Goal: Task Accomplishment & Management: Use online tool/utility

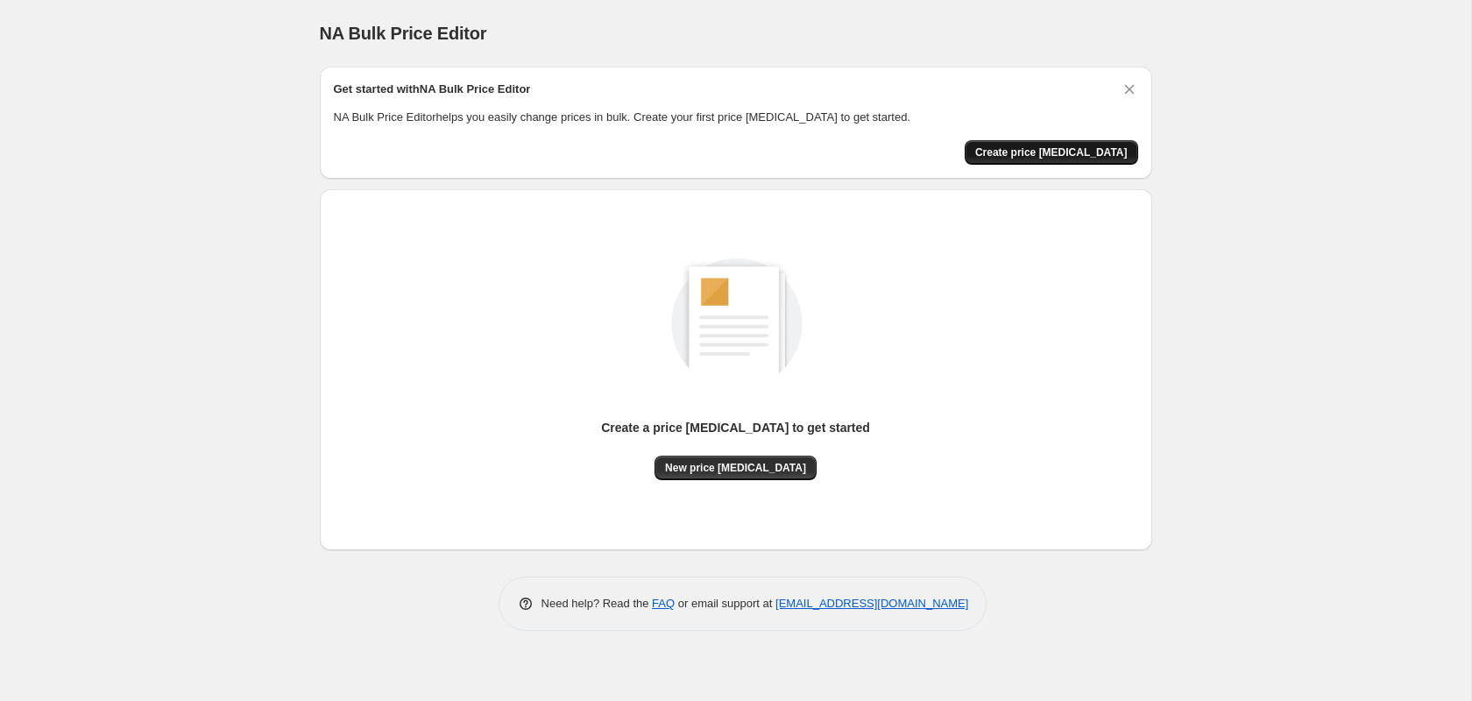
click at [1094, 153] on span "Create price change job" at bounding box center [1051, 152] width 152 height 14
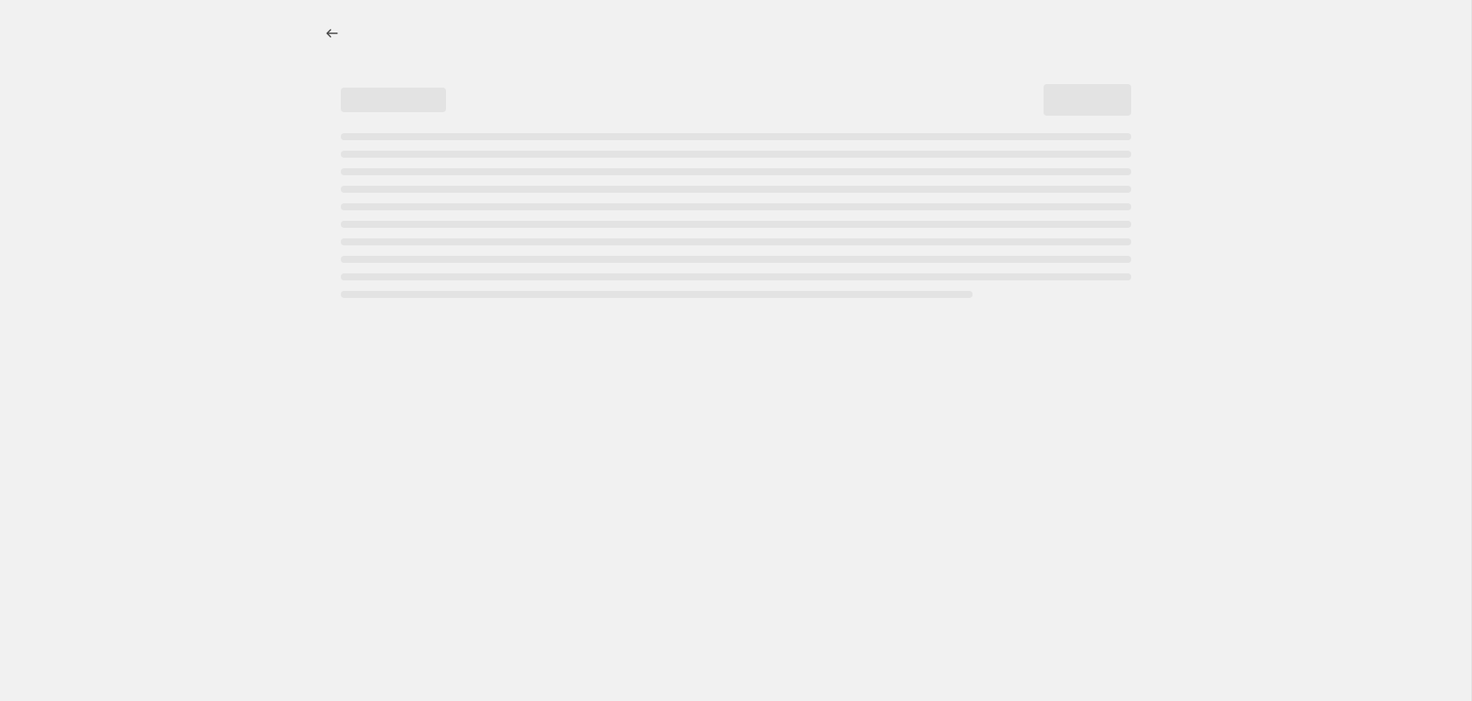
select select "percentage"
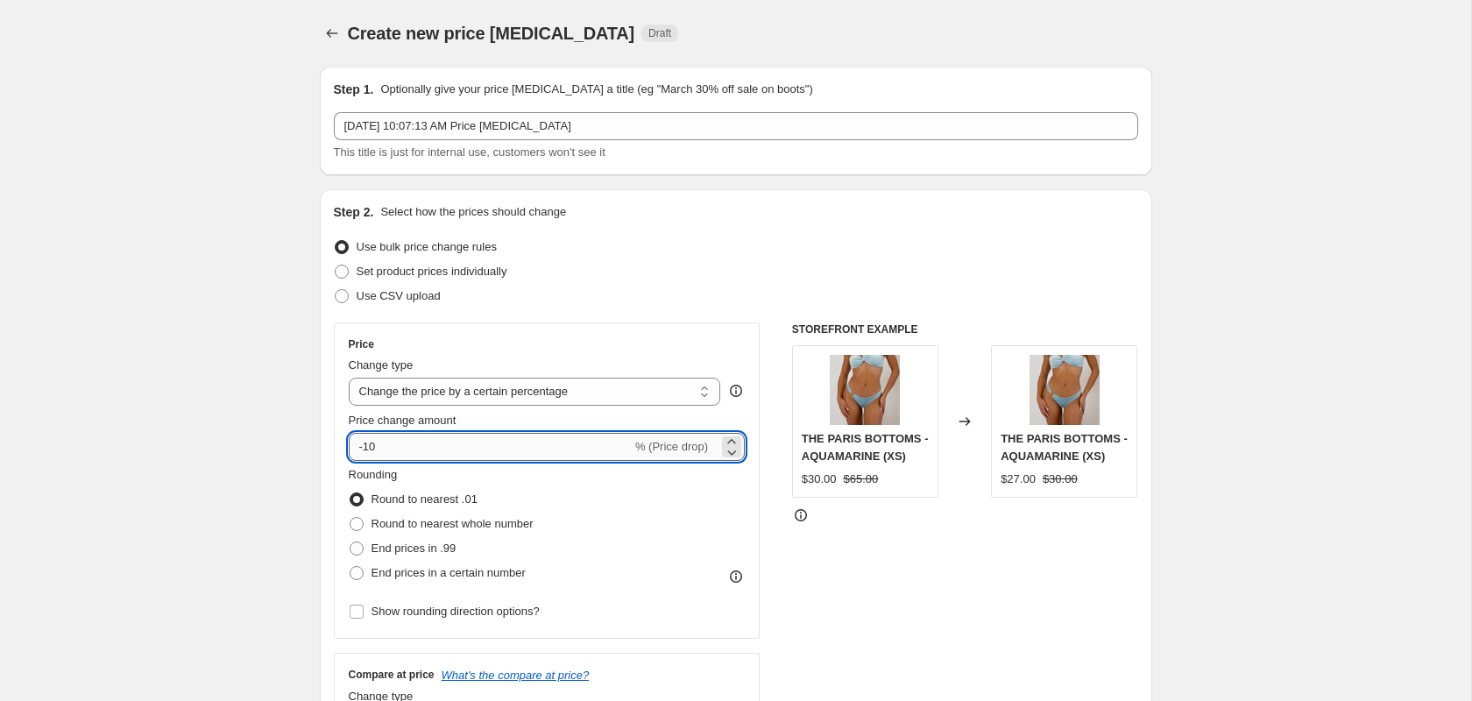
click at [546, 438] on input "-10" at bounding box center [490, 447] width 283 height 28
type input "-1"
type input "-30"
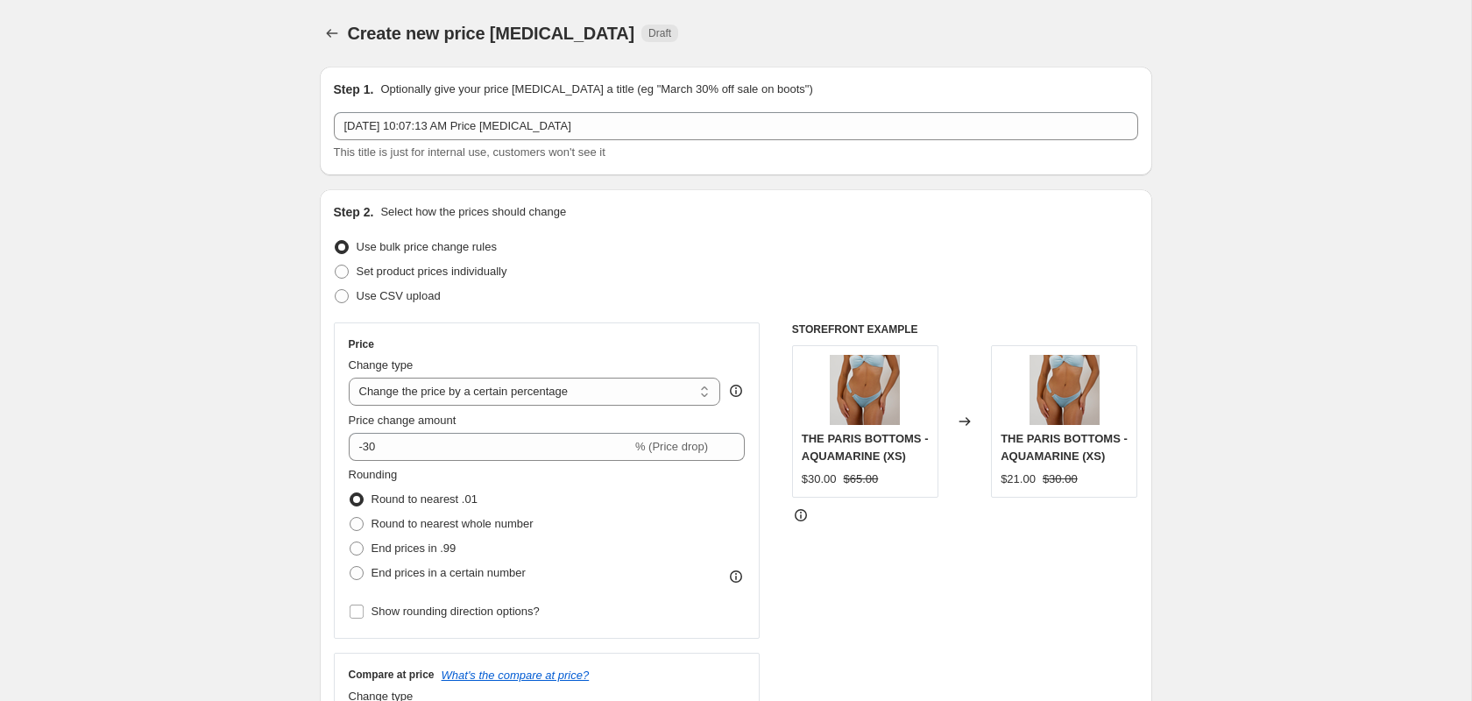
click at [1033, 631] on div "STOREFRONT EXAMPLE THE PARIS BOTTOMS - AQUAMARINE (XS) $30.00 $65.00 Changed to…" at bounding box center [965, 536] width 346 height 429
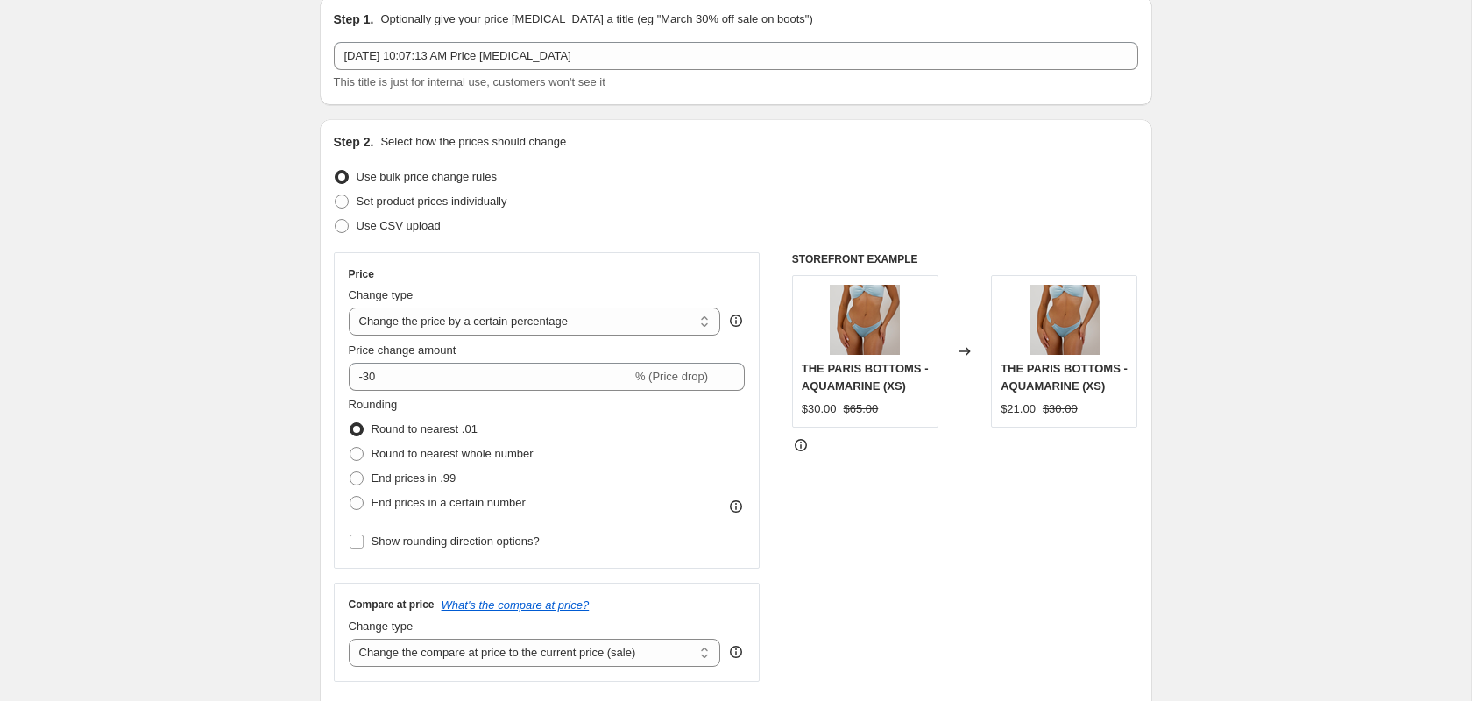
scroll to position [72, 0]
click at [355, 452] on span at bounding box center [357, 452] width 14 height 14
click at [351, 446] on input "Round to nearest whole number" at bounding box center [350, 445] width 1 height 1
radio input "true"
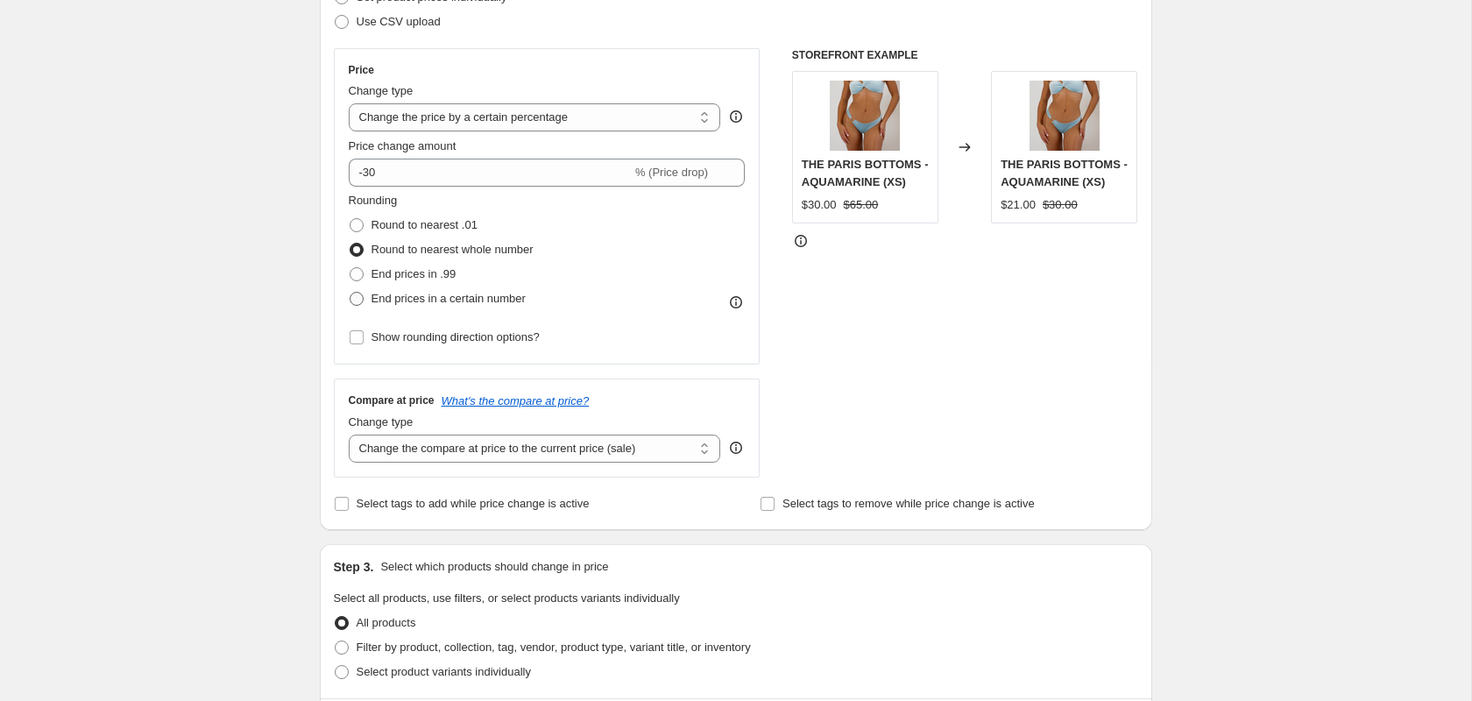
scroll to position [277, 0]
click at [447, 453] on select "Change the compare at price to the current price (sale) Change the compare at p…" at bounding box center [535, 446] width 372 height 28
click at [349, 432] on select "Change the compare at price to the current price (sale) Change the compare at p…" at bounding box center [535, 446] width 372 height 28
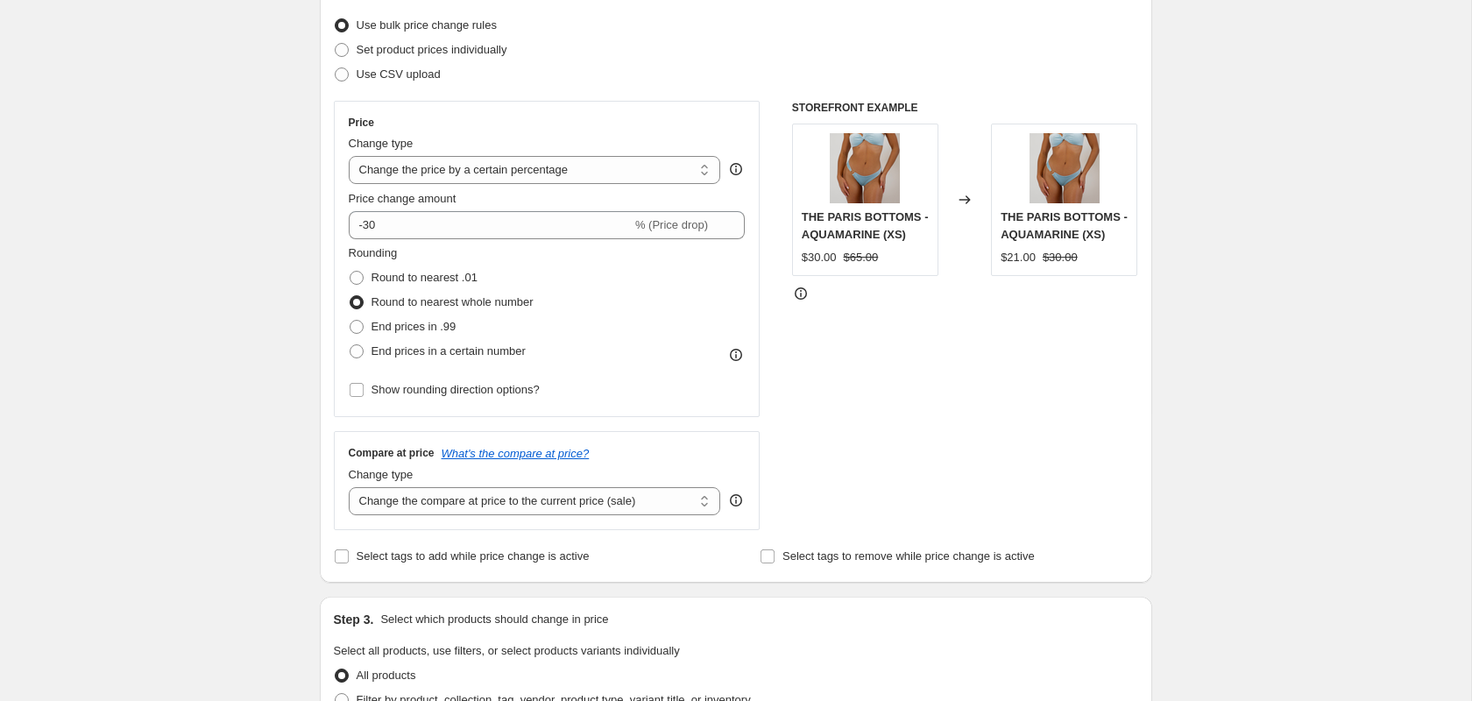
scroll to position [571, 0]
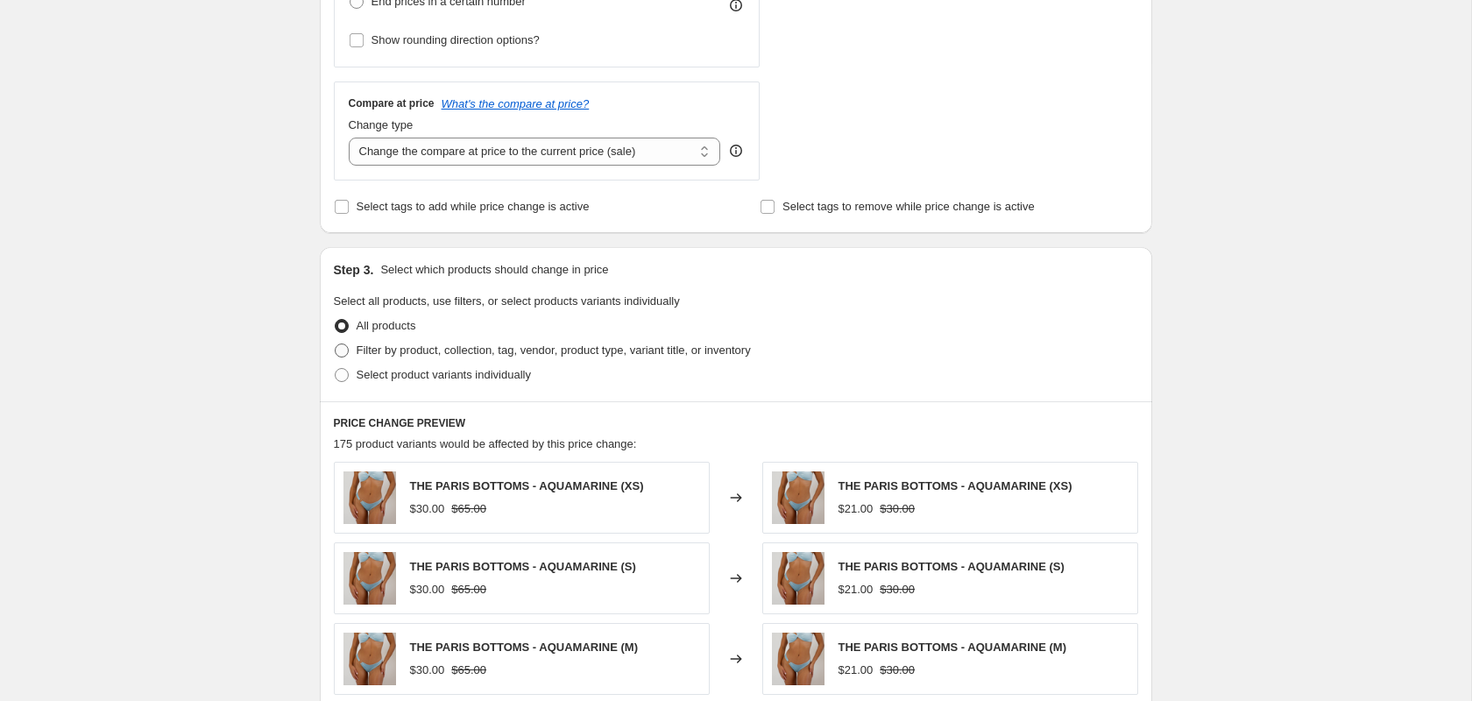
click at [499, 352] on span "Filter by product, collection, tag, vendor, product type, variant title, or inv…" at bounding box center [554, 349] width 394 height 13
click at [336, 344] on input "Filter by product, collection, tag, vendor, product type, variant title, or inv…" at bounding box center [335, 343] width 1 height 1
radio input "true"
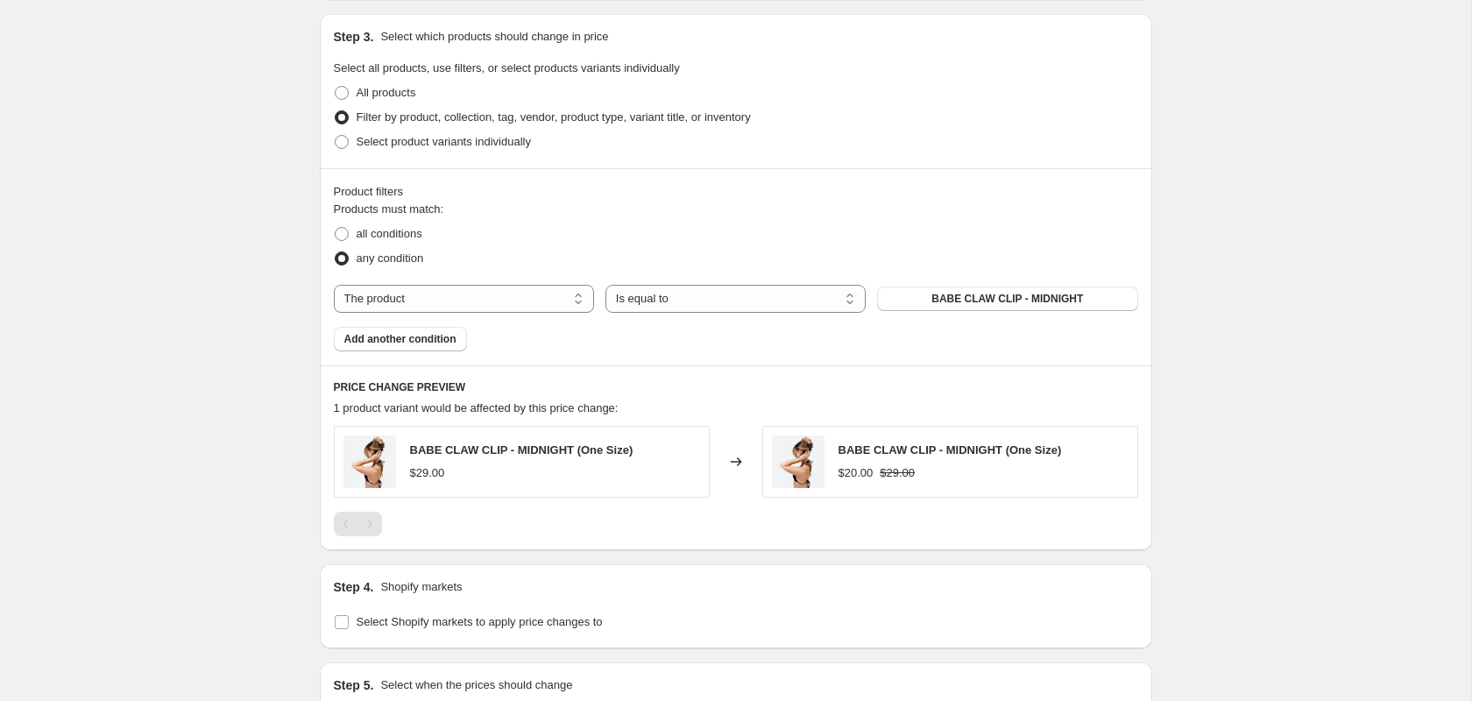
scroll to position [804, 0]
click at [348, 92] on span at bounding box center [342, 94] width 16 height 16
click at [336, 88] on input "All products" at bounding box center [335, 87] width 1 height 1
radio input "true"
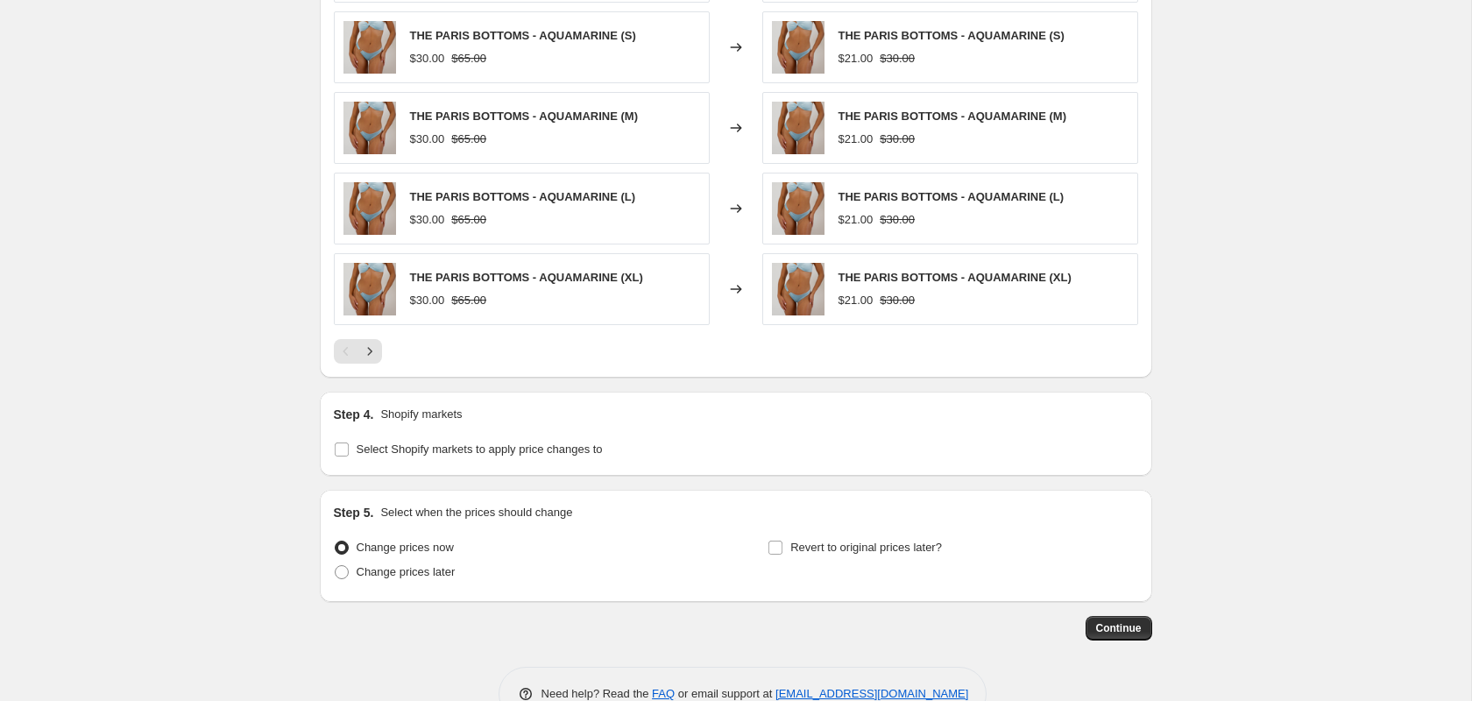
scroll to position [1108, 0]
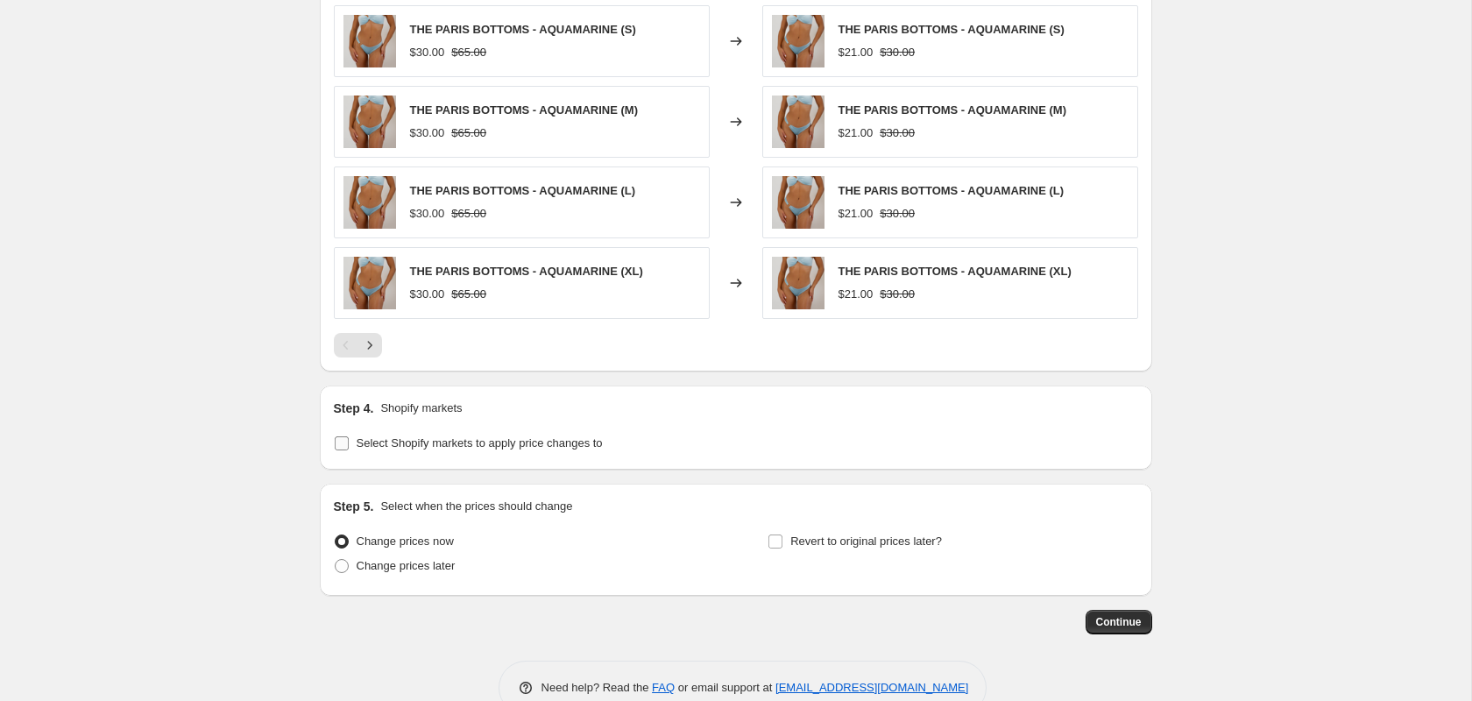
click at [343, 439] on input "Select Shopify markets to apply price changes to" at bounding box center [342, 443] width 14 height 14
checkbox input "true"
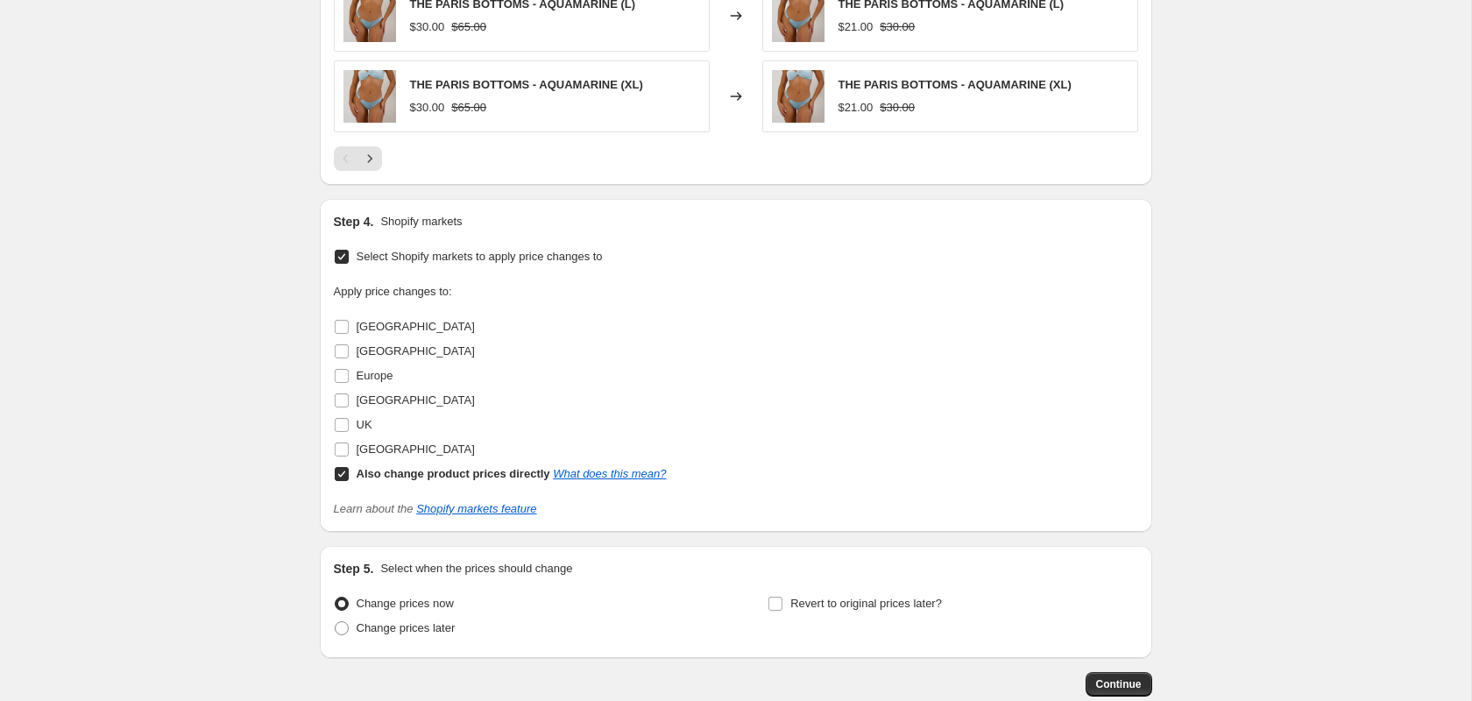
scroll to position [1297, 0]
click at [618, 465] on link "What does this mean?" at bounding box center [609, 471] width 113 height 13
click at [343, 322] on input "Australia" at bounding box center [342, 325] width 14 height 14
checkbox input "true"
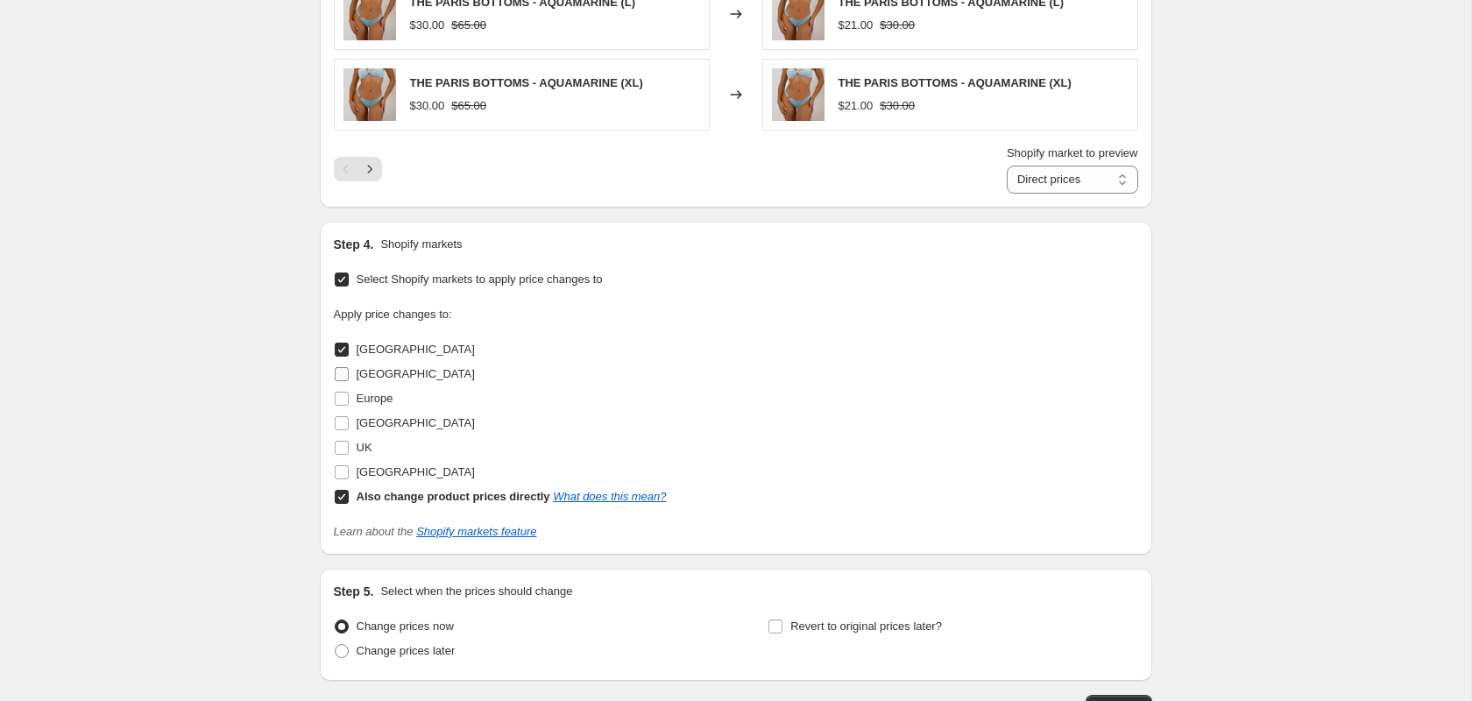
click at [339, 367] on input "Canada" at bounding box center [342, 374] width 14 height 14
checkbox input "true"
click at [340, 393] on input "Europe" at bounding box center [342, 399] width 14 height 14
checkbox input "true"
click at [340, 416] on input "Mexico" at bounding box center [342, 423] width 14 height 14
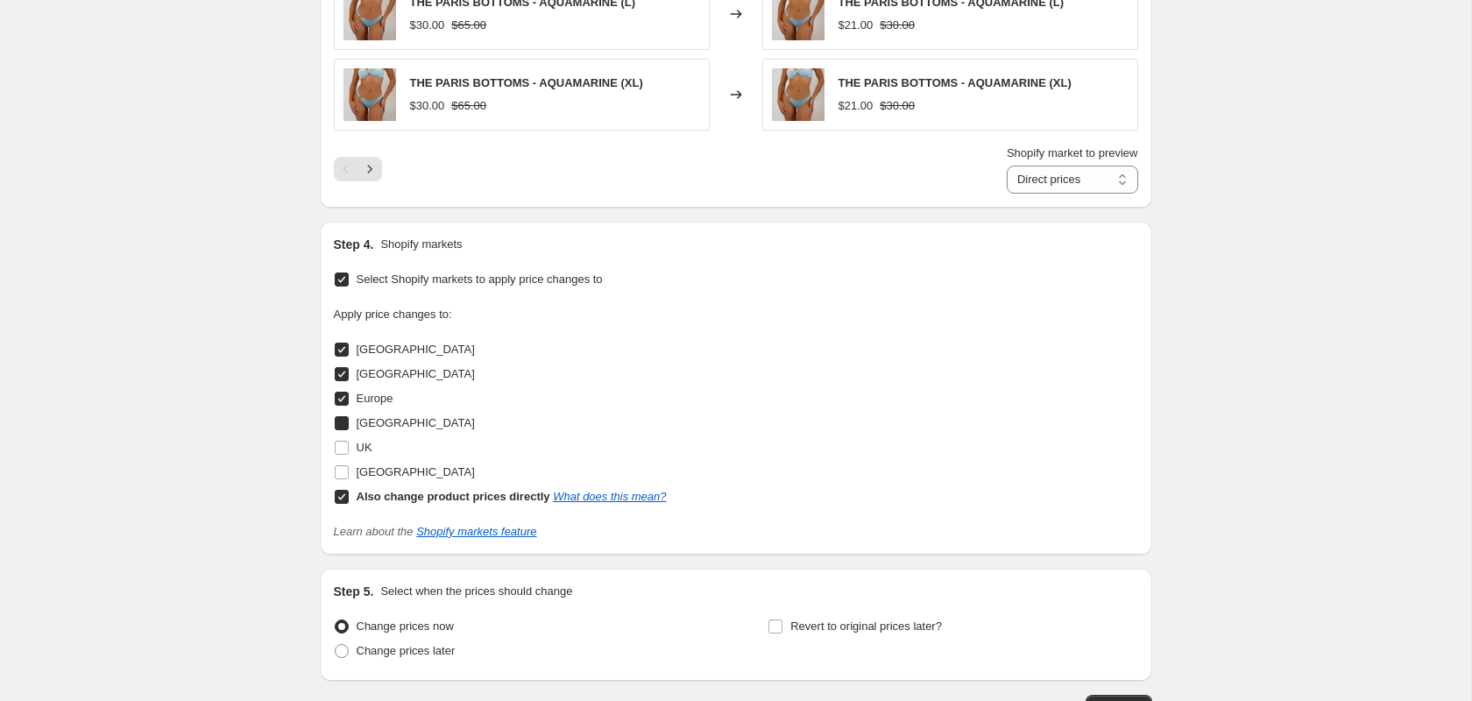
checkbox input "true"
click at [341, 443] on input "UK" at bounding box center [342, 448] width 14 height 14
checkbox input "true"
click at [343, 476] on label "United States" at bounding box center [404, 472] width 141 height 25
click at [343, 476] on input "United States" at bounding box center [342, 472] width 14 height 14
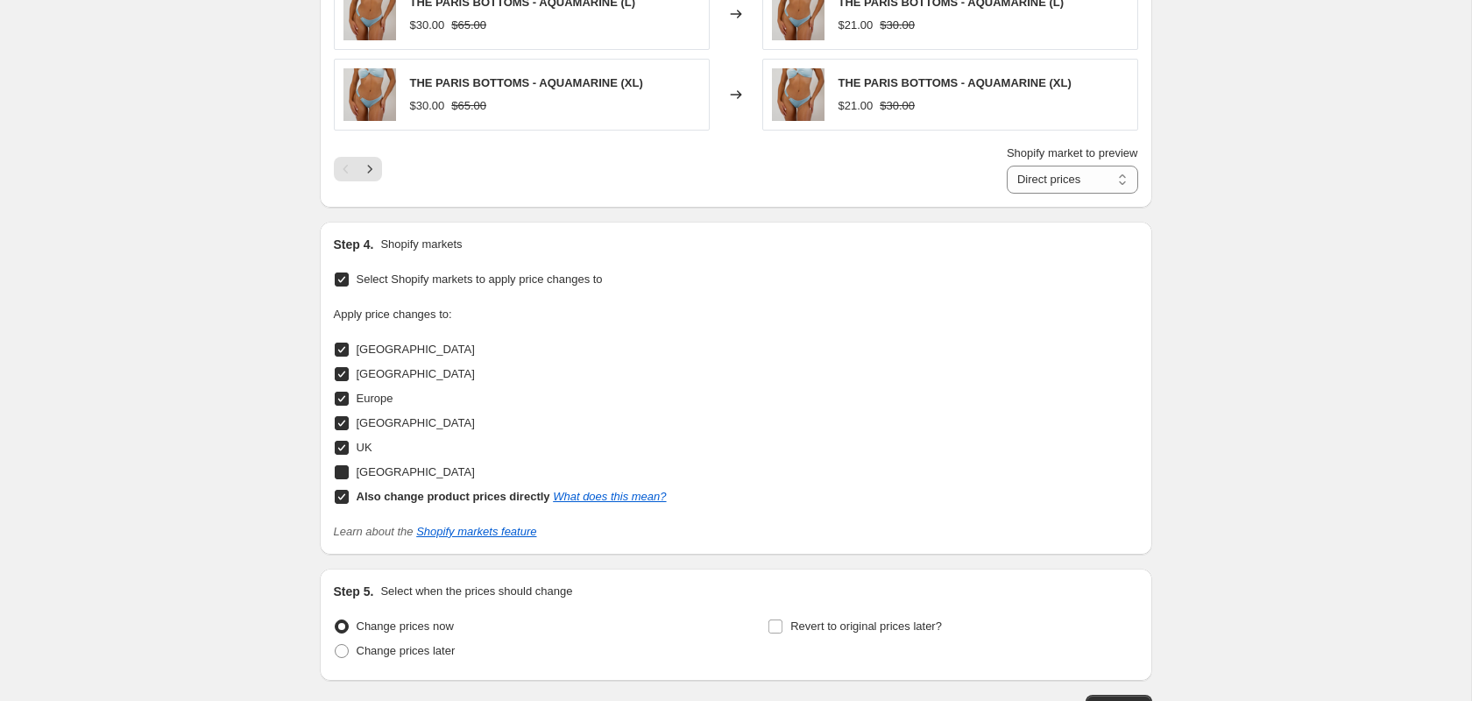
checkbox input "true"
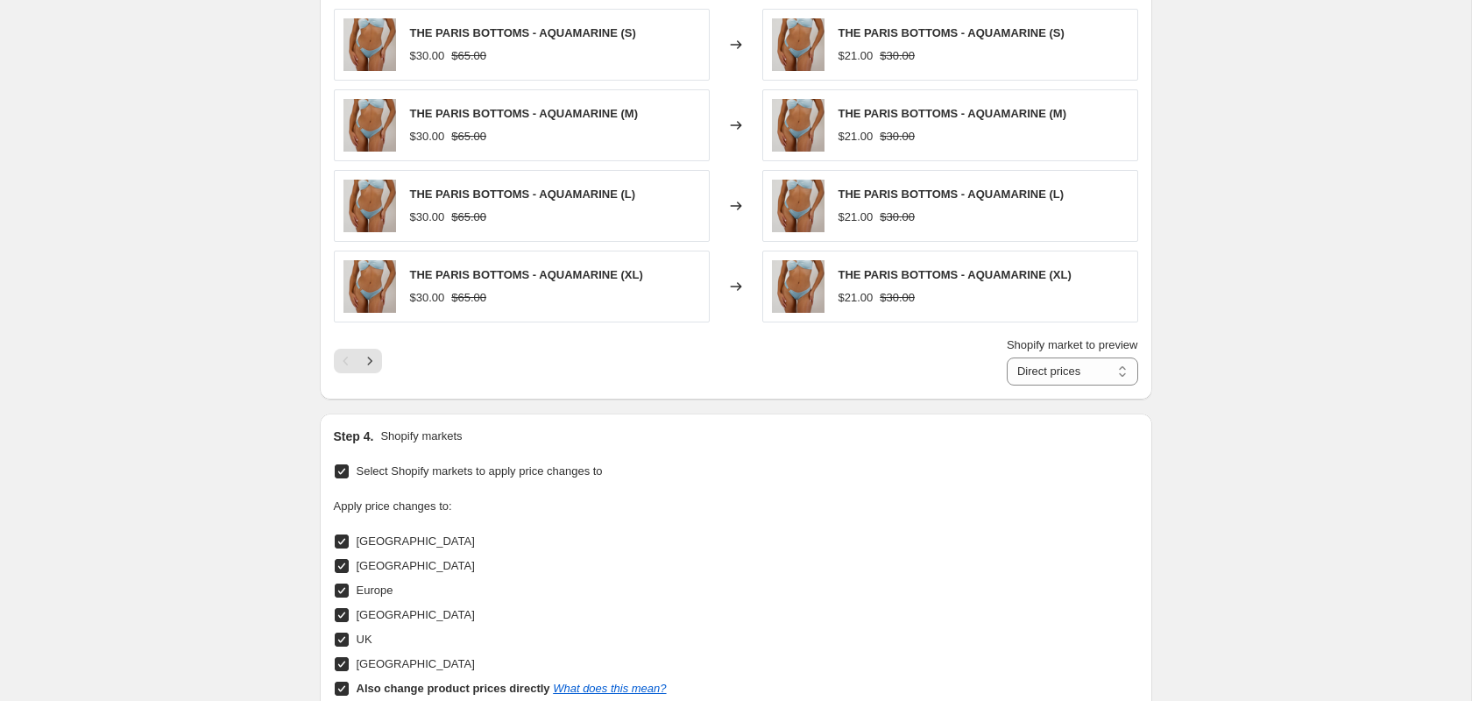
scroll to position [1417, 0]
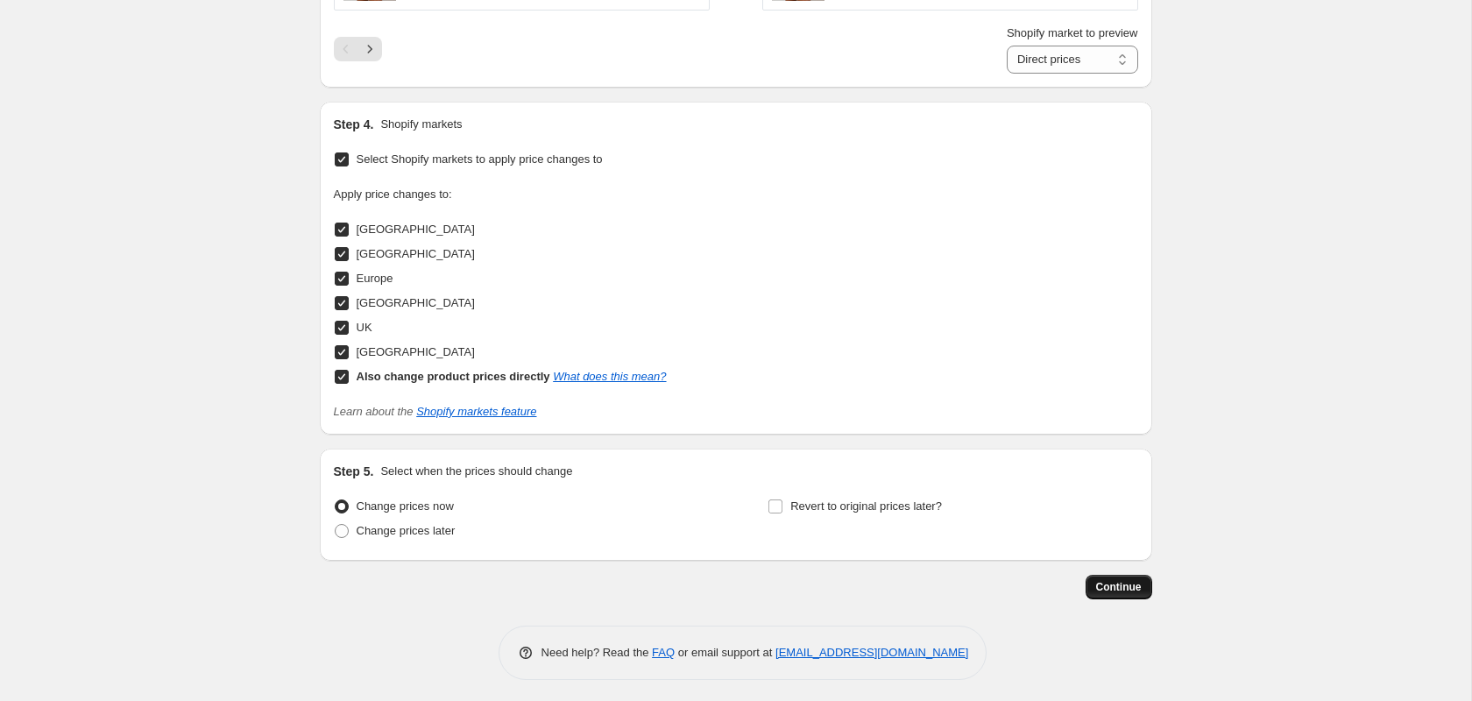
click at [1119, 575] on button "Continue" at bounding box center [1119, 587] width 67 height 25
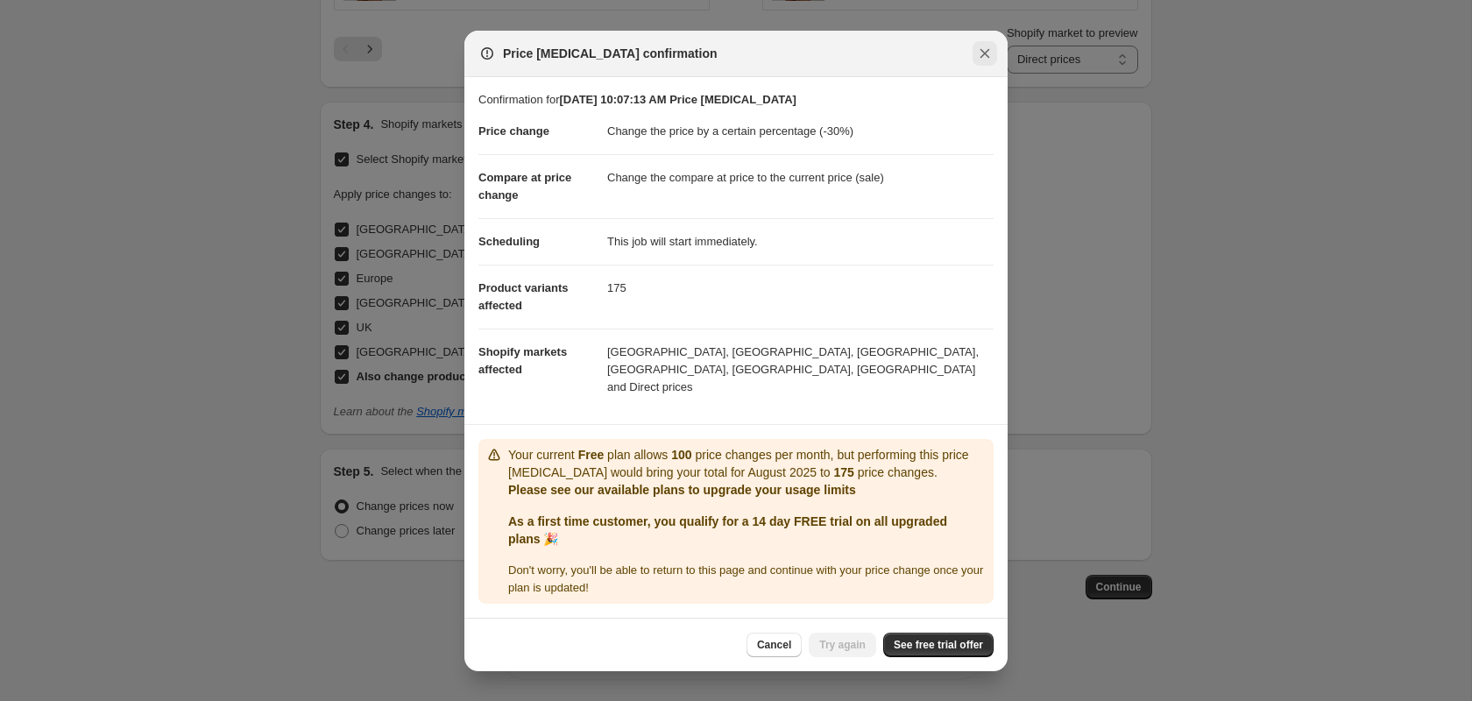
click at [981, 62] on icon "Close" at bounding box center [985, 54] width 18 height 18
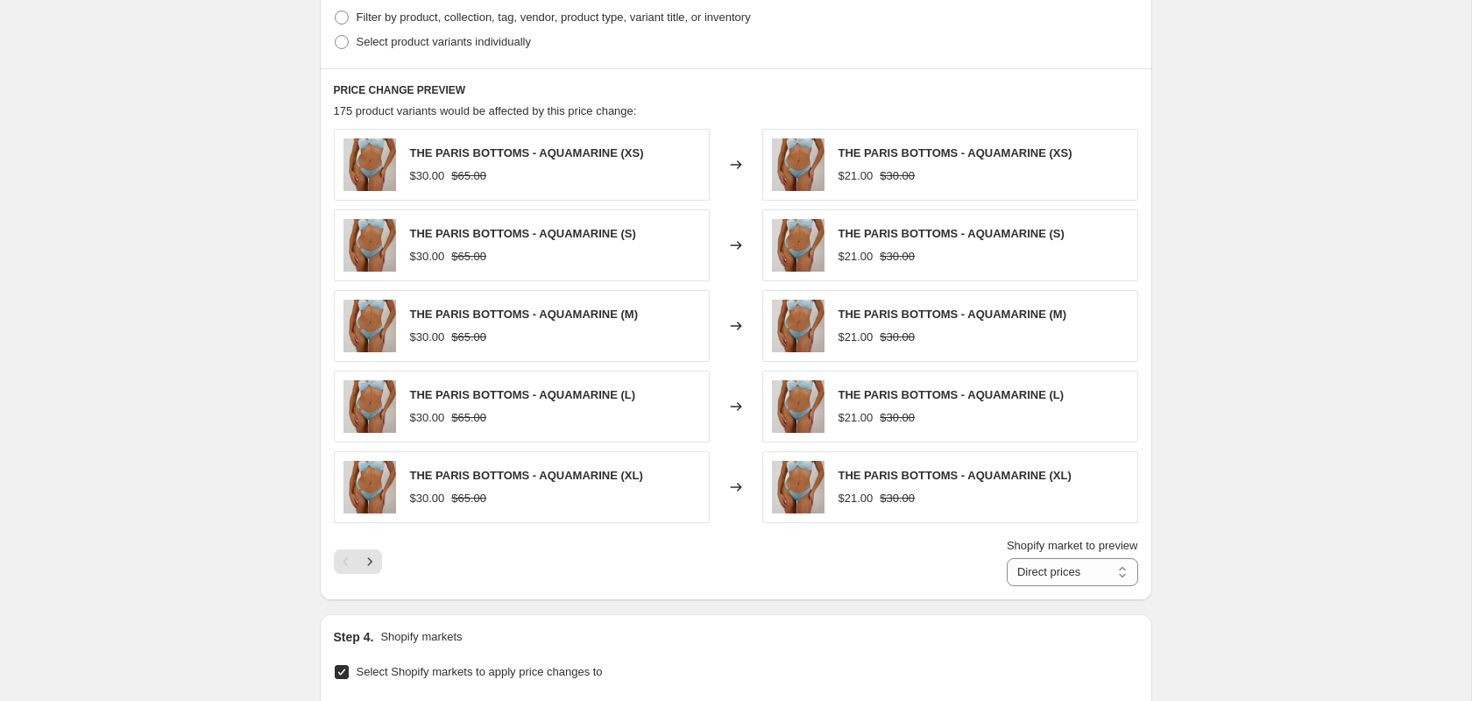
scroll to position [905, 0]
click at [370, 563] on icon "Next" at bounding box center [370, 561] width 18 height 18
click at [374, 562] on icon "Next" at bounding box center [370, 561] width 18 height 18
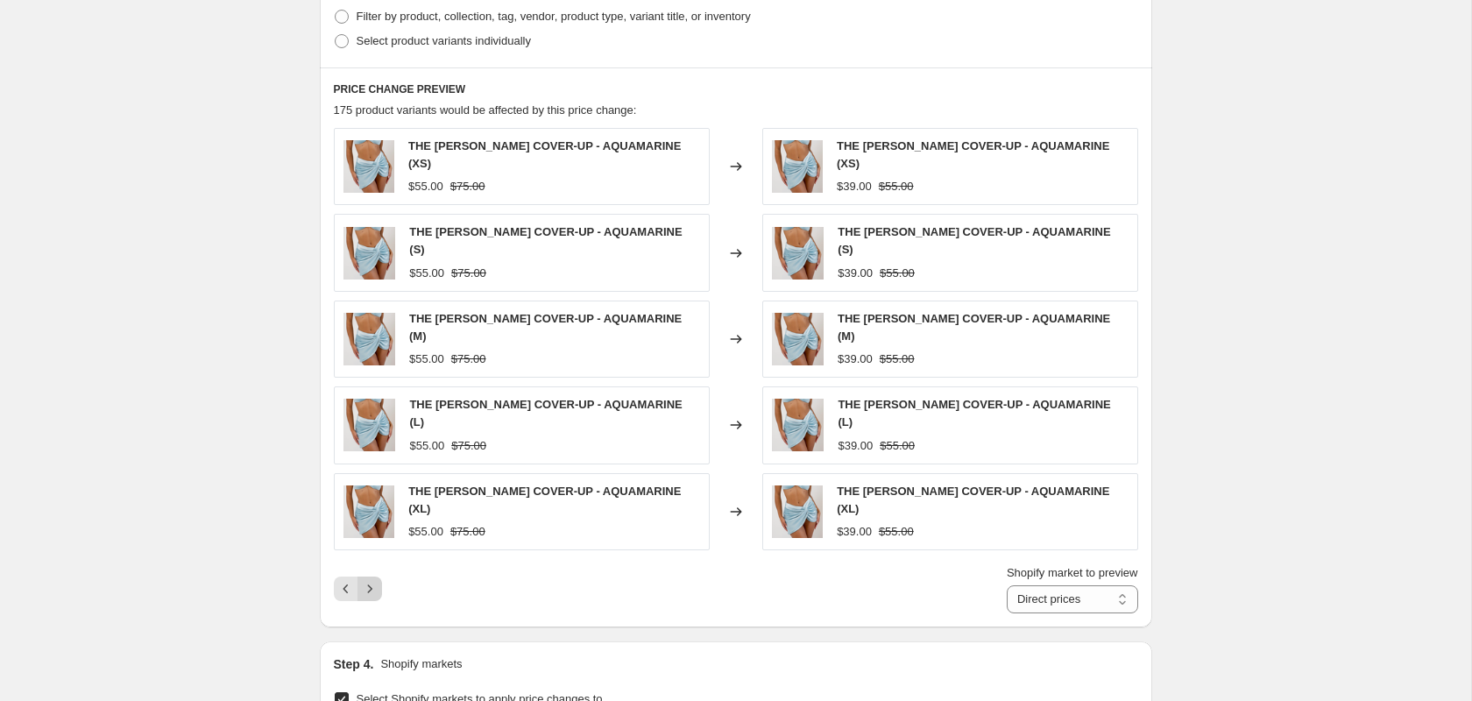
click at [375, 580] on icon "Next" at bounding box center [370, 589] width 18 height 18
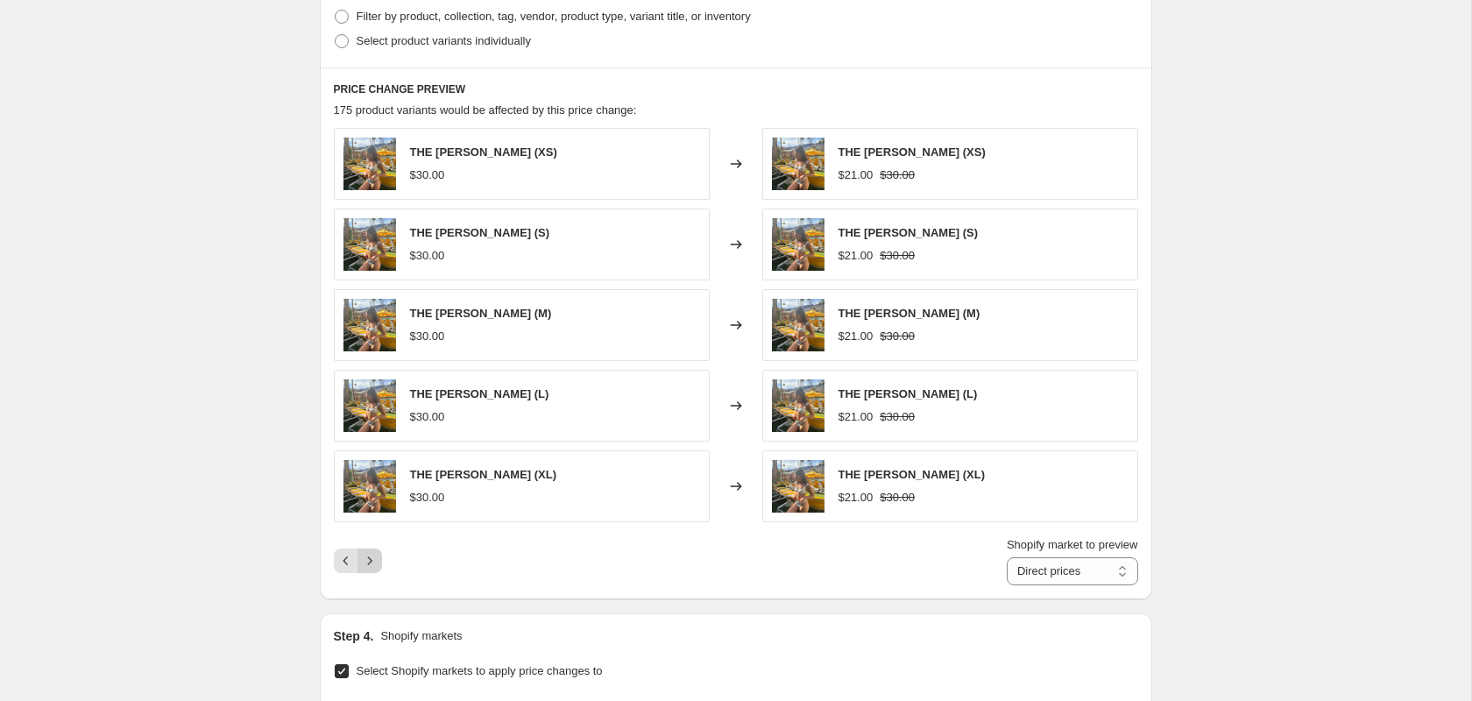
click at [375, 556] on icon "Next" at bounding box center [370, 561] width 18 height 18
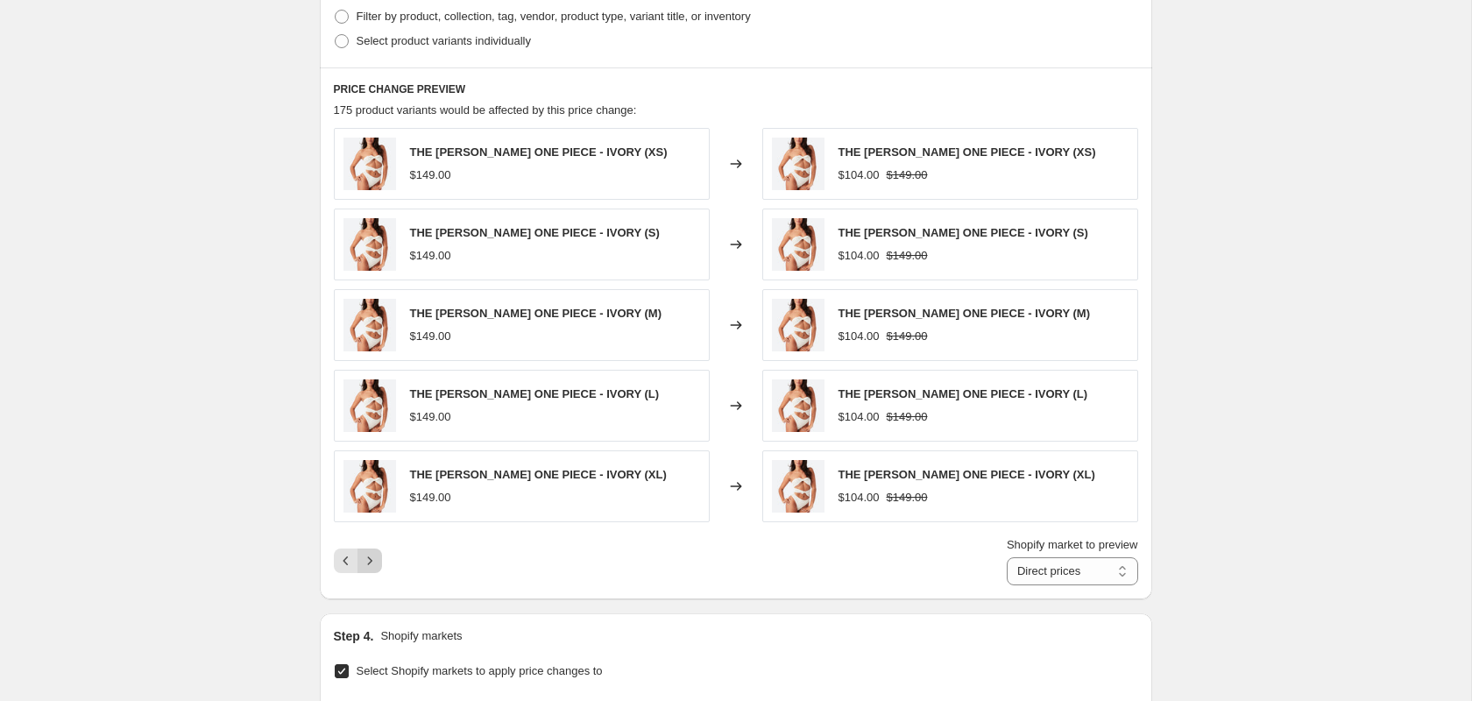
click at [375, 556] on icon "Next" at bounding box center [370, 561] width 18 height 18
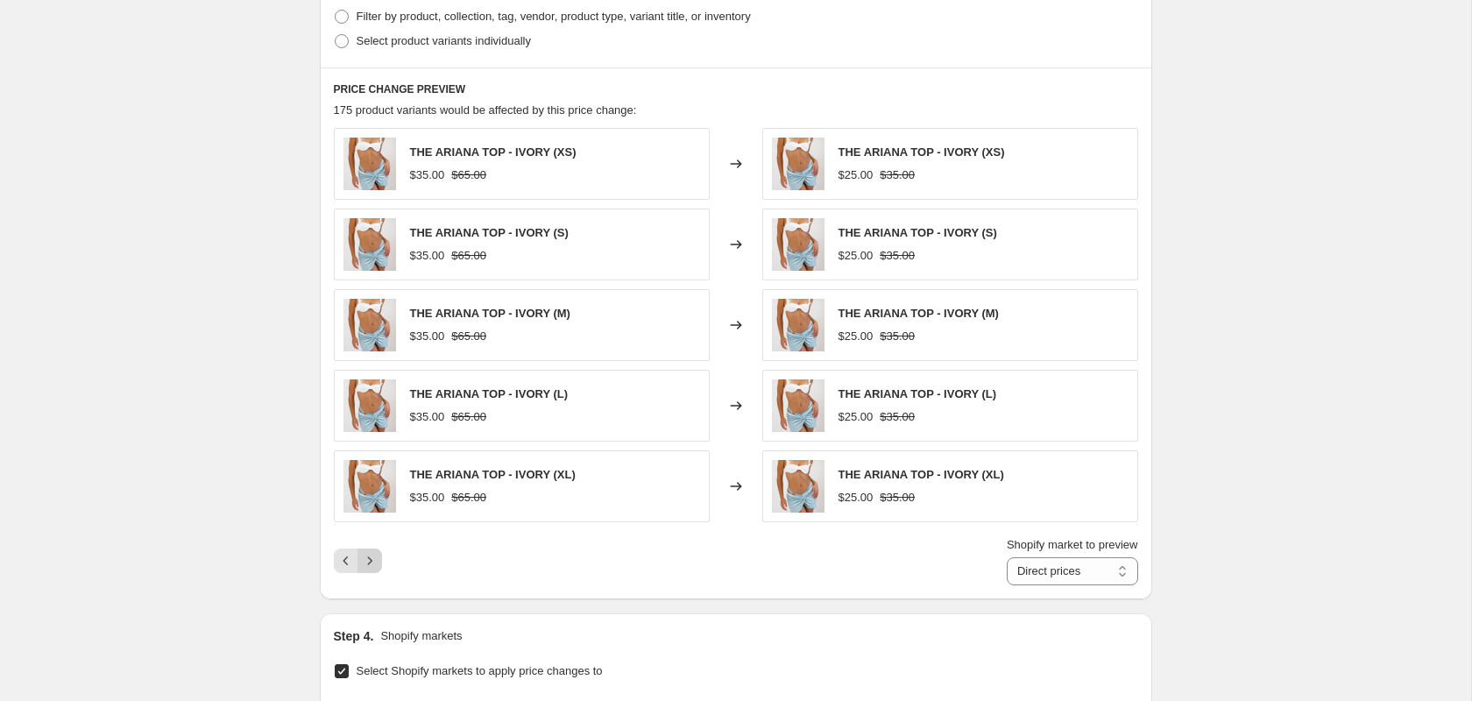
click at [375, 556] on icon "Next" at bounding box center [370, 561] width 18 height 18
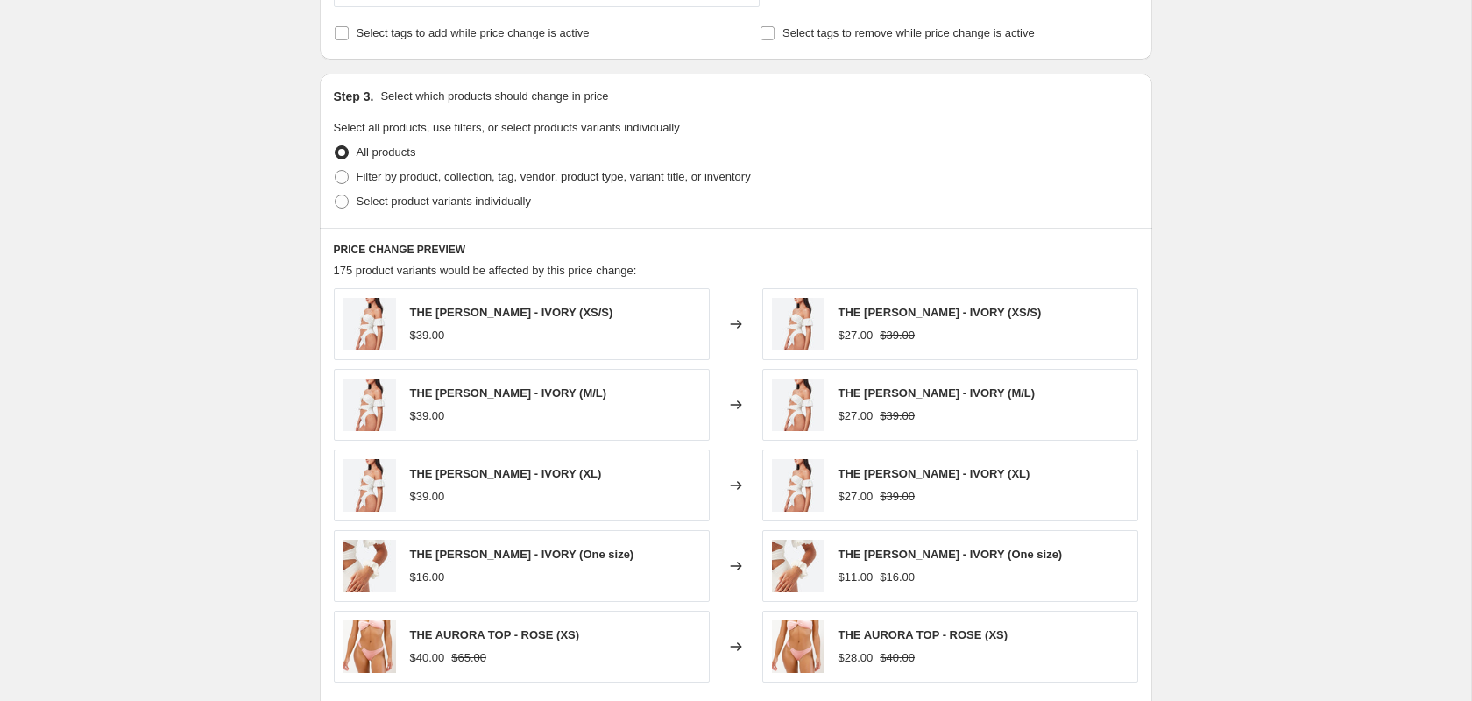
scroll to position [730, 0]
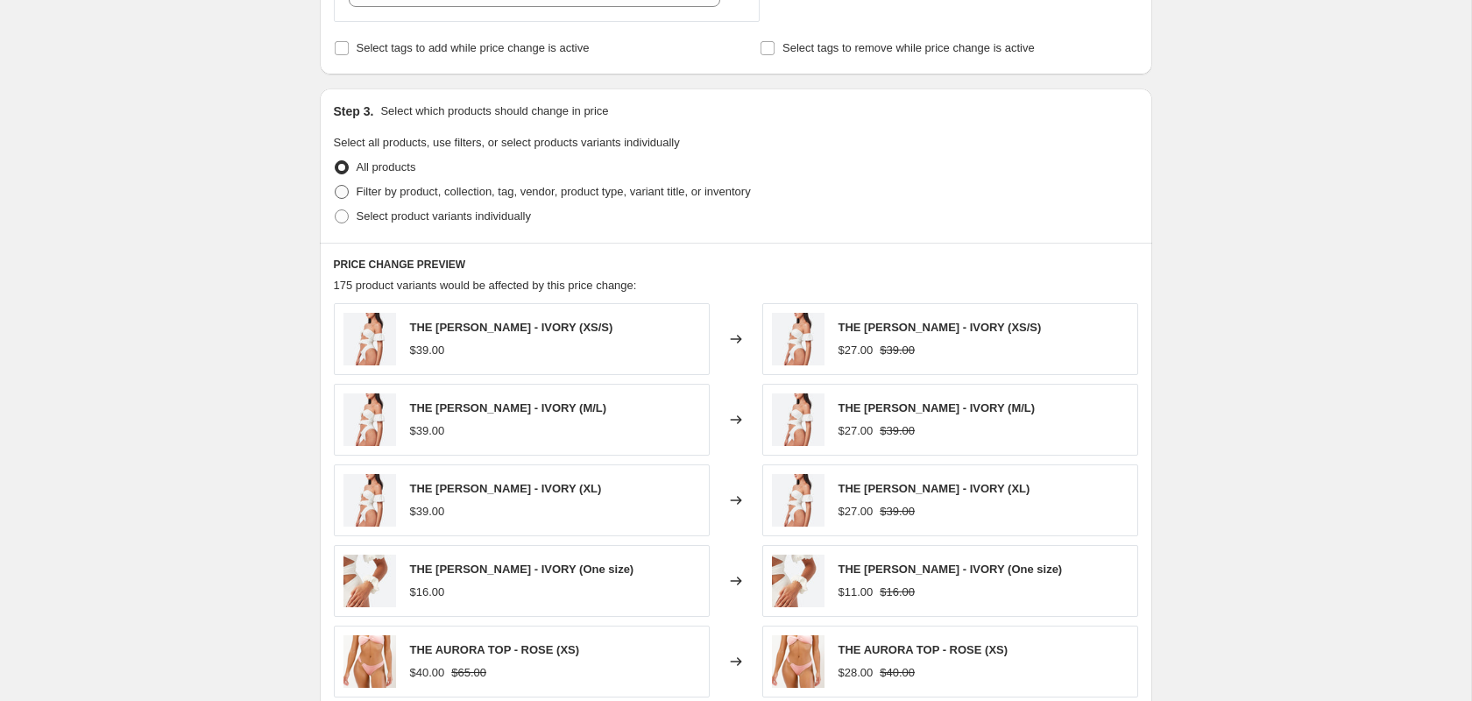
click at [339, 194] on span at bounding box center [342, 192] width 14 height 14
click at [336, 186] on input "Filter by product, collection, tag, vendor, product type, variant title, or inv…" at bounding box center [335, 185] width 1 height 1
radio input "true"
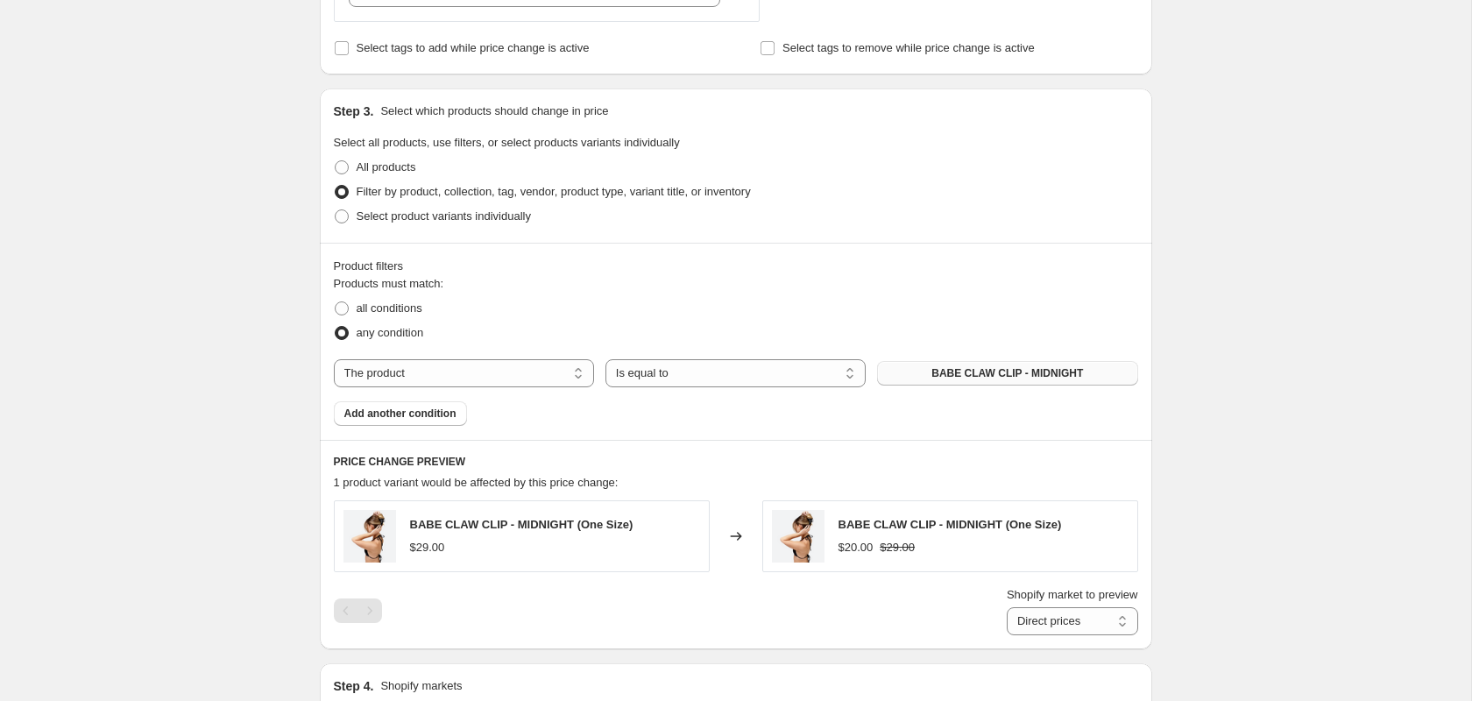
click at [931, 372] on span "BABE CLAW CLIP - MIDNIGHT" at bounding box center [1007, 373] width 152 height 14
click at [388, 302] on span "all conditions" at bounding box center [390, 307] width 66 height 13
click at [336, 302] on input "all conditions" at bounding box center [335, 301] width 1 height 1
radio input "true"
click at [336, 217] on span at bounding box center [342, 216] width 14 height 14
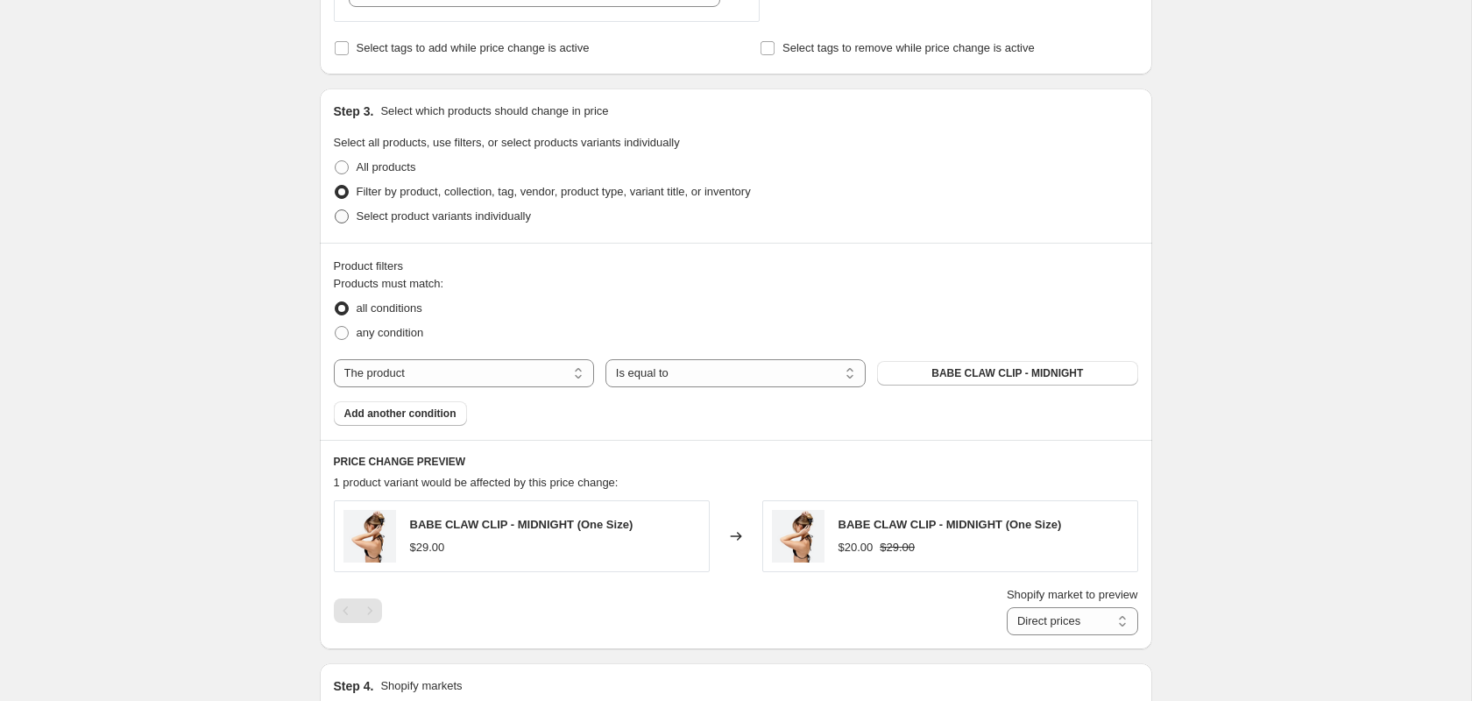
click at [336, 210] on input "Select product variants individually" at bounding box center [335, 209] width 1 height 1
radio input "true"
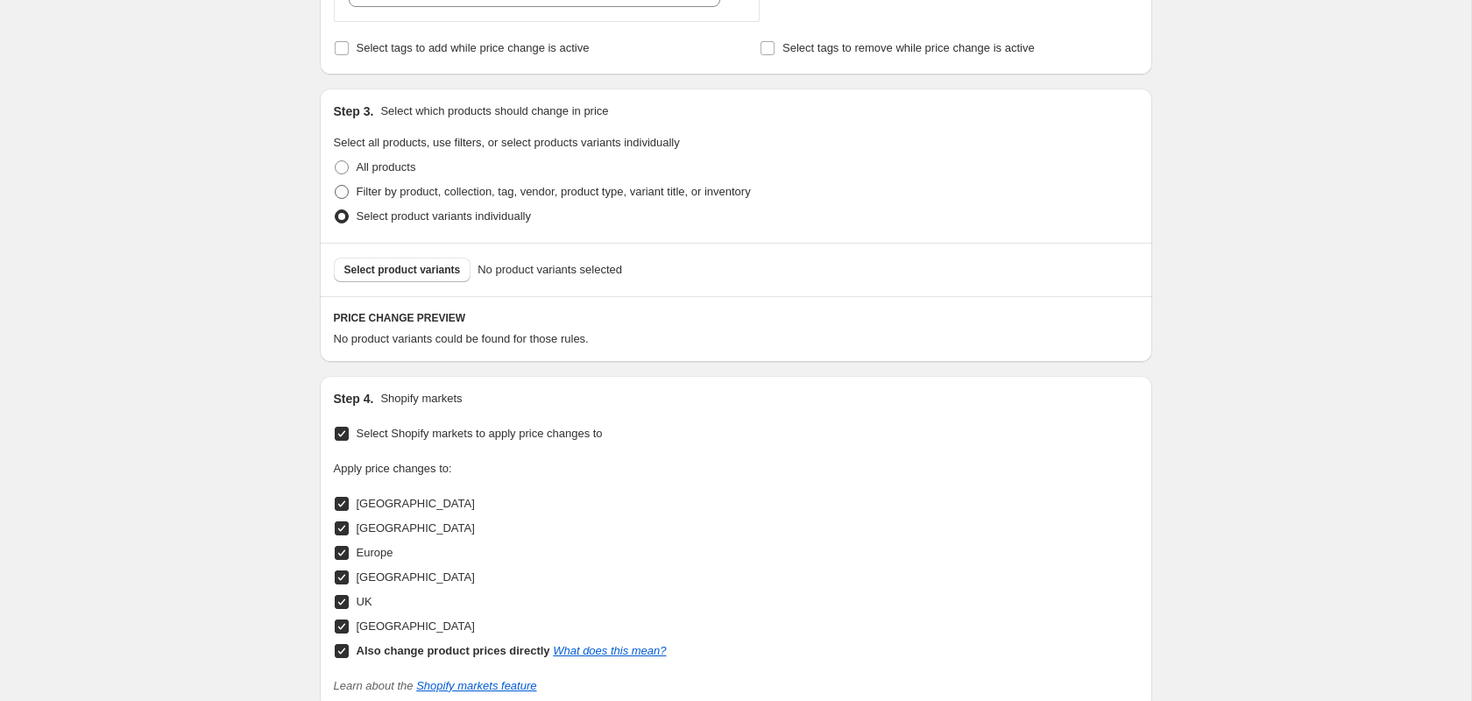
click at [343, 189] on span at bounding box center [342, 192] width 14 height 14
click at [336, 186] on input "Filter by product, collection, tag, vendor, product type, variant title, or inv…" at bounding box center [335, 185] width 1 height 1
radio input "true"
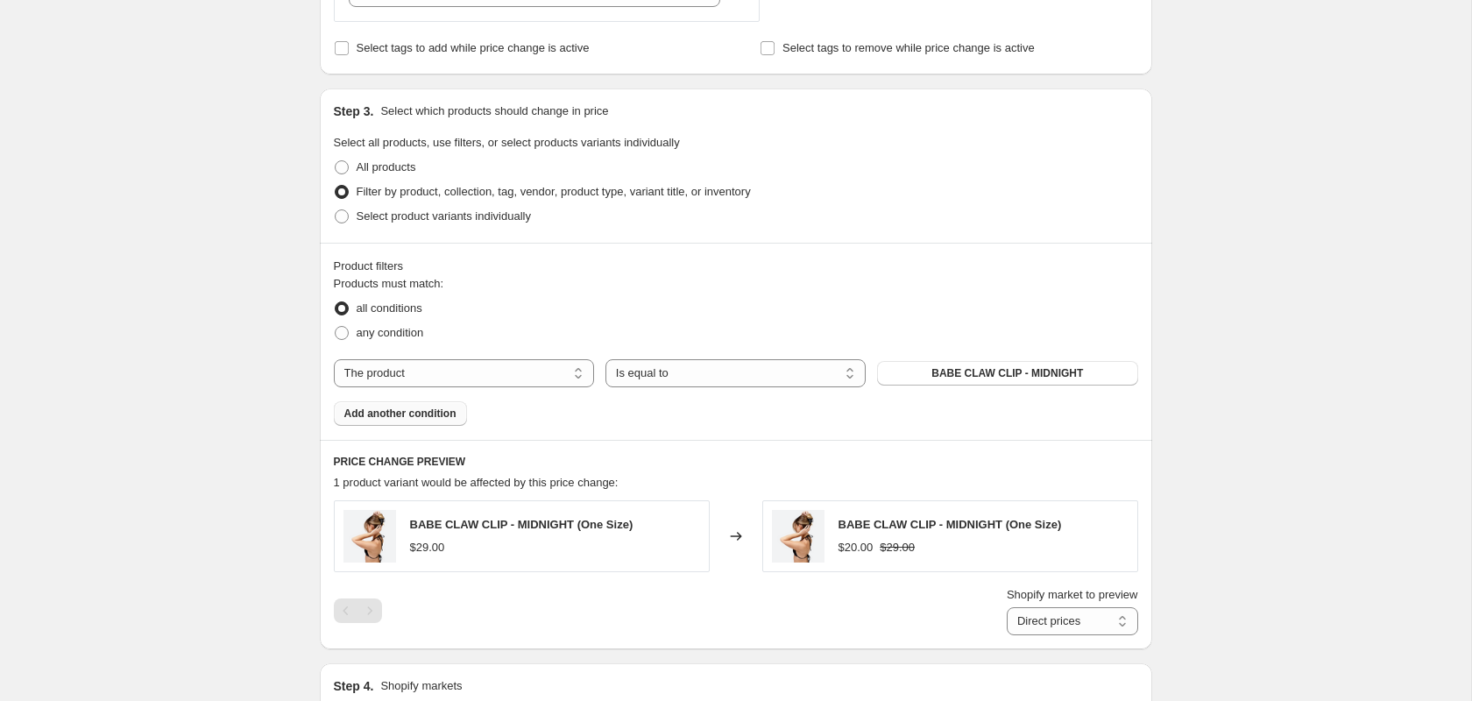
click at [427, 407] on span "Add another condition" at bounding box center [400, 414] width 112 height 14
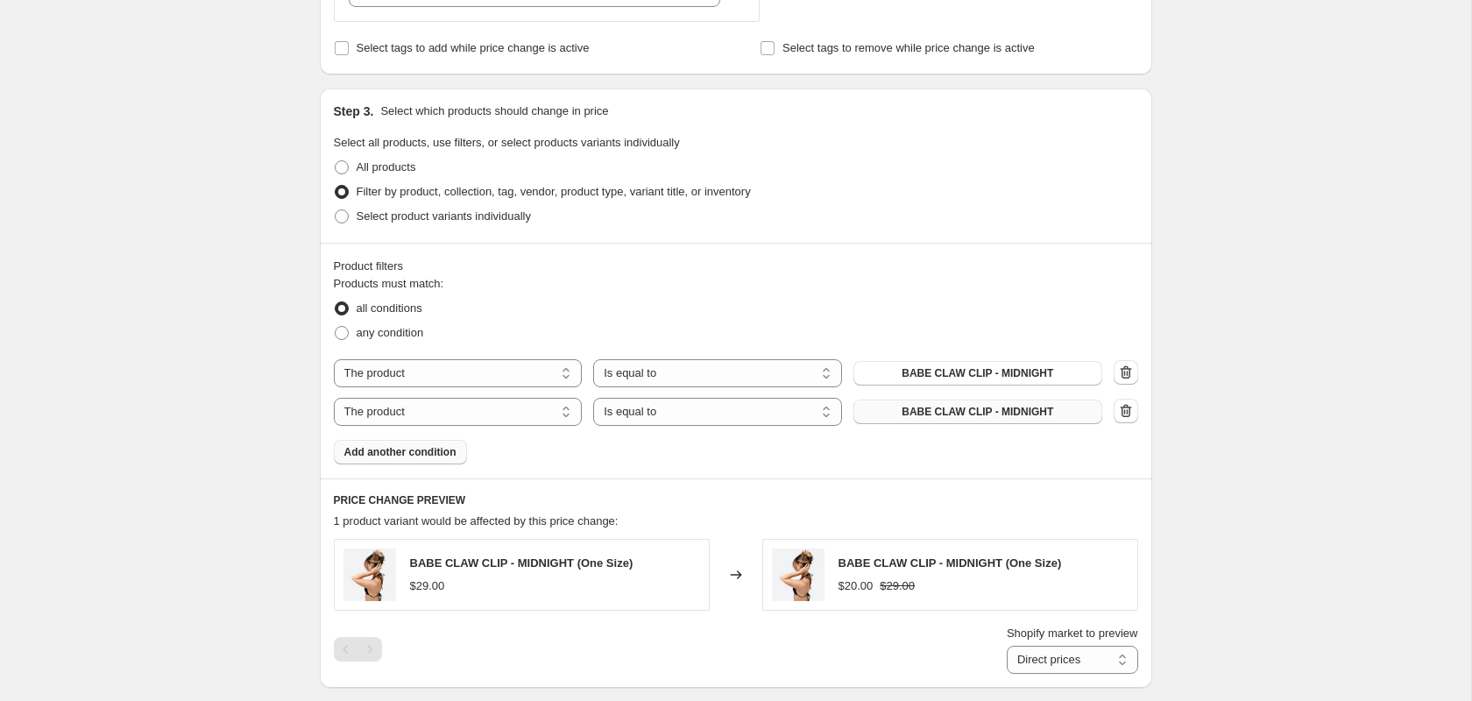
click at [1046, 411] on span "BABE CLAW CLIP - MIDNIGHT" at bounding box center [978, 412] width 152 height 14
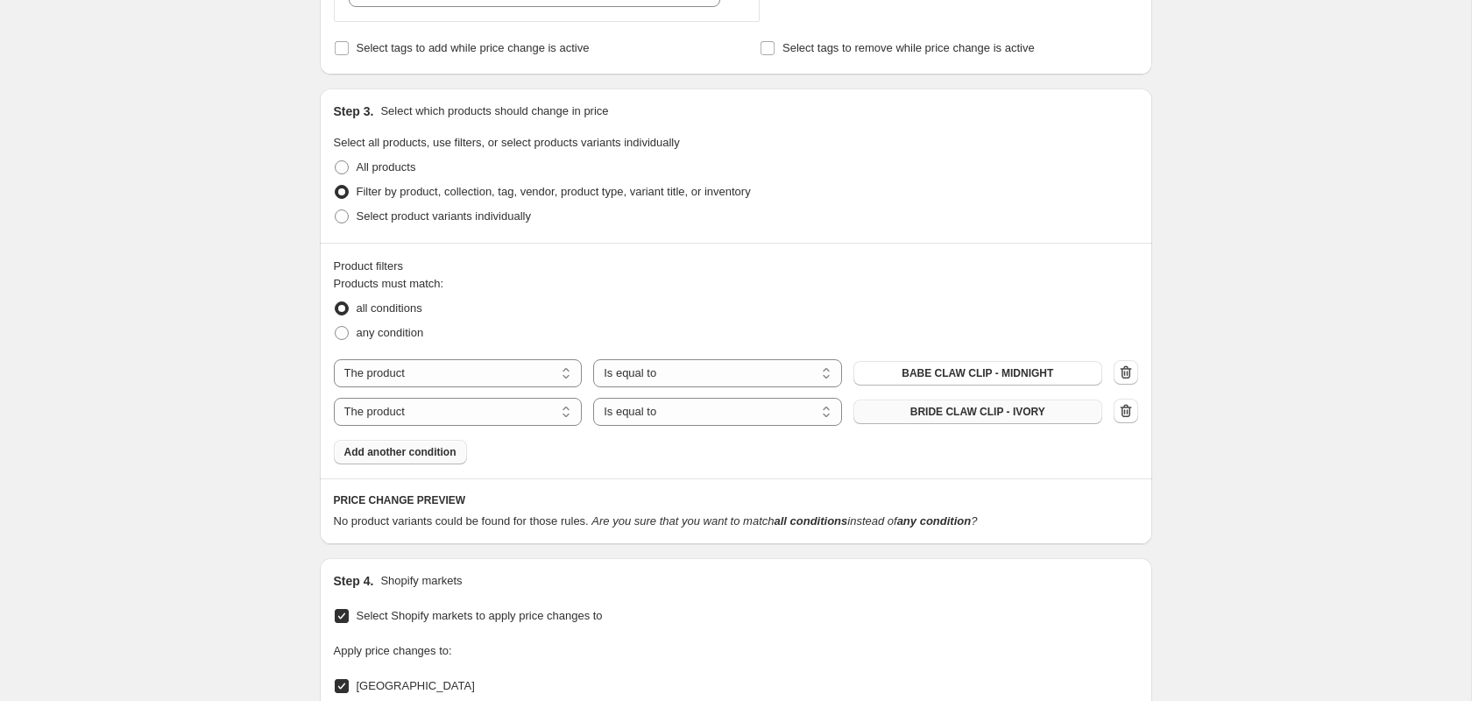
click at [411, 458] on button "Add another condition" at bounding box center [400, 452] width 133 height 25
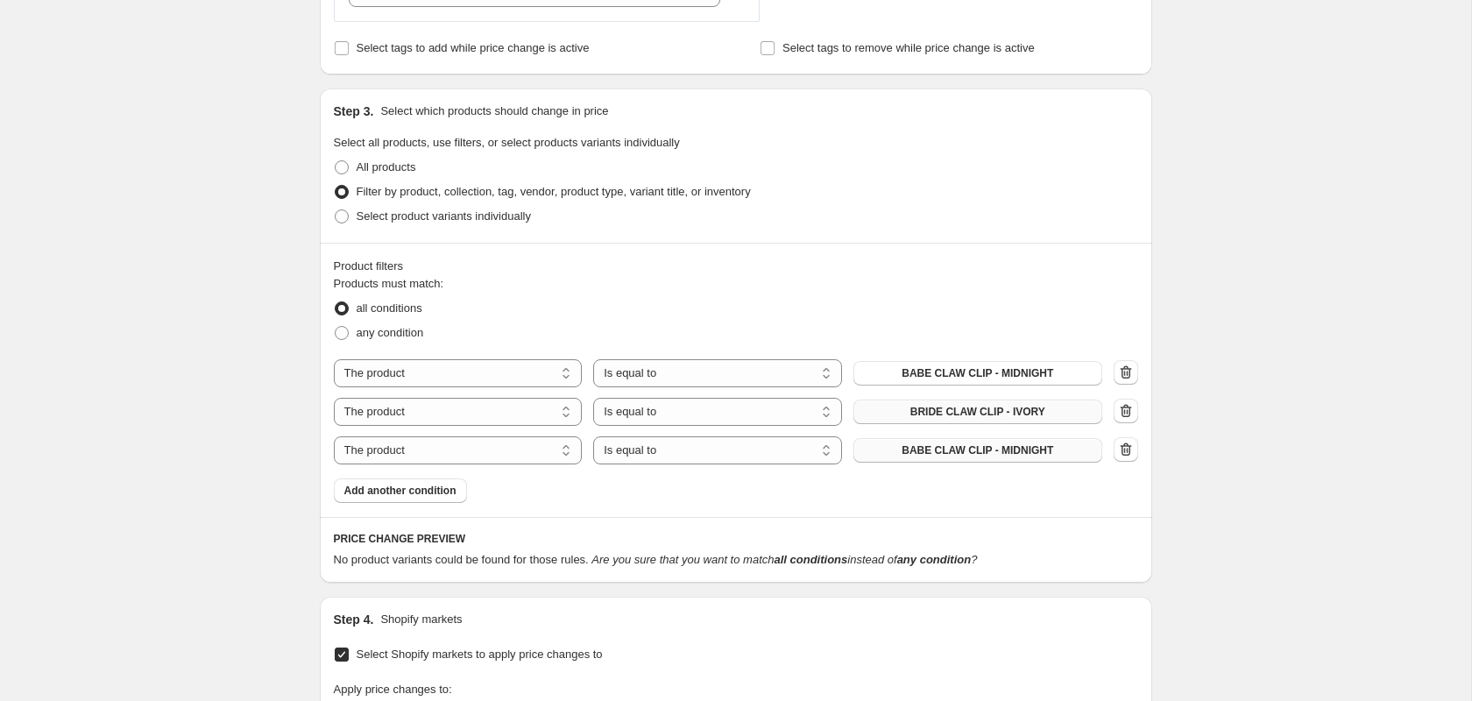
click at [1034, 443] on span "BABE CLAW CLIP - MIDNIGHT" at bounding box center [978, 450] width 152 height 14
click at [407, 493] on span "Add another condition" at bounding box center [400, 491] width 112 height 14
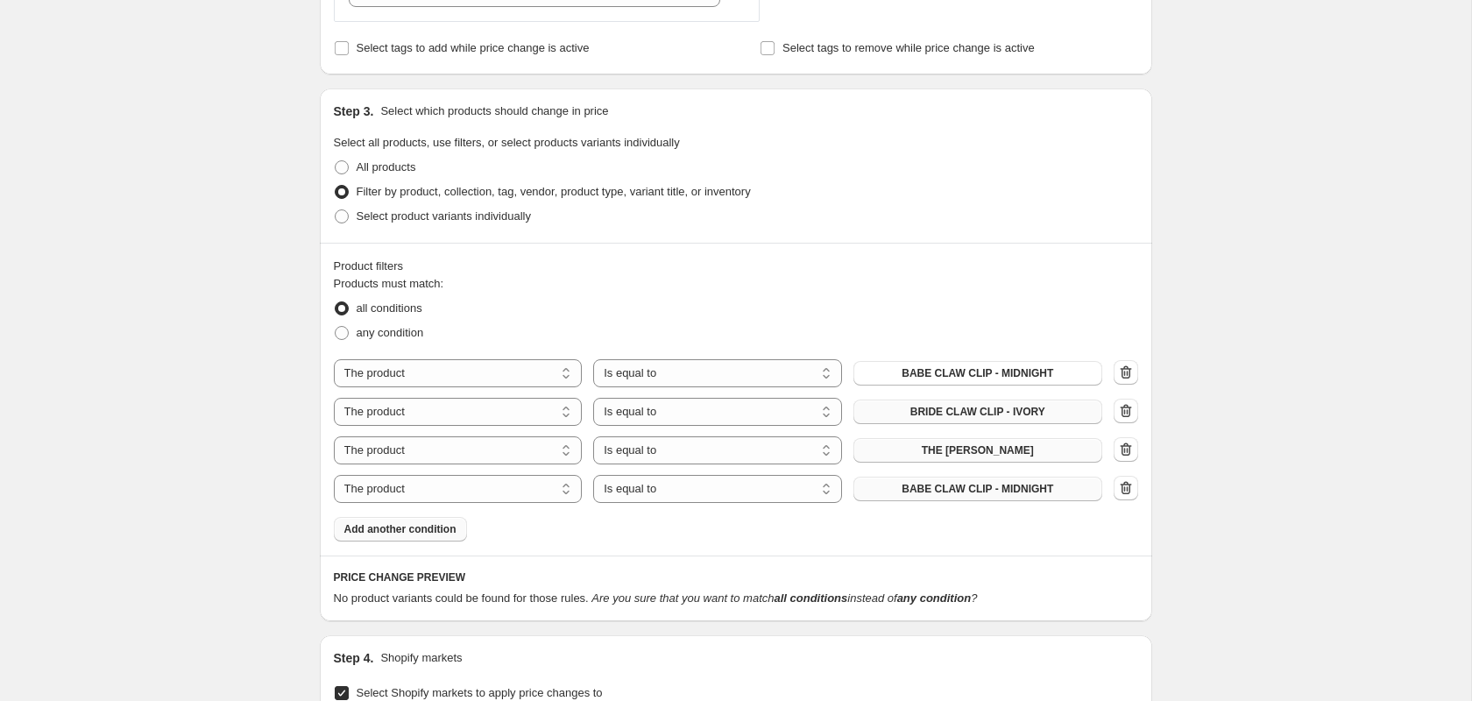
click at [936, 489] on span "BABE CLAW CLIP - MIDNIGHT" at bounding box center [978, 489] width 152 height 14
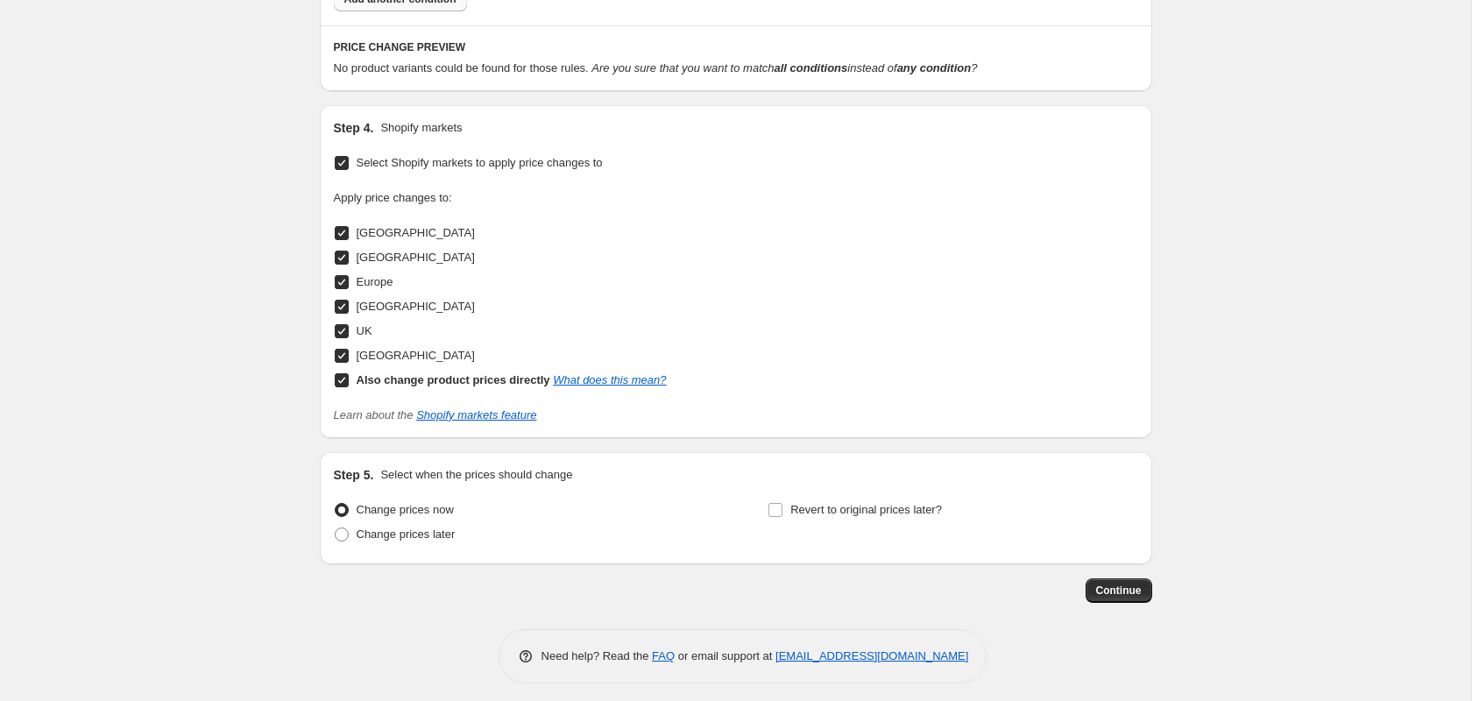
scroll to position [1265, 0]
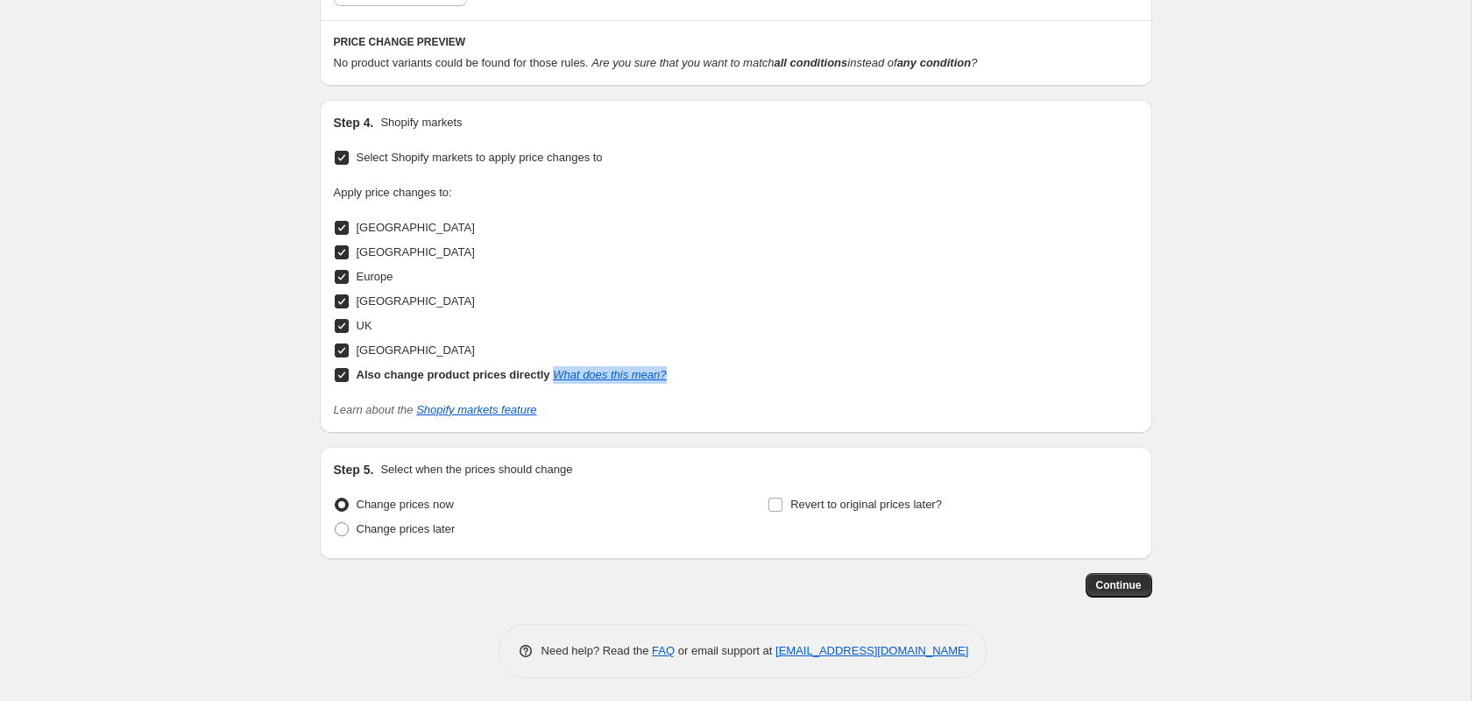
click at [344, 372] on input "Also change product prices directly What does this mean?" at bounding box center [342, 375] width 14 height 14
checkbox input "false"
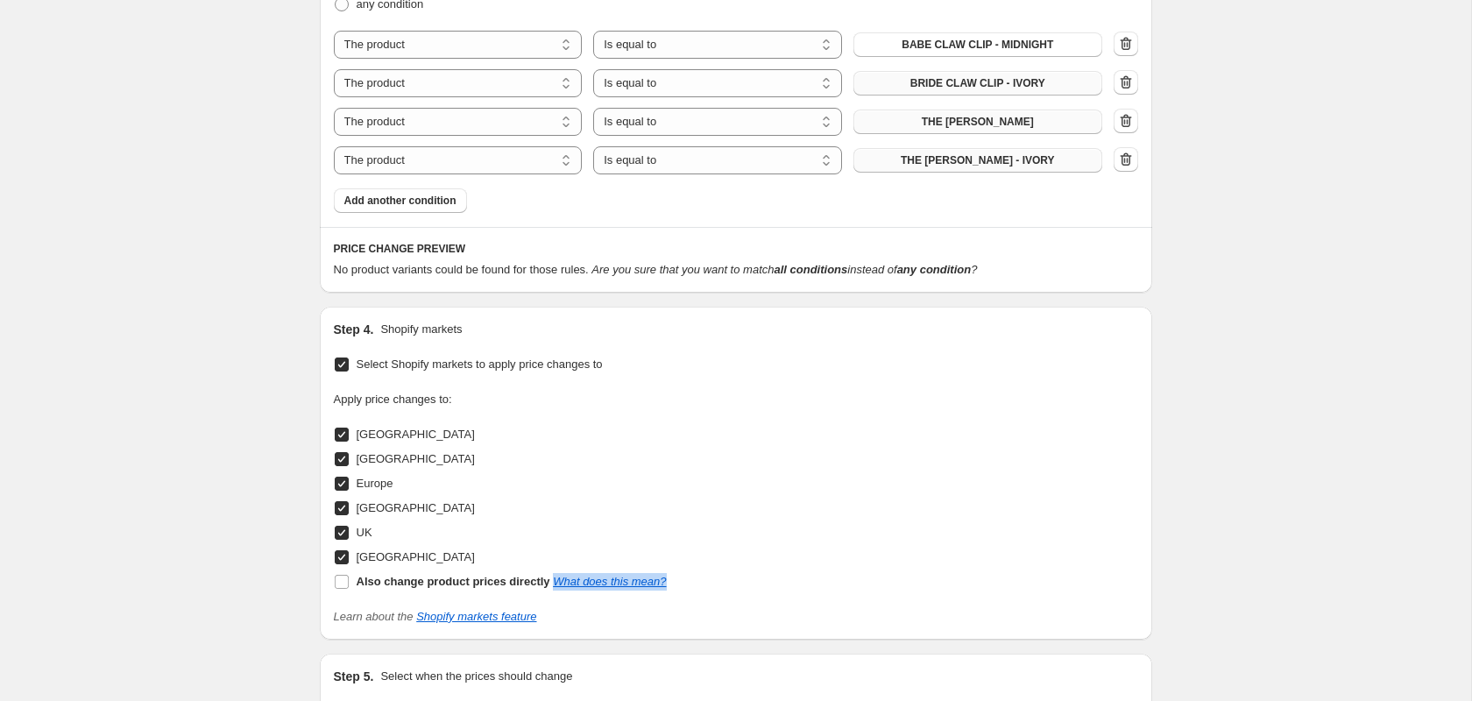
scroll to position [939, 0]
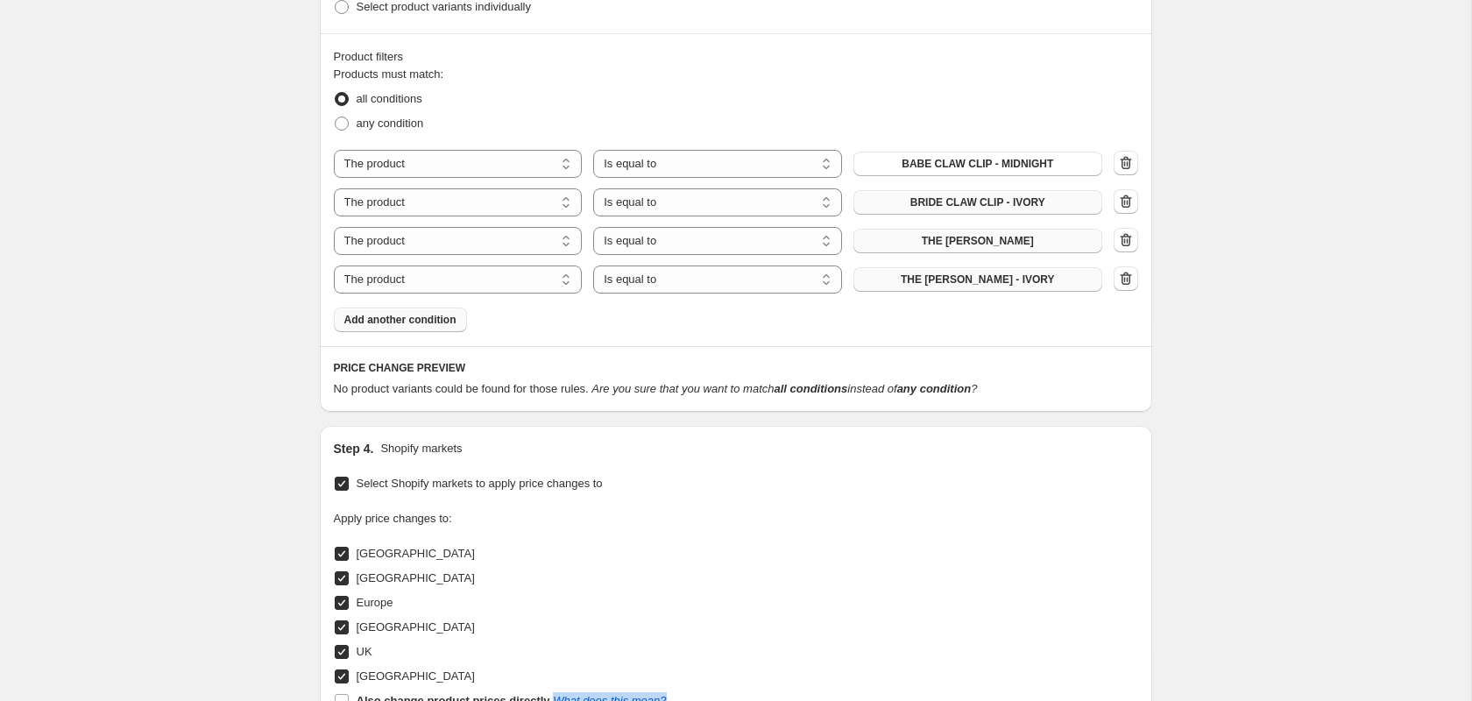
click at [407, 325] on button "Add another condition" at bounding box center [400, 320] width 133 height 25
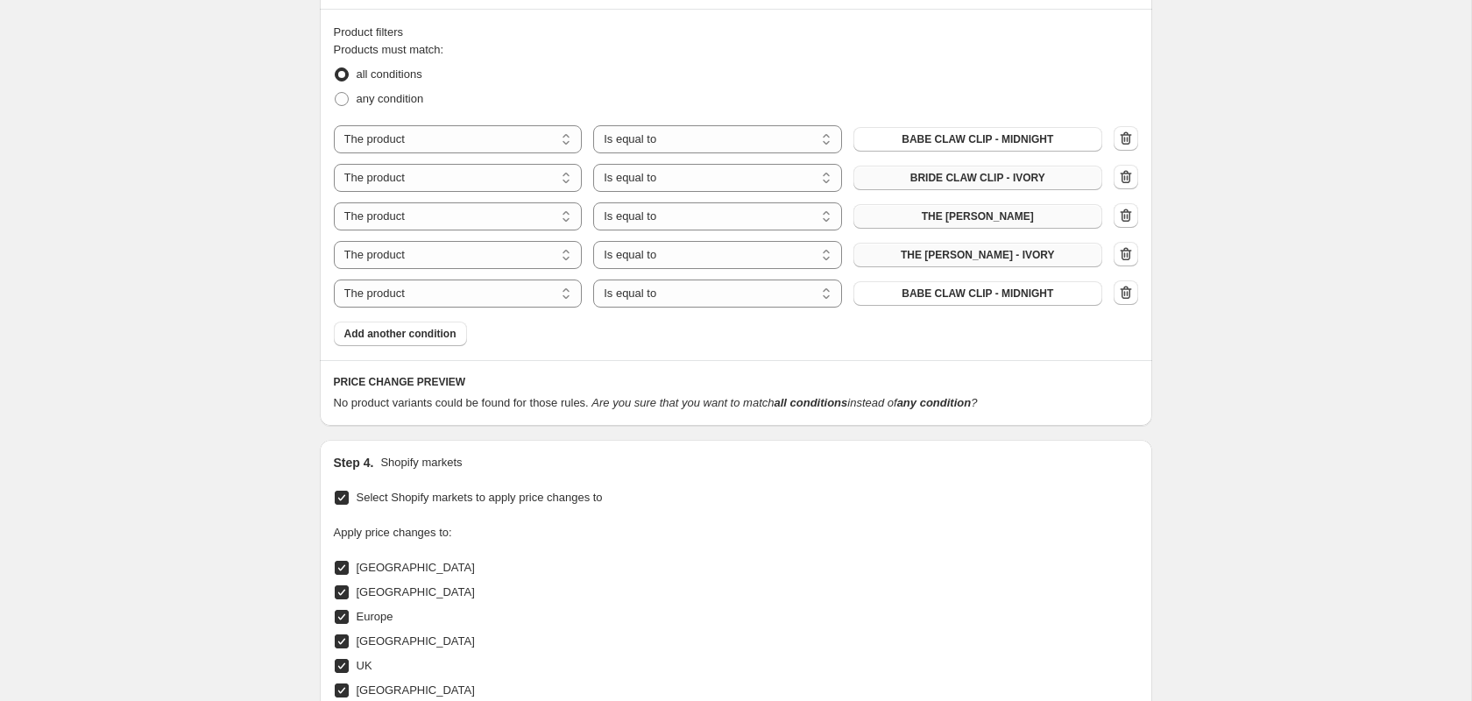
scroll to position [967, 0]
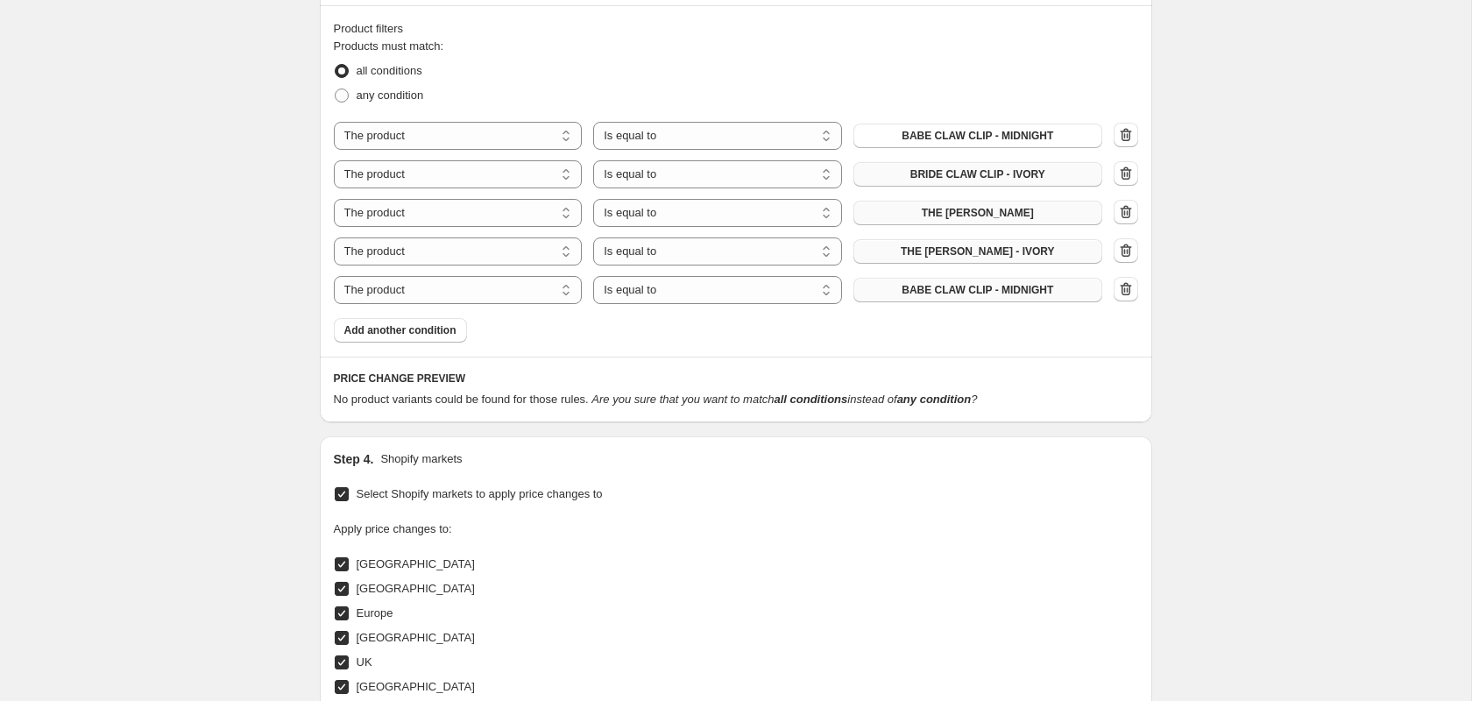
click at [978, 297] on button "BABE CLAW CLIP - MIDNIGHT" at bounding box center [977, 290] width 249 height 25
click at [411, 329] on span "Add another condition" at bounding box center [400, 330] width 112 height 14
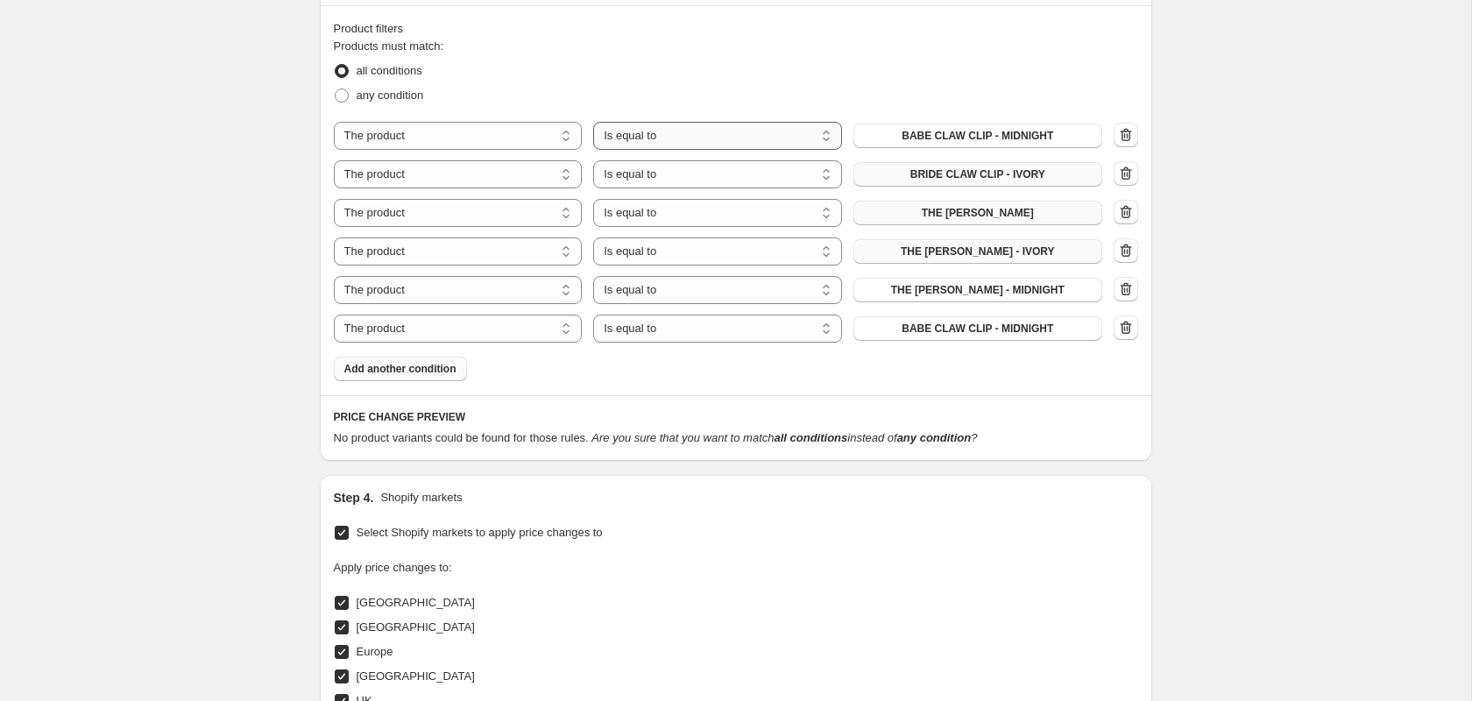
click at [802, 136] on select "Is equal to Is not equal to" at bounding box center [717, 136] width 249 height 28
click at [593, 122] on select "Is equal to Is not equal to" at bounding box center [717, 136] width 249 height 28
click at [1023, 326] on span "BABE CLAW CLIP - MIDNIGHT" at bounding box center [978, 329] width 152 height 14
click at [776, 140] on select "Is equal to Is not equal to" at bounding box center [717, 136] width 249 height 28
click at [801, 124] on select "Is equal to Is not equal to" at bounding box center [717, 136] width 249 height 28
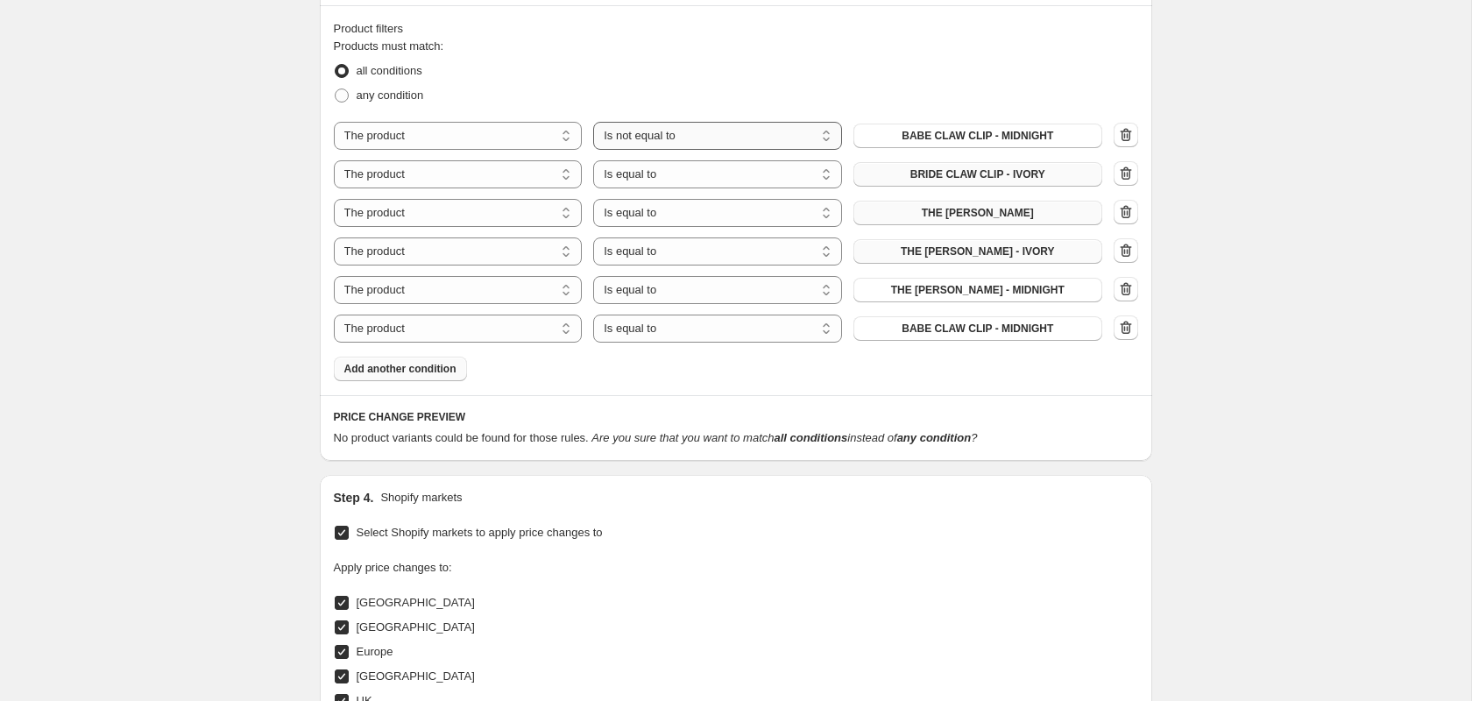
select select "equal"
click at [913, 327] on span "BABE CLAW CLIP - MIDNIGHT" at bounding box center [978, 329] width 152 height 14
click at [408, 372] on span "Add another condition" at bounding box center [400, 369] width 112 height 14
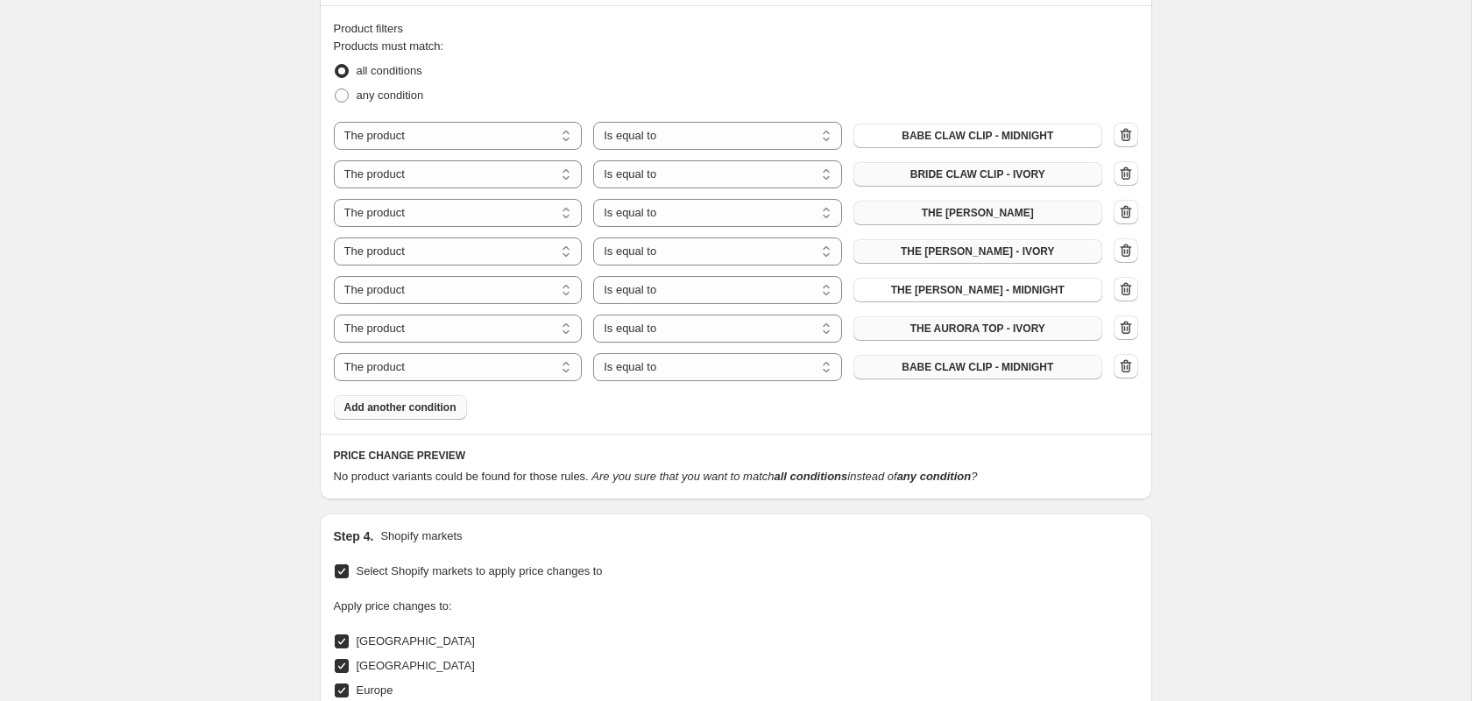
click at [970, 371] on span "BABE CLAW CLIP - MIDNIGHT" at bounding box center [978, 367] width 152 height 14
click at [428, 407] on span "Add another condition" at bounding box center [400, 407] width 112 height 14
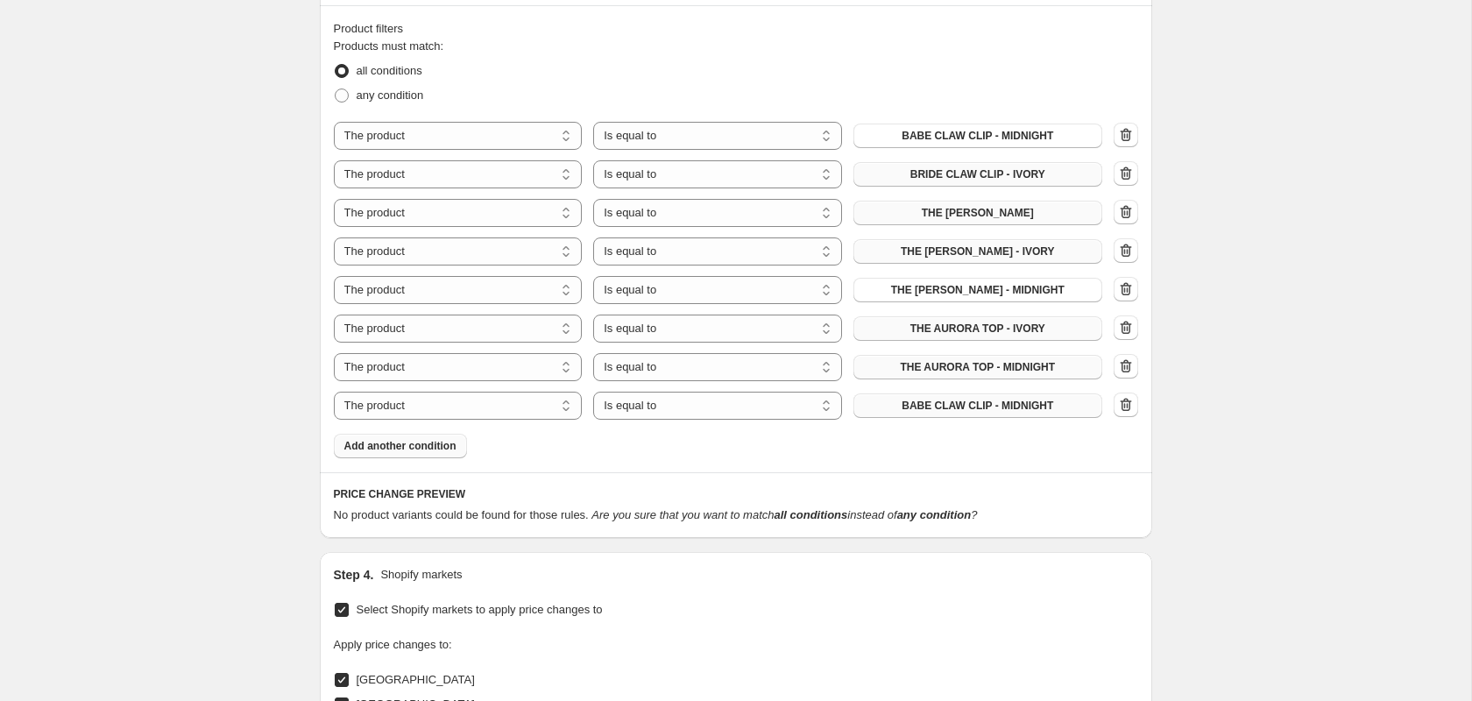
click at [961, 402] on span "BABE CLAW CLIP - MIDNIGHT" at bounding box center [978, 406] width 152 height 14
click at [443, 444] on span "Add another condition" at bounding box center [400, 446] width 112 height 14
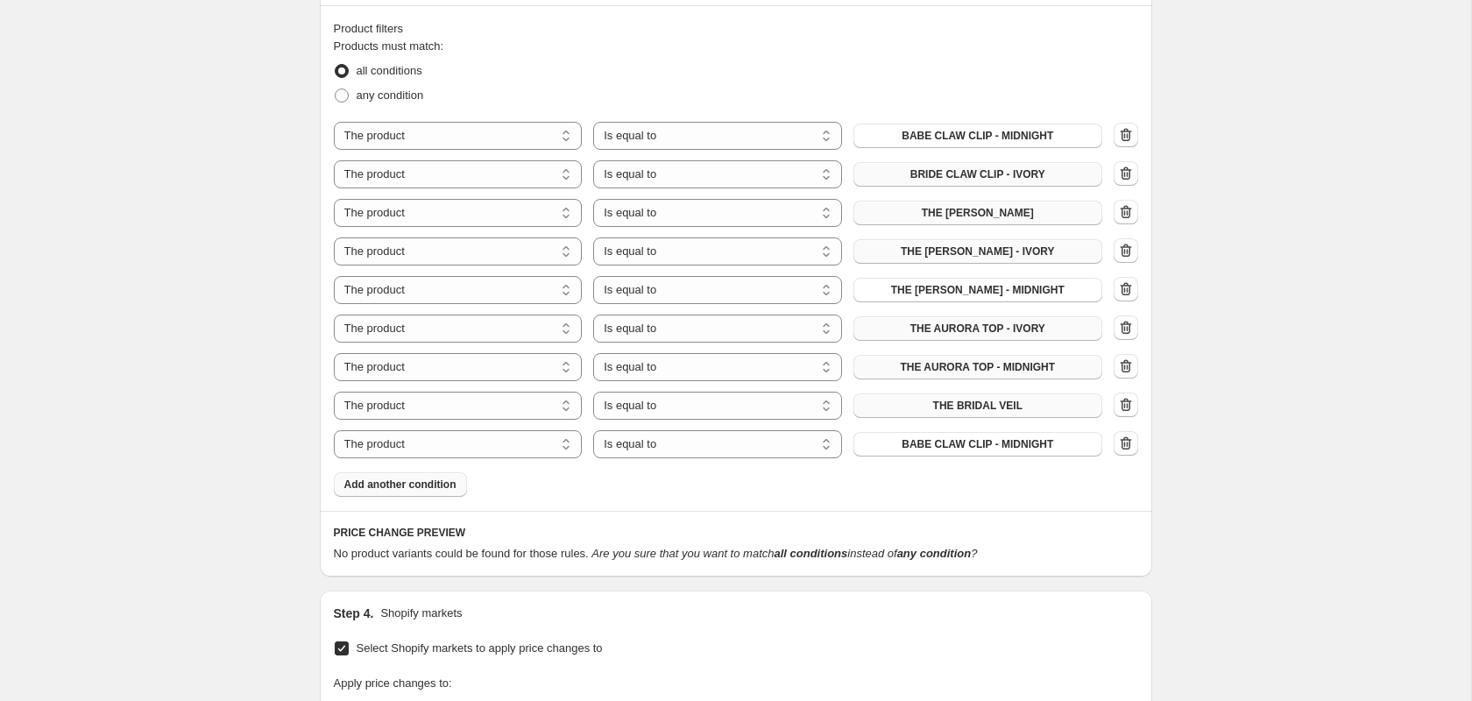
click at [993, 446] on span "BABE CLAW CLIP - MIDNIGHT" at bounding box center [978, 444] width 152 height 14
click at [445, 485] on span "Add another condition" at bounding box center [400, 485] width 112 height 14
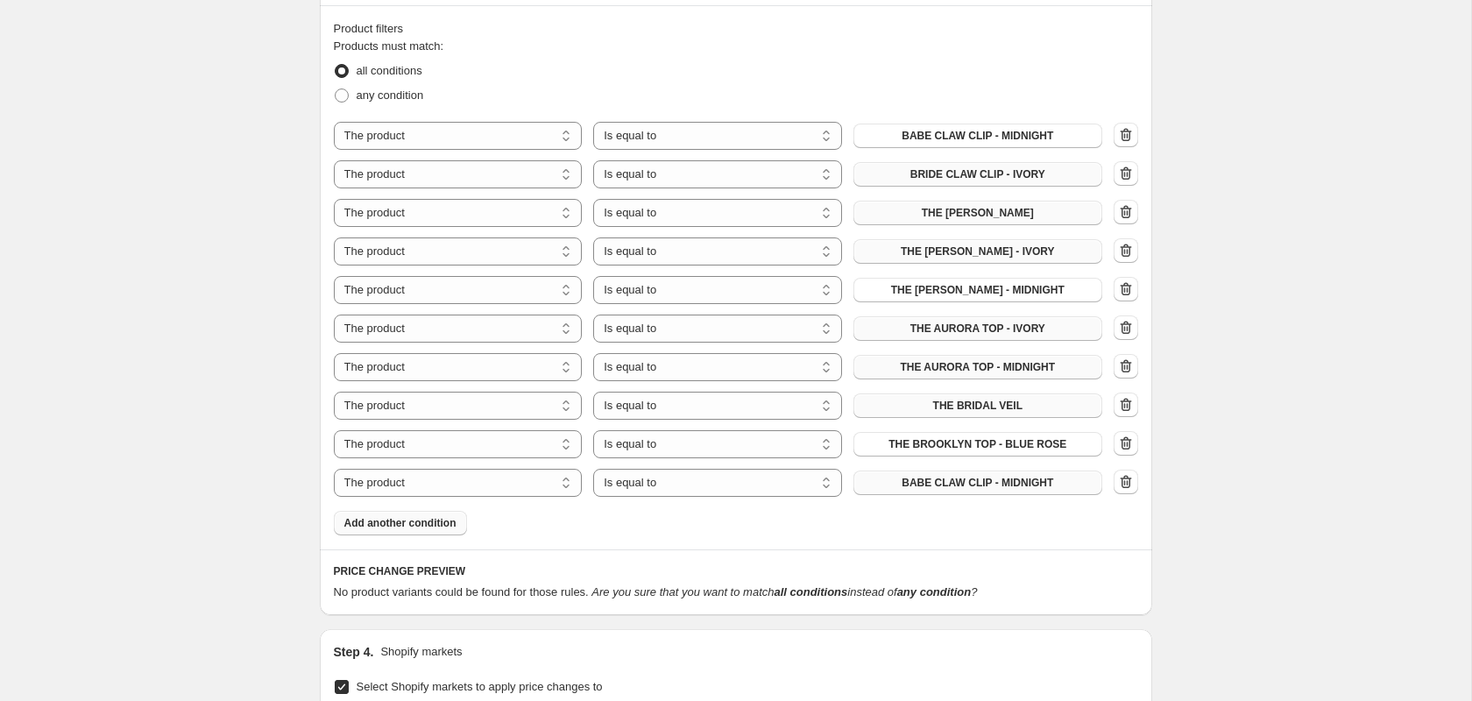
click at [930, 481] on span "BABE CLAW CLIP - MIDNIGHT" at bounding box center [978, 483] width 152 height 14
click at [414, 521] on span "Add another condition" at bounding box center [400, 523] width 112 height 14
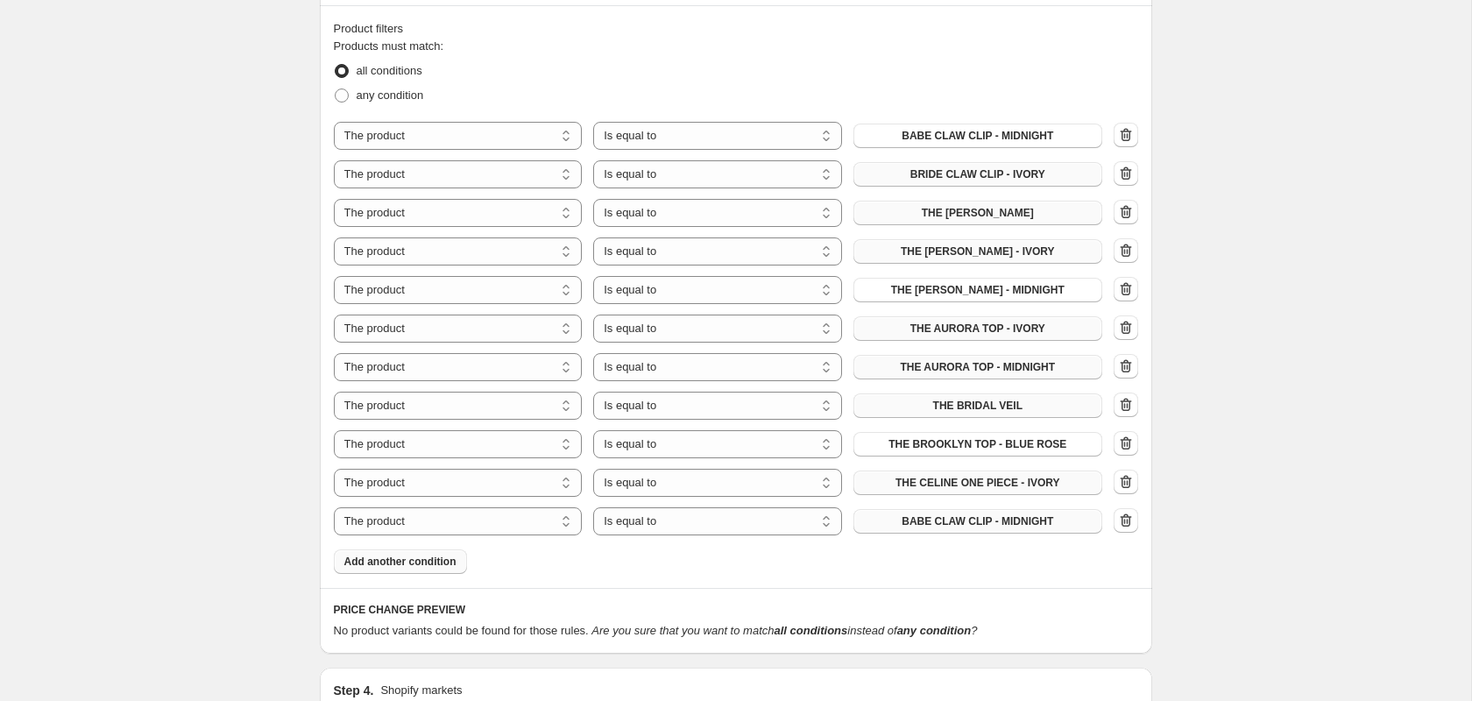
click at [986, 522] on span "BABE CLAW CLIP - MIDNIGHT" at bounding box center [978, 521] width 152 height 14
click at [373, 559] on span "Add another condition" at bounding box center [400, 562] width 112 height 14
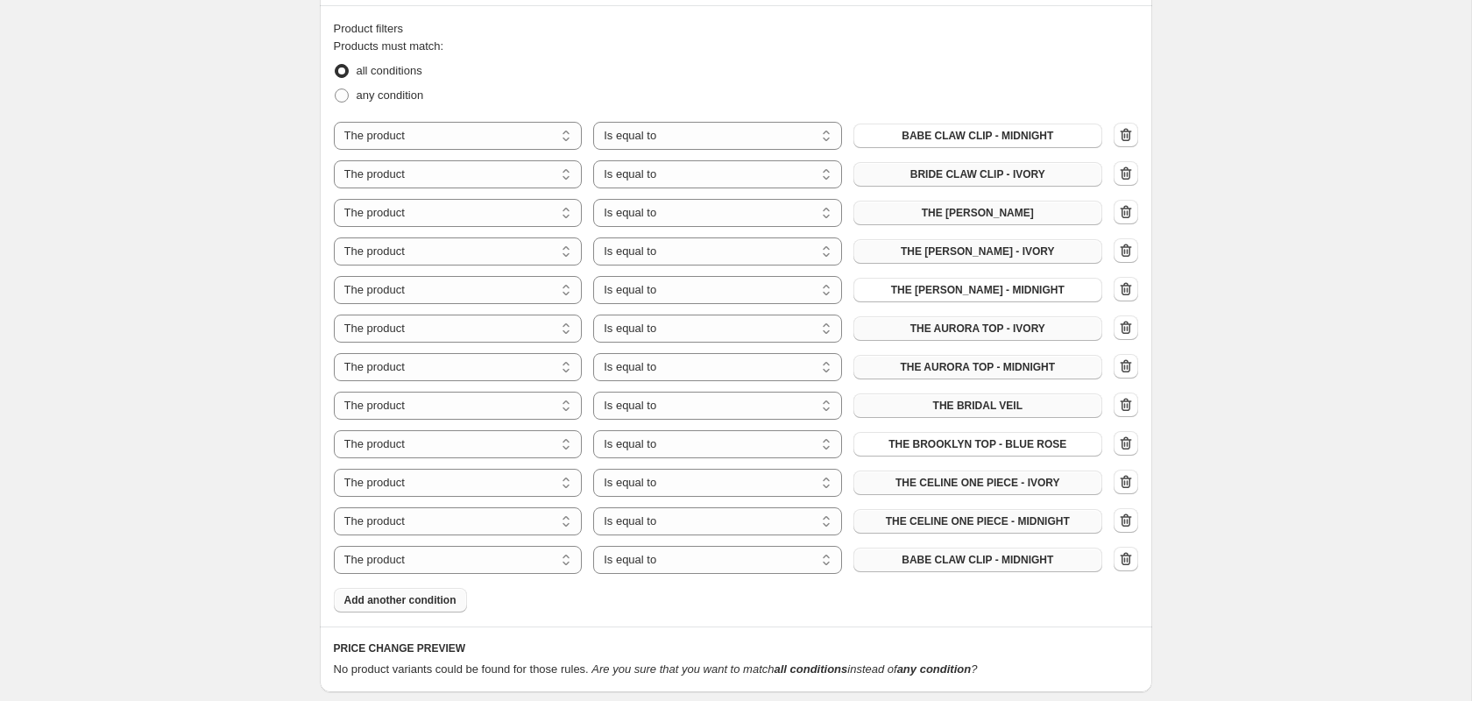
click at [963, 561] on span "BABE CLAW CLIP - MIDNIGHT" at bounding box center [978, 560] width 152 height 14
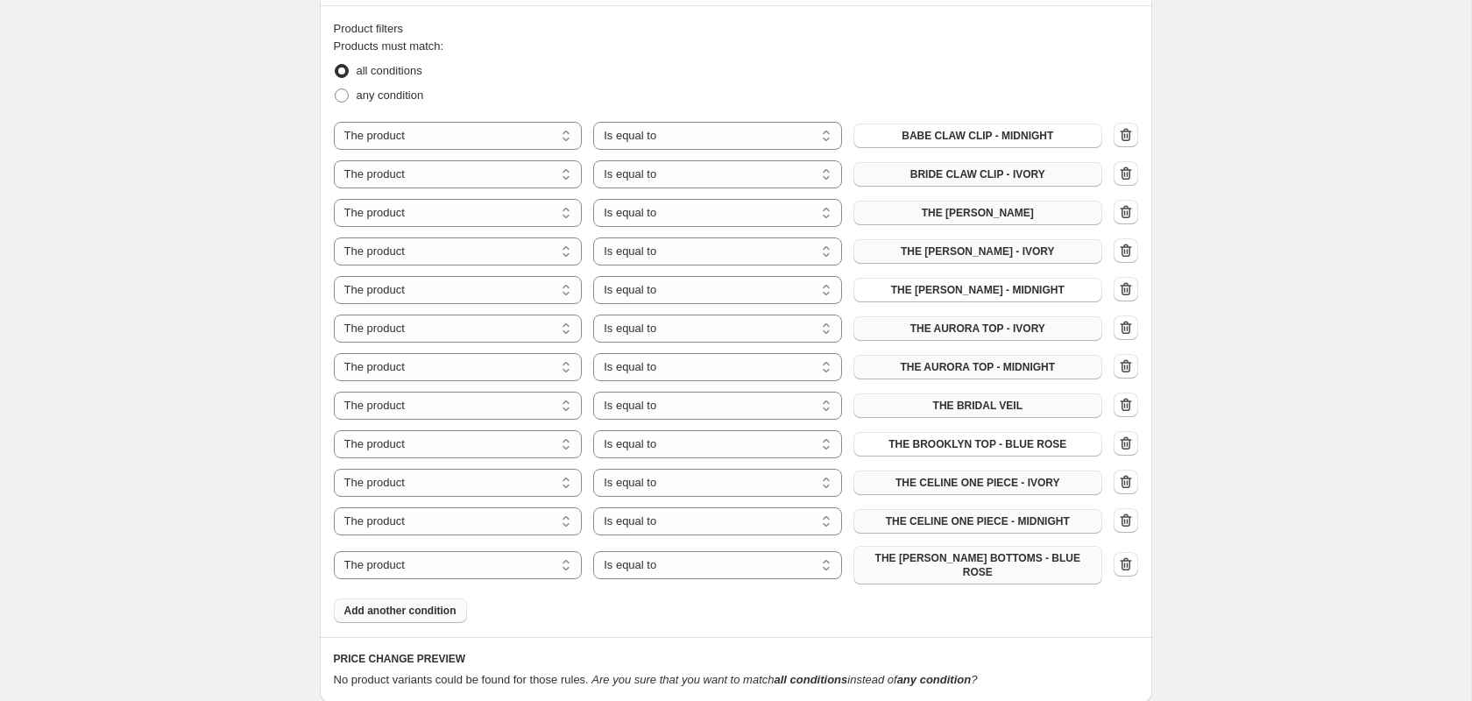
click at [430, 604] on span "Add another condition" at bounding box center [400, 611] width 112 height 14
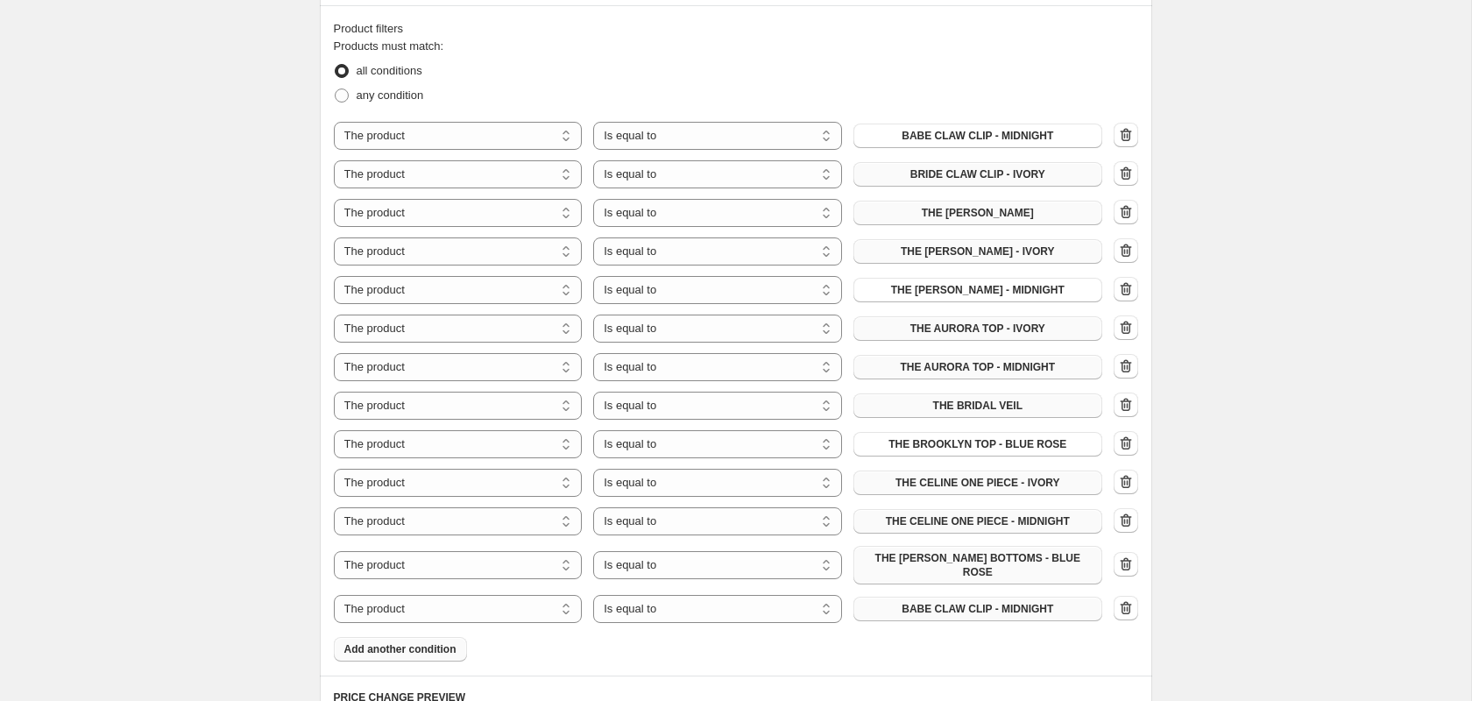
click at [967, 602] on span "BABE CLAW CLIP - MIDNIGHT" at bounding box center [978, 609] width 152 height 14
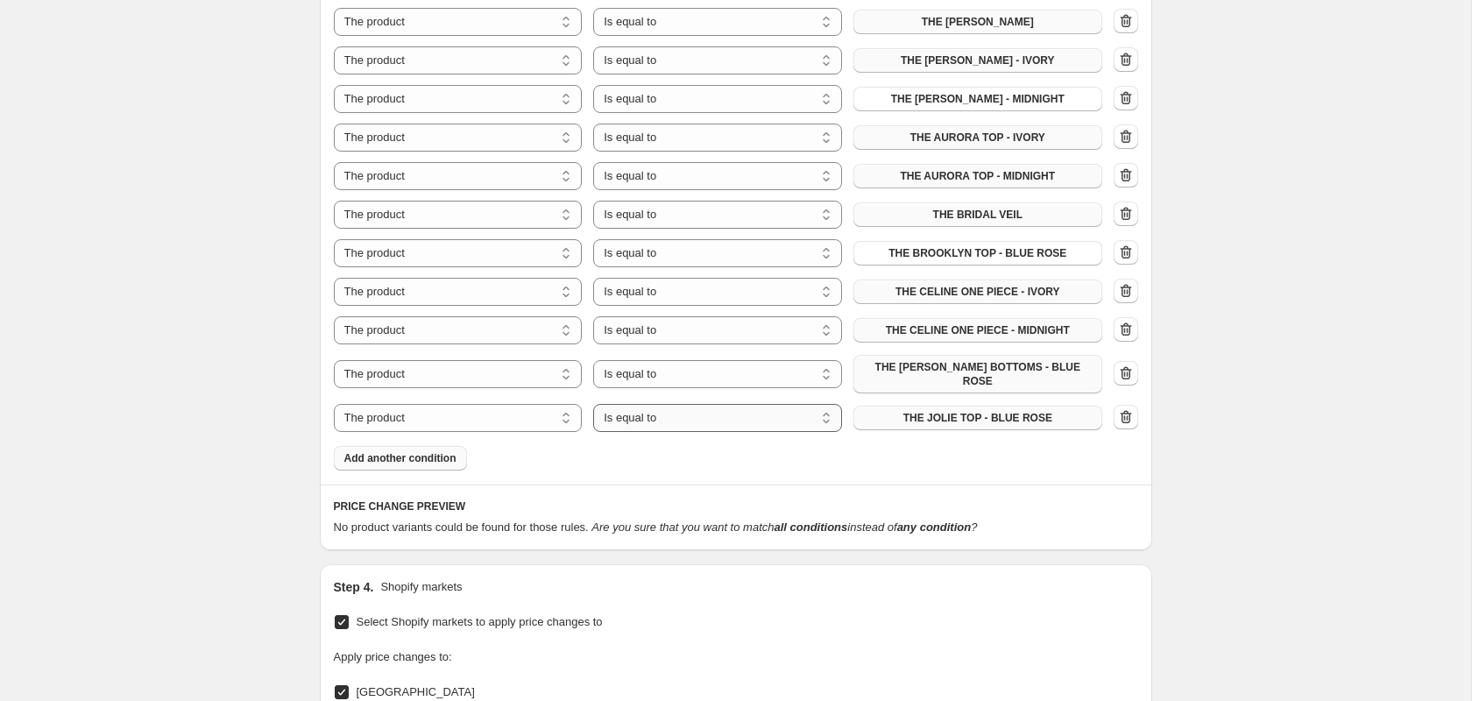
scroll to position [1162, 0]
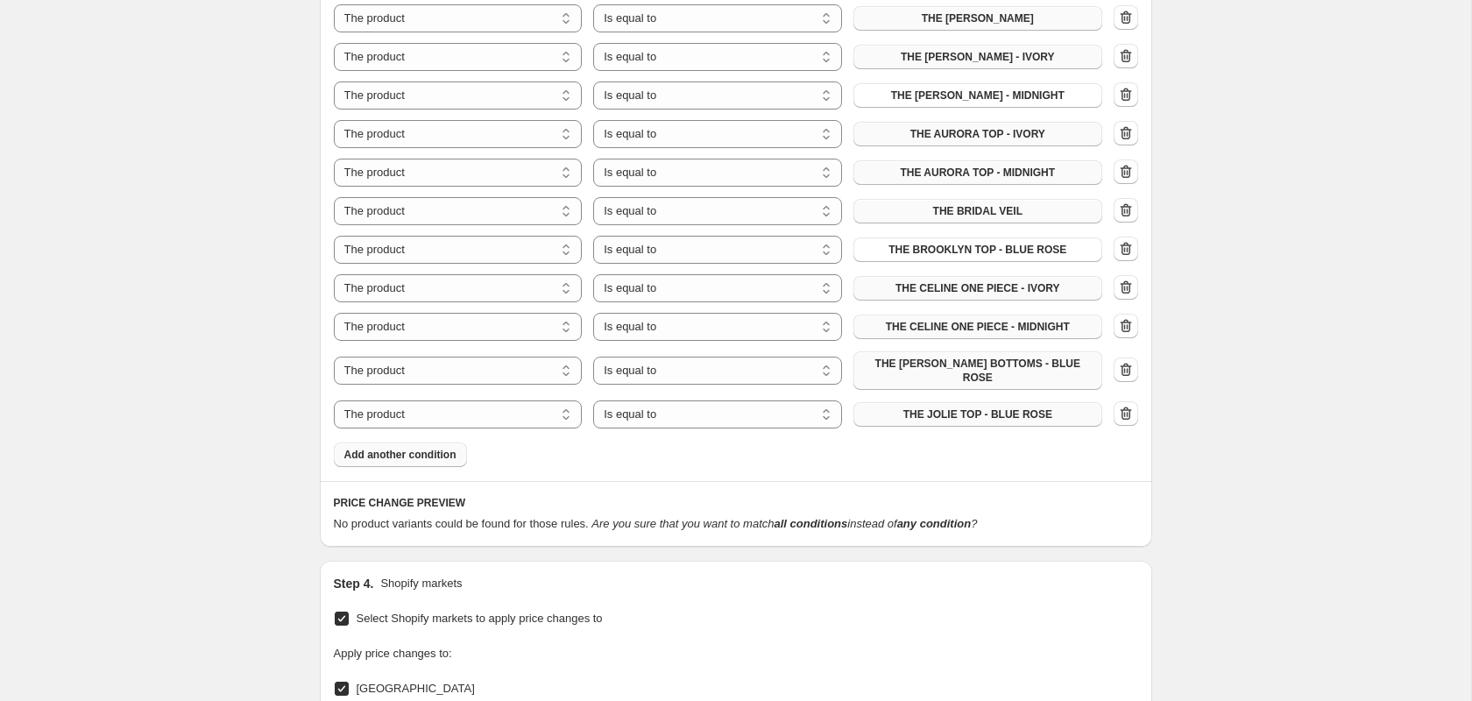
click at [411, 448] on span "Add another condition" at bounding box center [400, 455] width 112 height 14
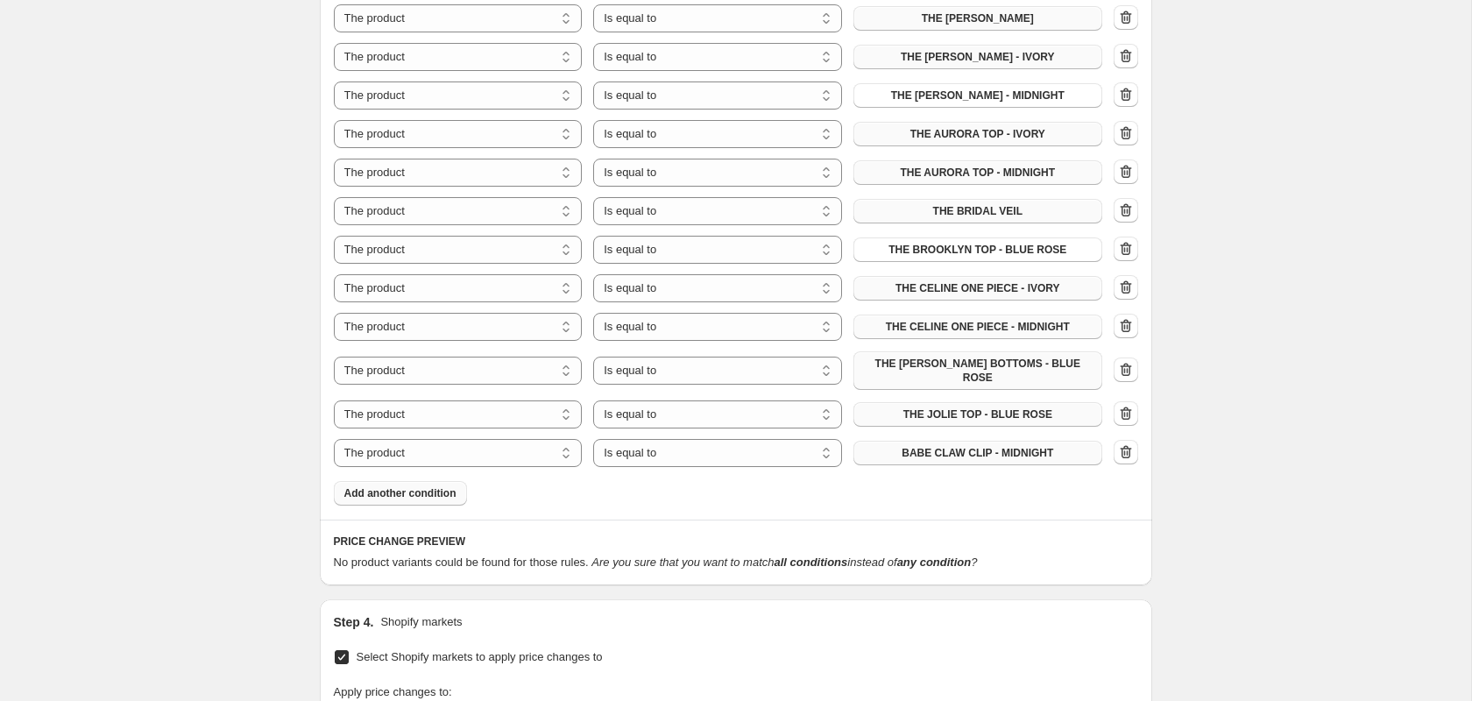
click at [1010, 446] on span "BABE CLAW CLIP - MIDNIGHT" at bounding box center [978, 453] width 152 height 14
click at [416, 486] on span "Add another condition" at bounding box center [400, 493] width 112 height 14
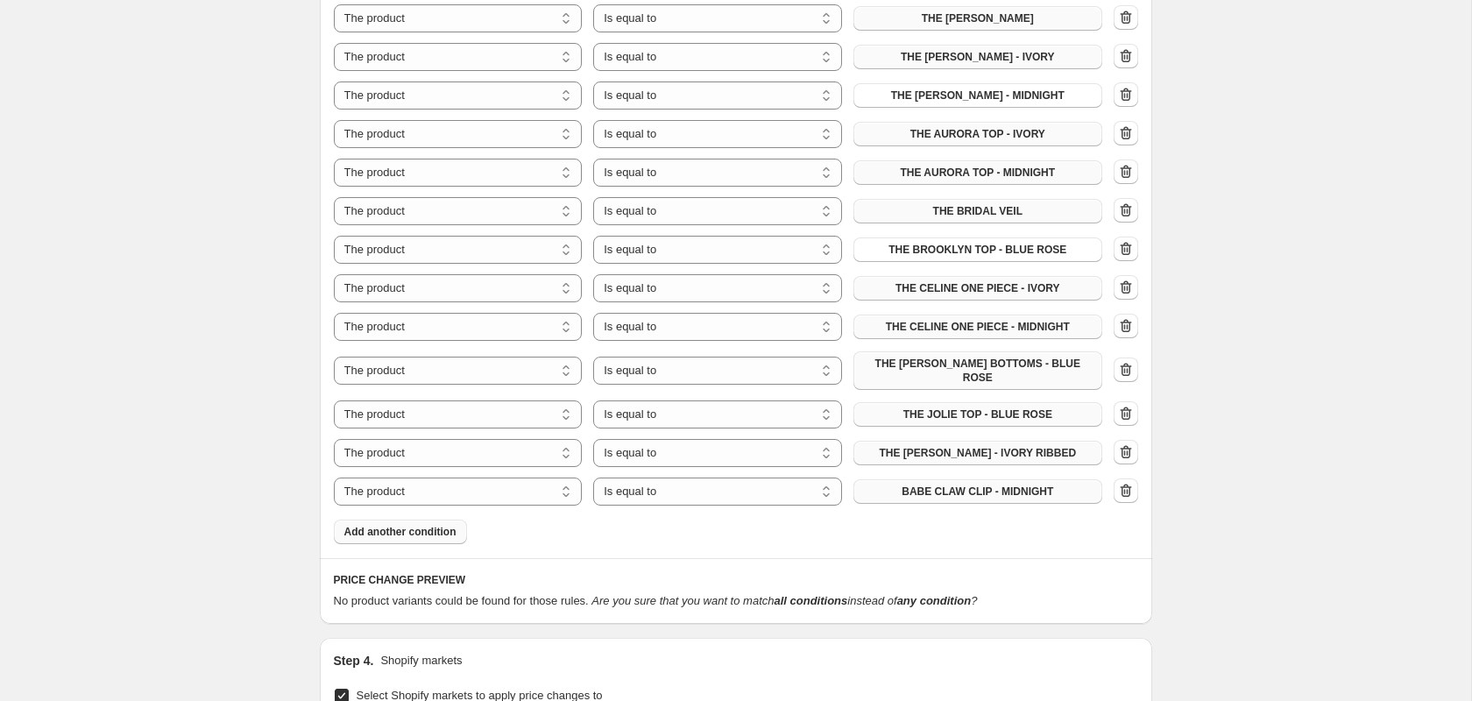
click at [1046, 485] on span "BABE CLAW CLIP - MIDNIGHT" at bounding box center [978, 492] width 152 height 14
click at [426, 536] on button "Add another condition" at bounding box center [400, 532] width 133 height 25
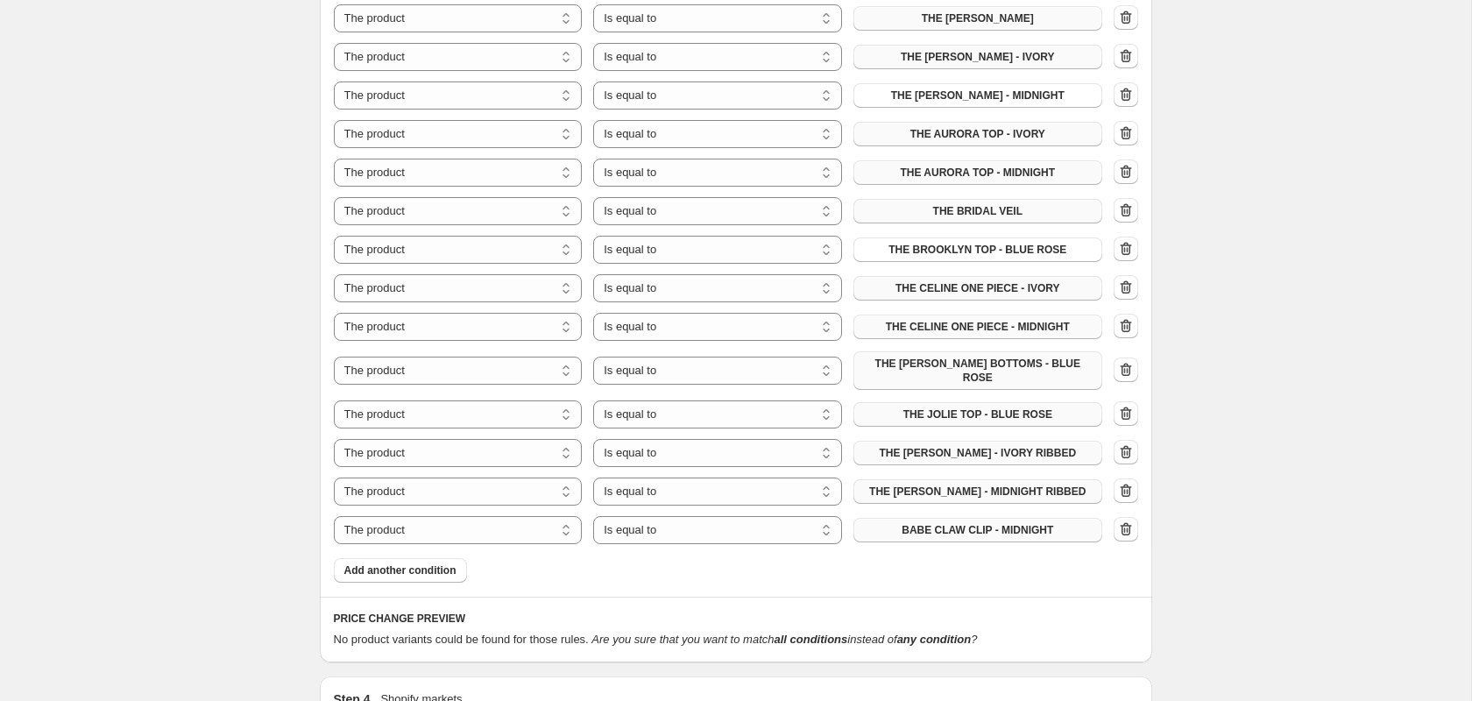
click at [1026, 527] on span "BABE CLAW CLIP - MIDNIGHT" at bounding box center [978, 530] width 152 height 14
click at [412, 570] on span "Add another condition" at bounding box center [400, 570] width 112 height 14
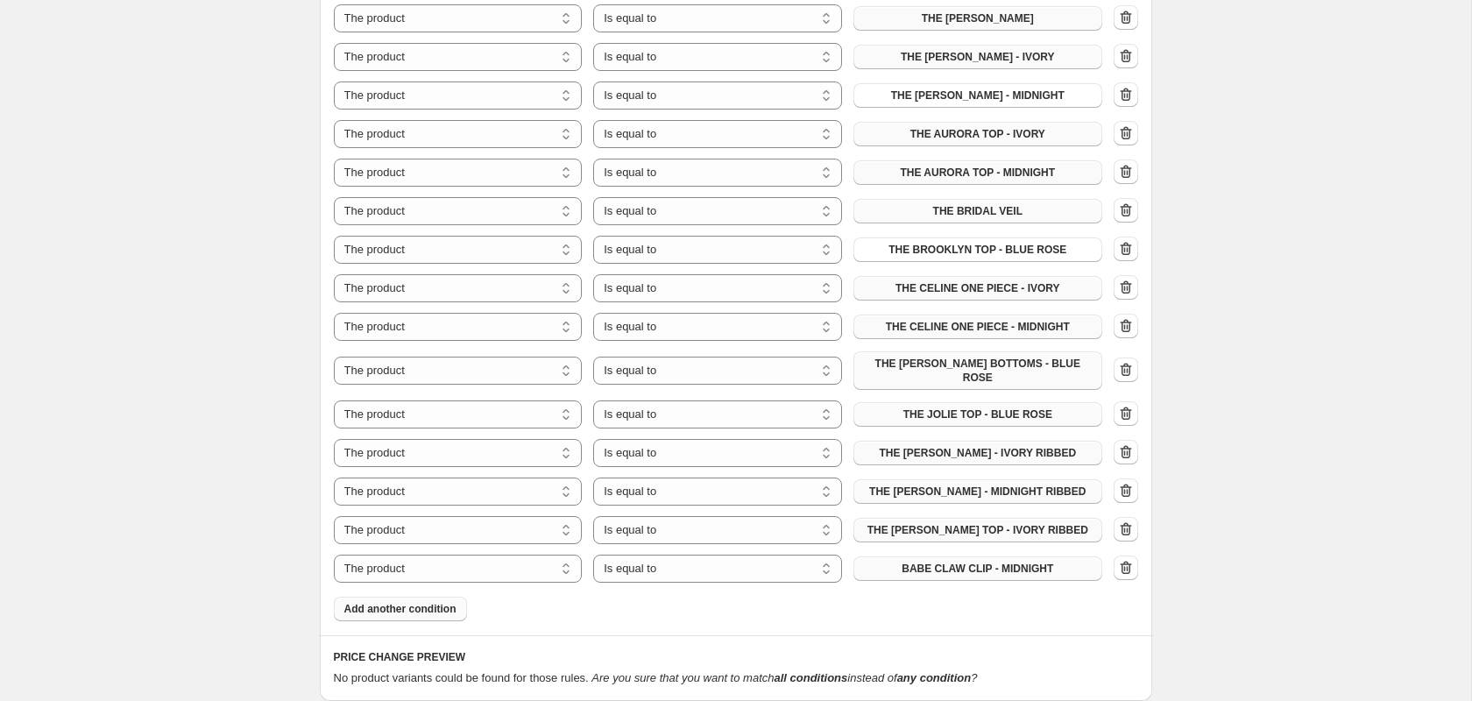
click at [981, 566] on span "BABE CLAW CLIP - MIDNIGHT" at bounding box center [978, 569] width 152 height 14
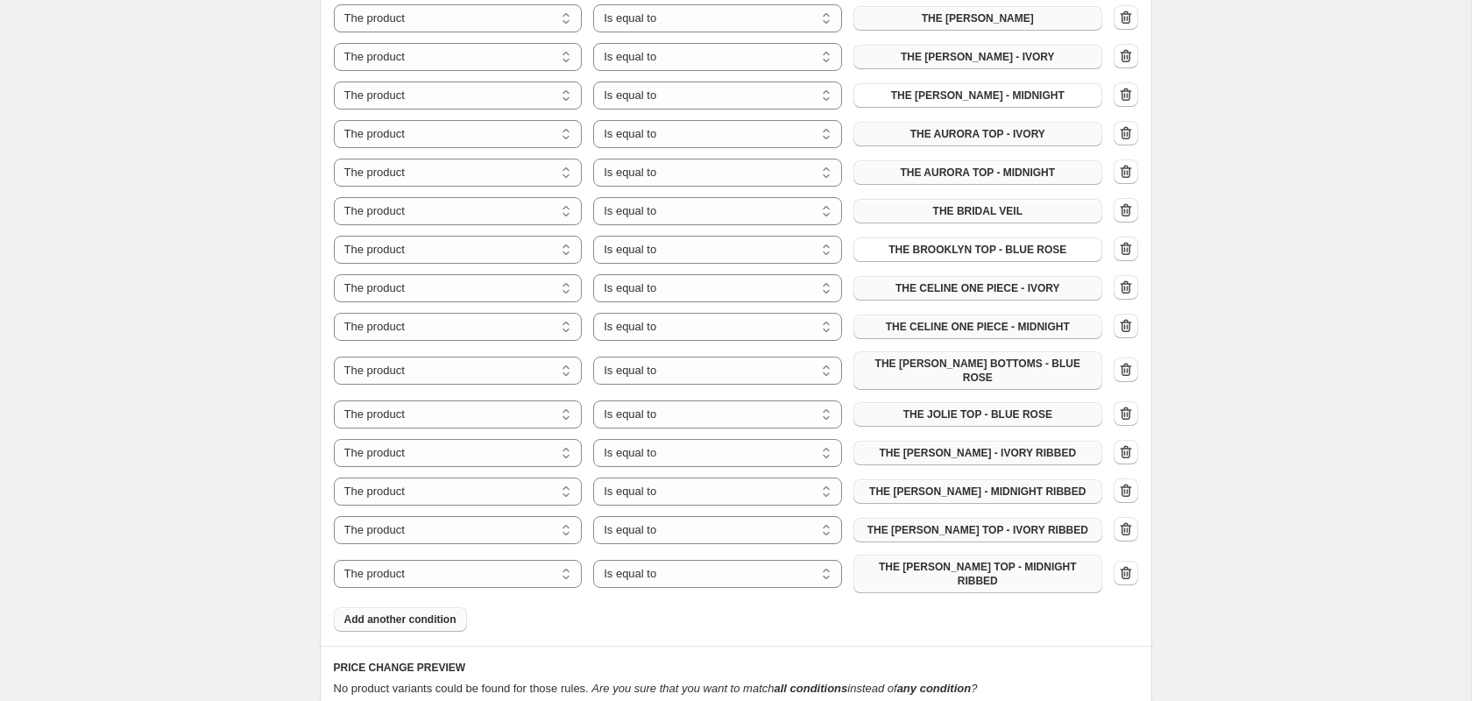
click at [388, 613] on span "Add another condition" at bounding box center [400, 620] width 112 height 14
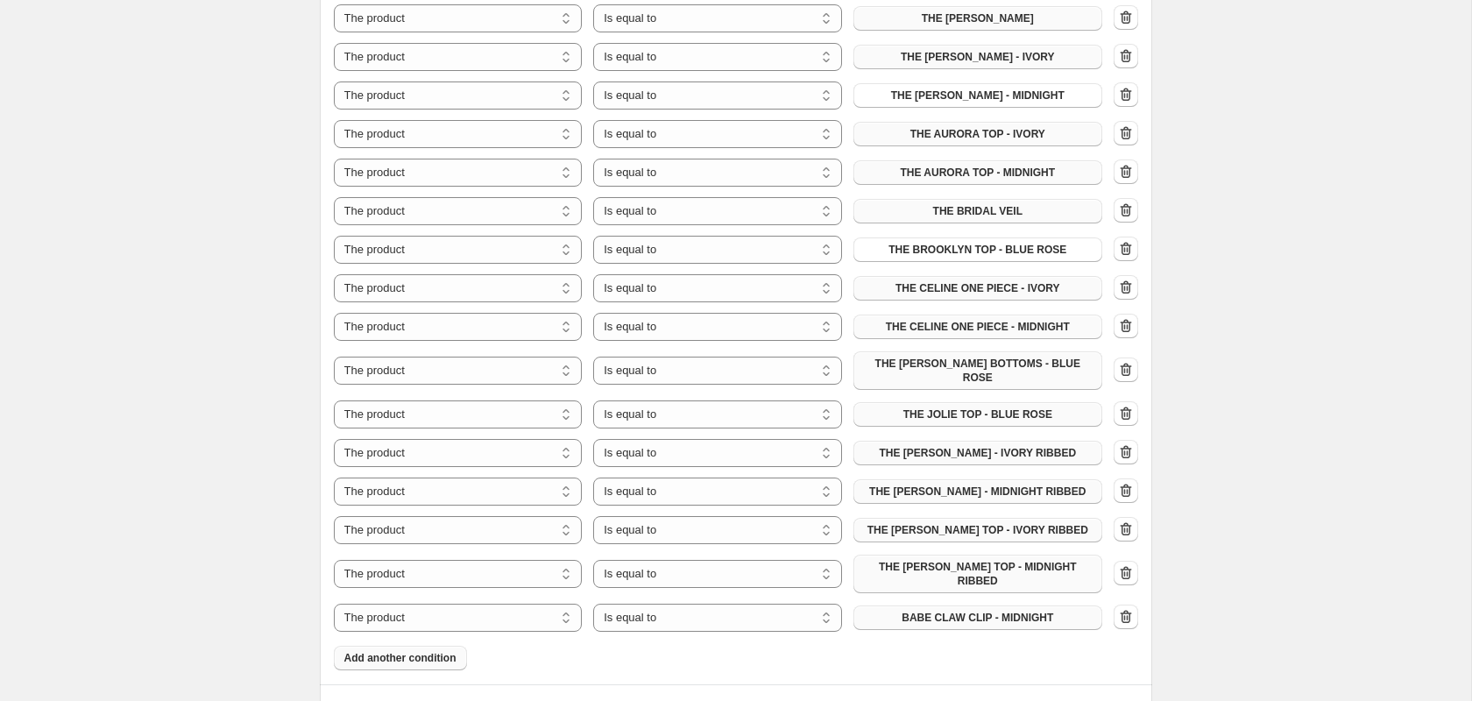
click at [964, 611] on span "BABE CLAW CLIP - MIDNIGHT" at bounding box center [978, 618] width 152 height 14
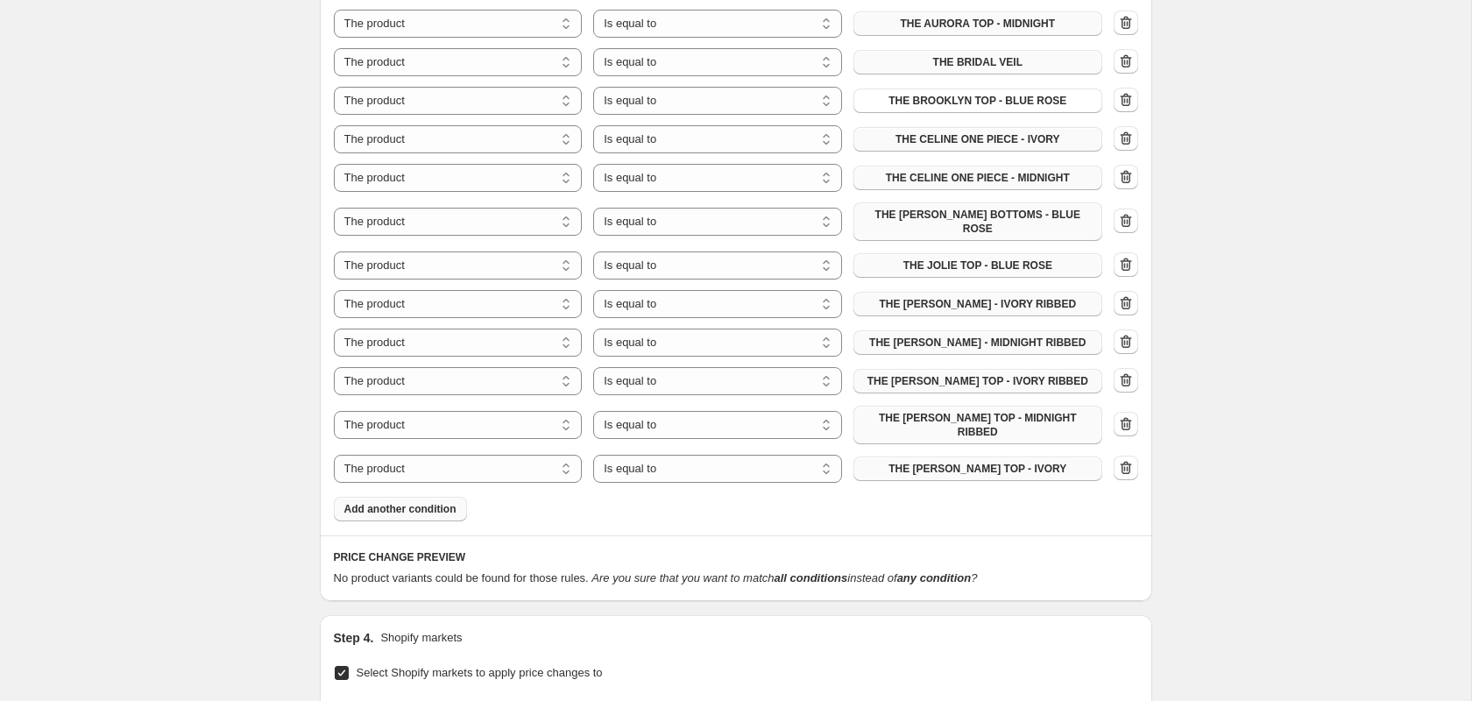
scroll to position [1313, 0]
click at [417, 500] on span "Add another condition" at bounding box center [400, 507] width 112 height 14
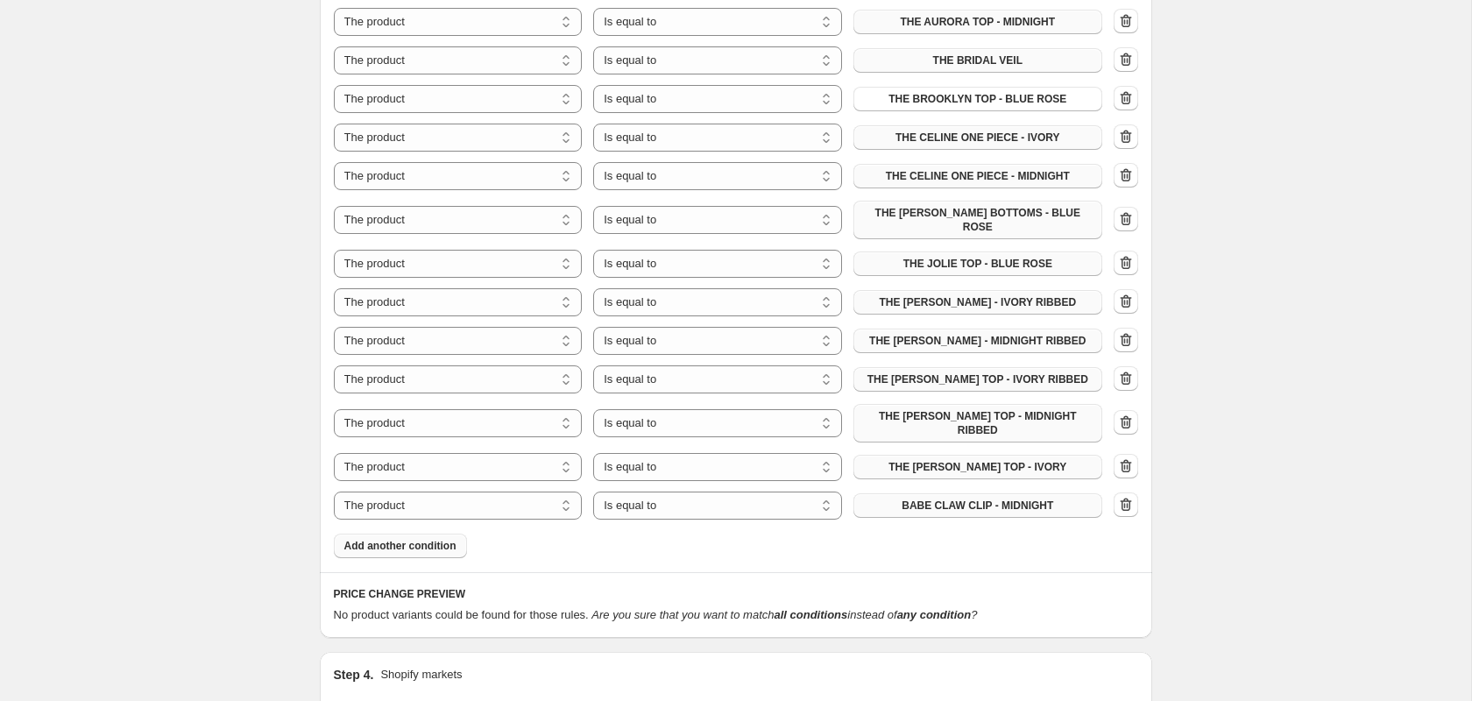
click at [974, 499] on span "BABE CLAW CLIP - MIDNIGHT" at bounding box center [978, 506] width 152 height 14
click at [433, 542] on button "Add another condition" at bounding box center [400, 546] width 133 height 25
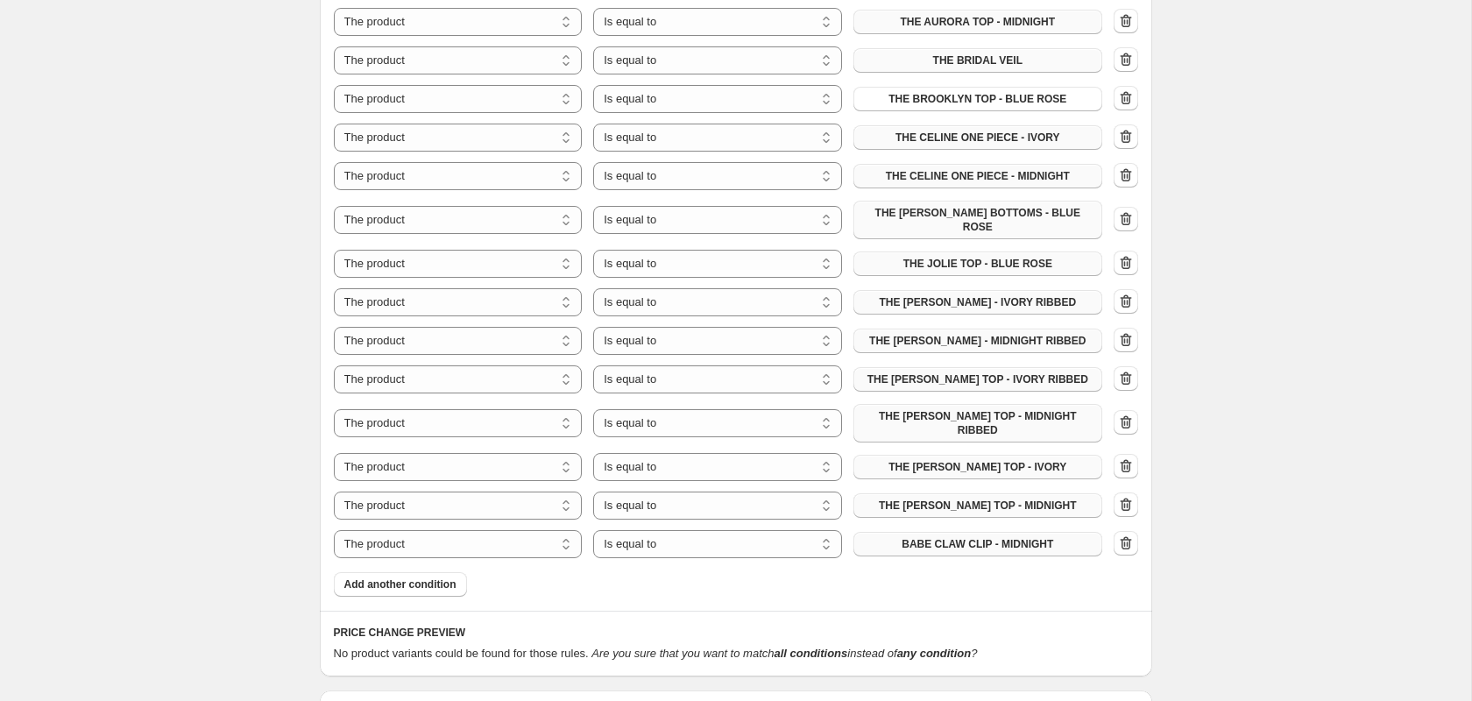
click at [986, 537] on span "BABE CLAW CLIP - MIDNIGHT" at bounding box center [978, 544] width 152 height 14
click at [430, 577] on span "Add another condition" at bounding box center [400, 584] width 112 height 14
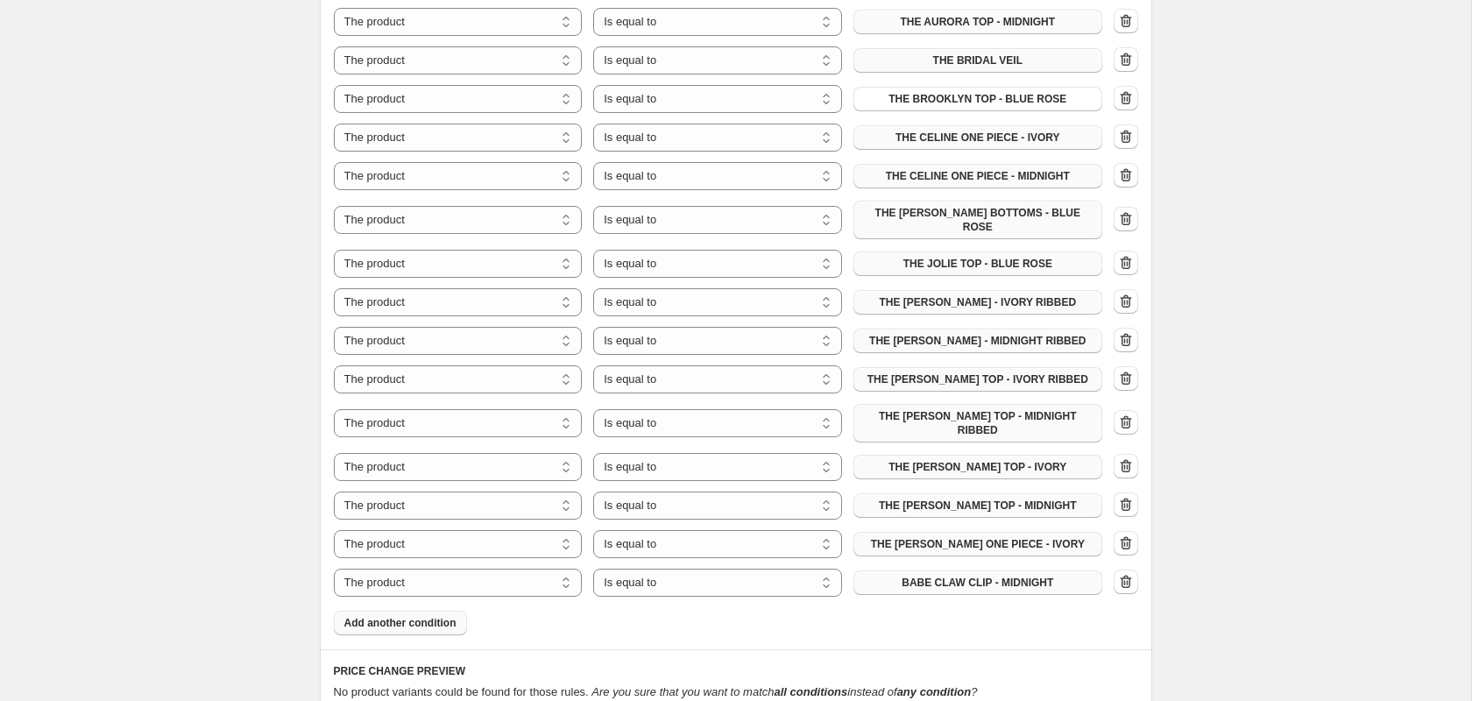
click at [1020, 576] on span "BABE CLAW CLIP - MIDNIGHT" at bounding box center [978, 583] width 152 height 14
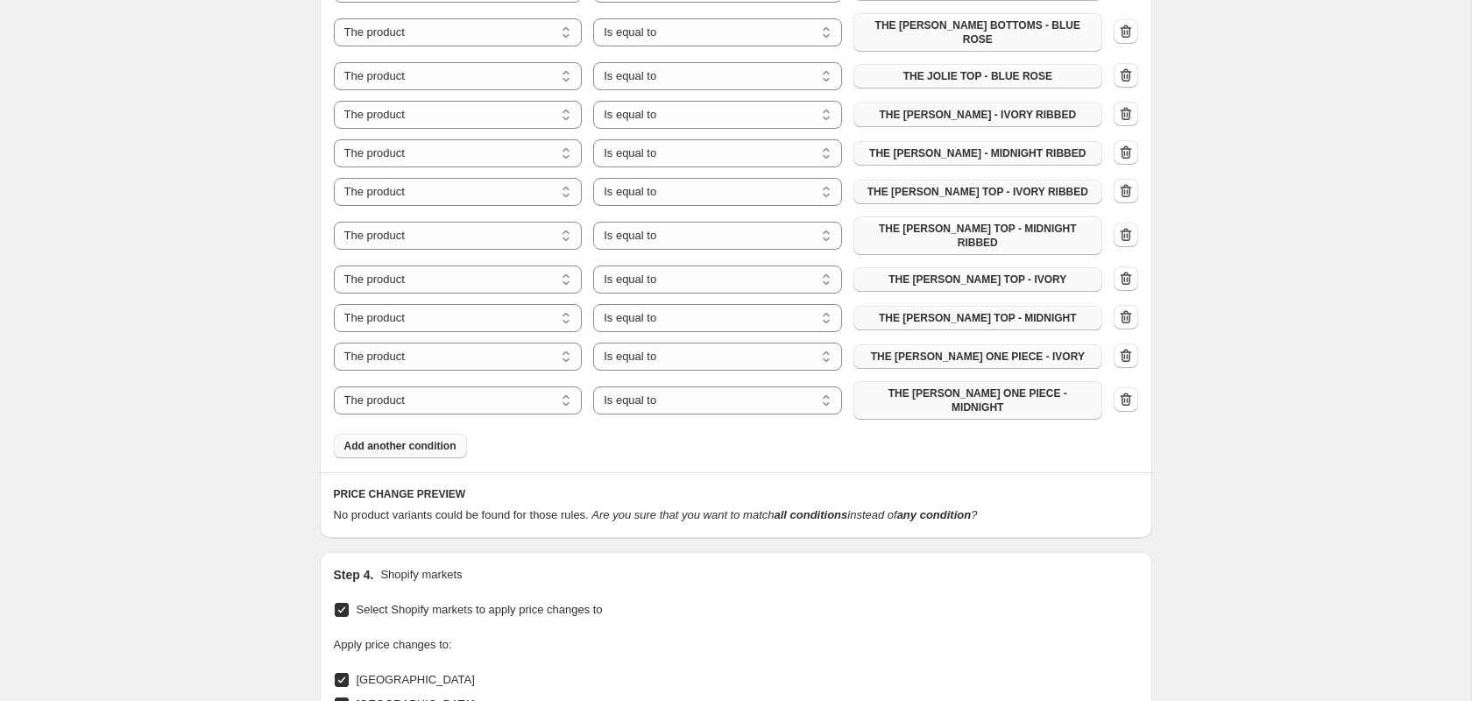
scroll to position [1562, 0]
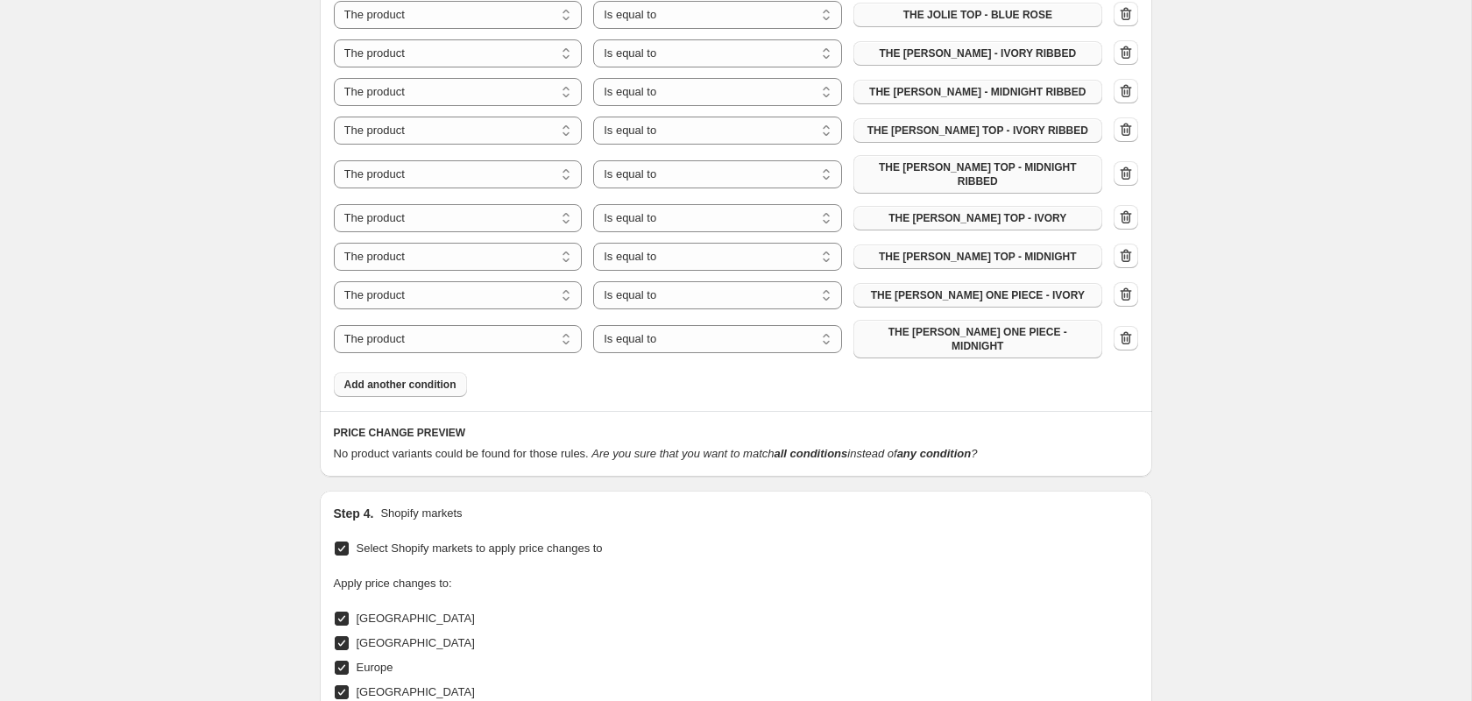
click at [402, 378] on span "Add another condition" at bounding box center [400, 385] width 112 height 14
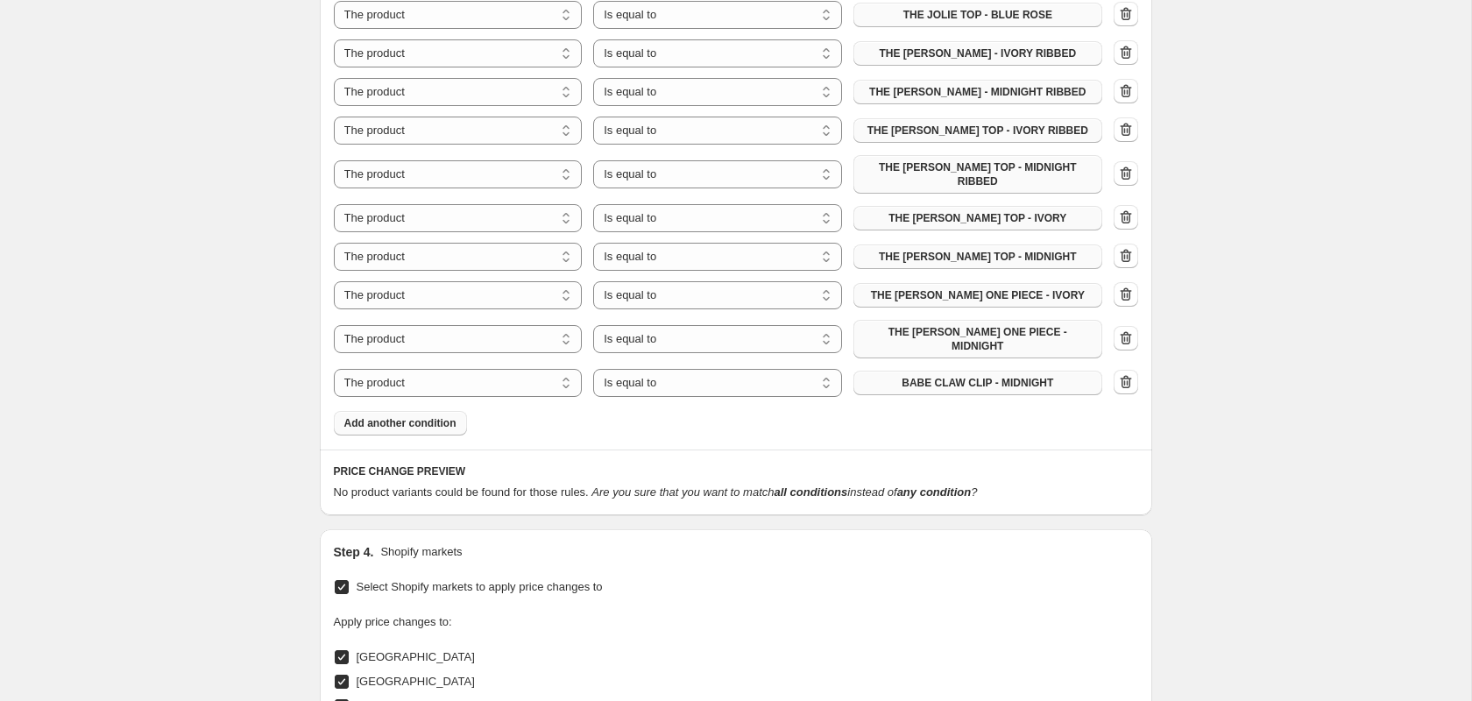
click at [967, 376] on span "BABE CLAW CLIP - MIDNIGHT" at bounding box center [978, 383] width 152 height 14
click at [408, 416] on span "Add another condition" at bounding box center [400, 423] width 112 height 14
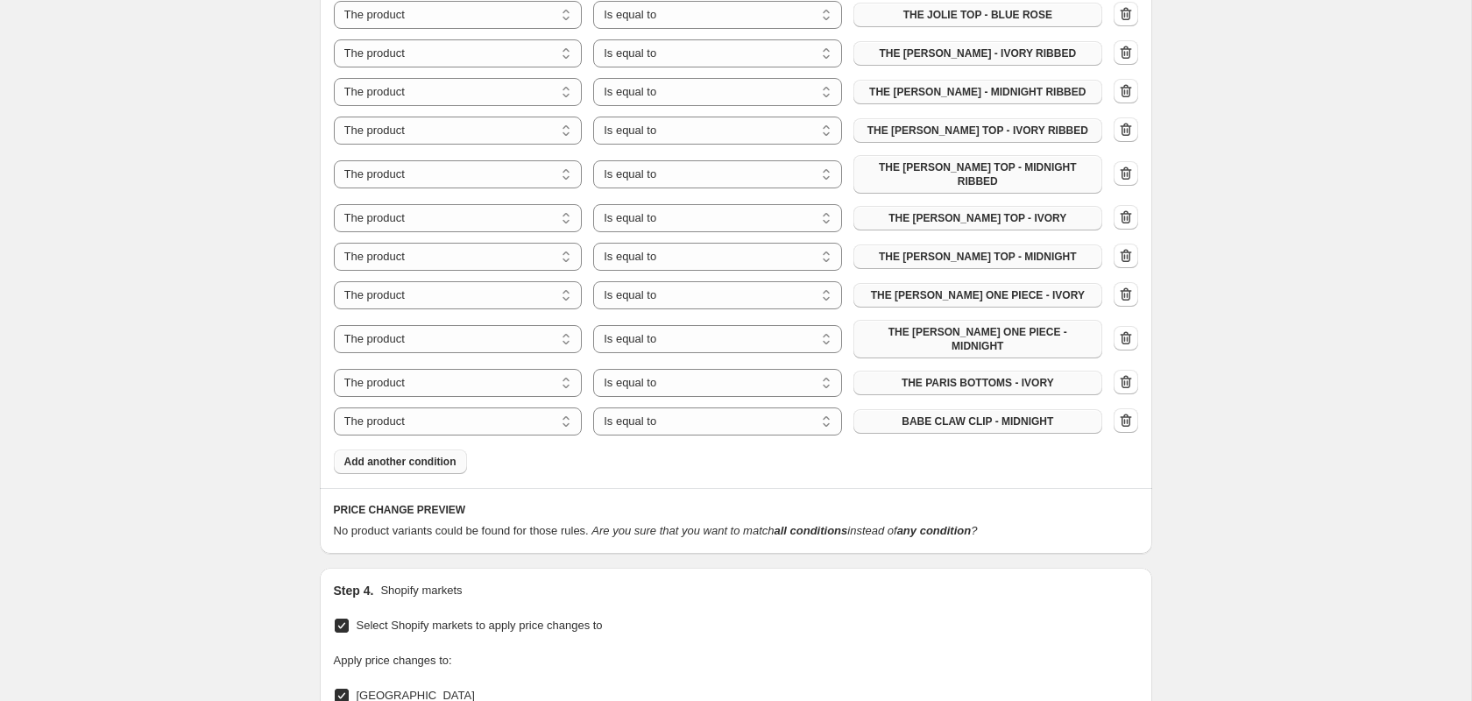
click at [941, 414] on span "BABE CLAW CLIP - MIDNIGHT" at bounding box center [978, 421] width 152 height 14
click at [371, 455] on span "Add another condition" at bounding box center [400, 462] width 112 height 14
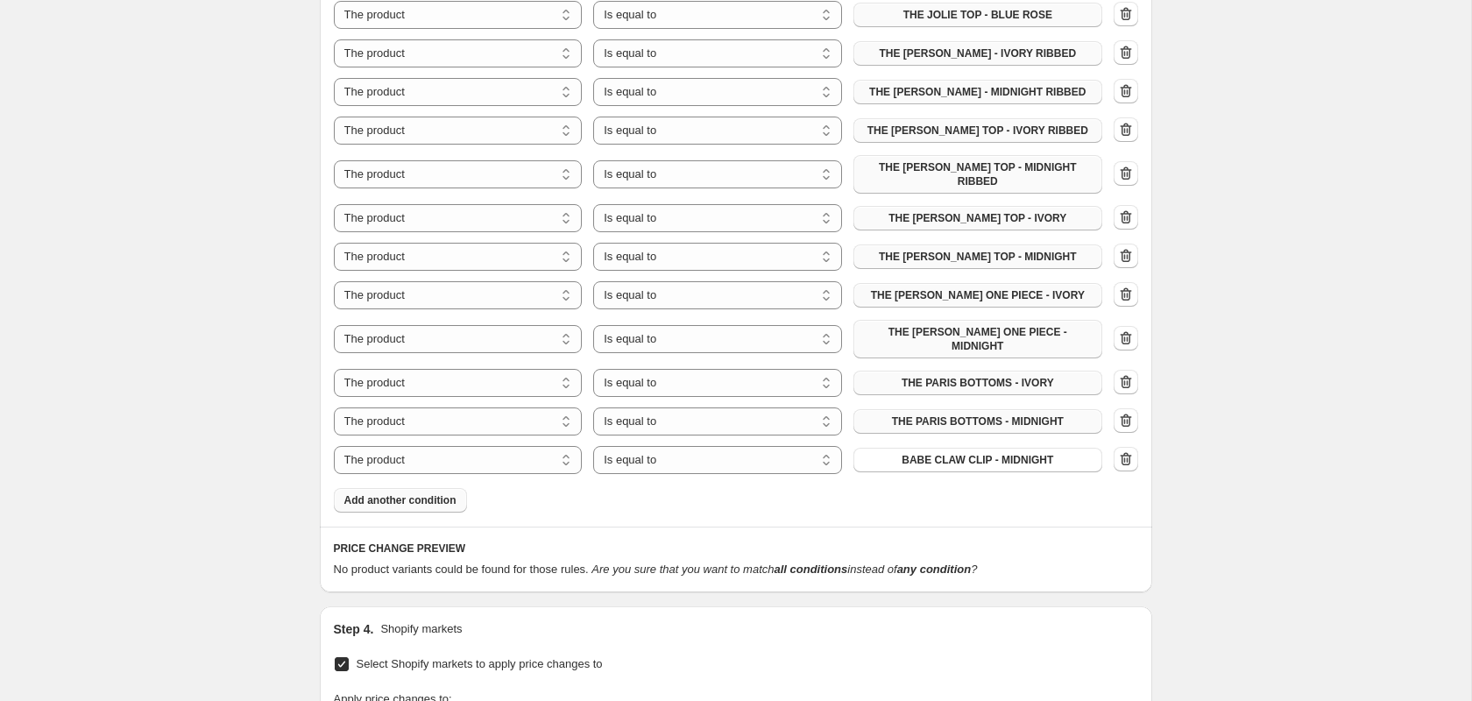
click at [915, 421] on div "The product The product's collection The product's tag The product's vendor The…" at bounding box center [736, 1] width 804 height 946
click at [920, 453] on span "BABE CLAW CLIP - MIDNIGHT" at bounding box center [978, 460] width 152 height 14
click at [406, 493] on span "Add another condition" at bounding box center [400, 500] width 112 height 14
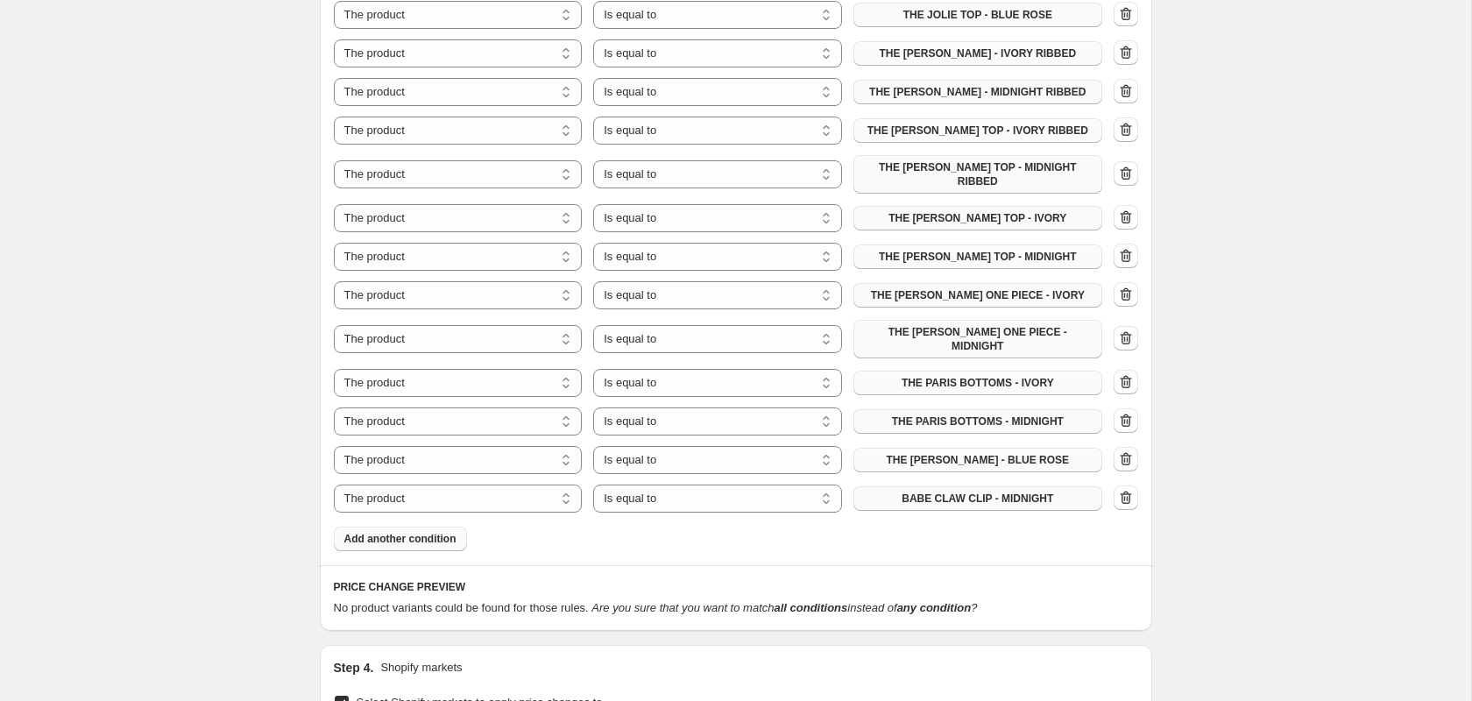
click at [936, 492] on span "BABE CLAW CLIP - MIDNIGHT" at bounding box center [978, 499] width 152 height 14
click at [411, 532] on span "Add another condition" at bounding box center [400, 539] width 112 height 14
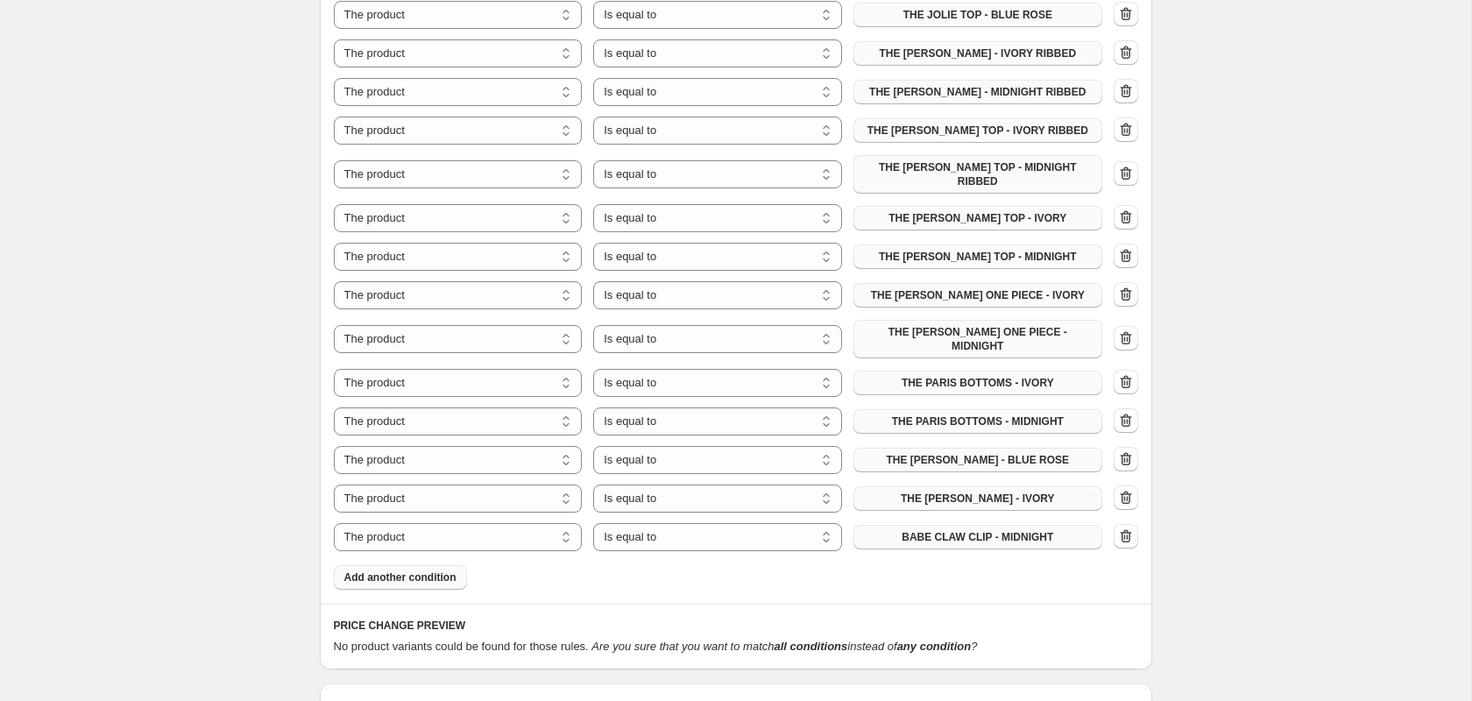
click at [940, 530] on span "BABE CLAW CLIP - MIDNIGHT" at bounding box center [978, 537] width 152 height 14
click at [386, 570] on span "Add another condition" at bounding box center [400, 577] width 112 height 14
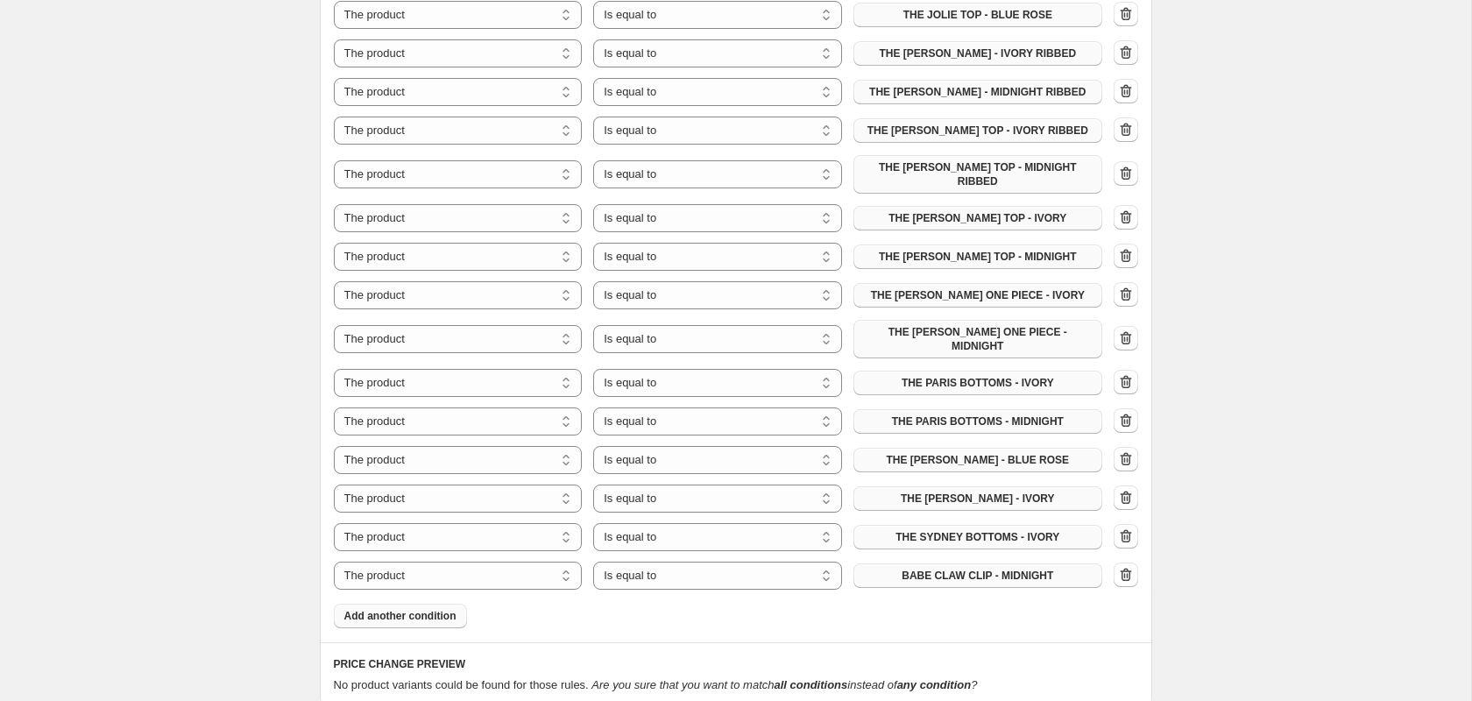
click at [989, 569] on span "BABE CLAW CLIP - MIDNIGHT" at bounding box center [978, 576] width 152 height 14
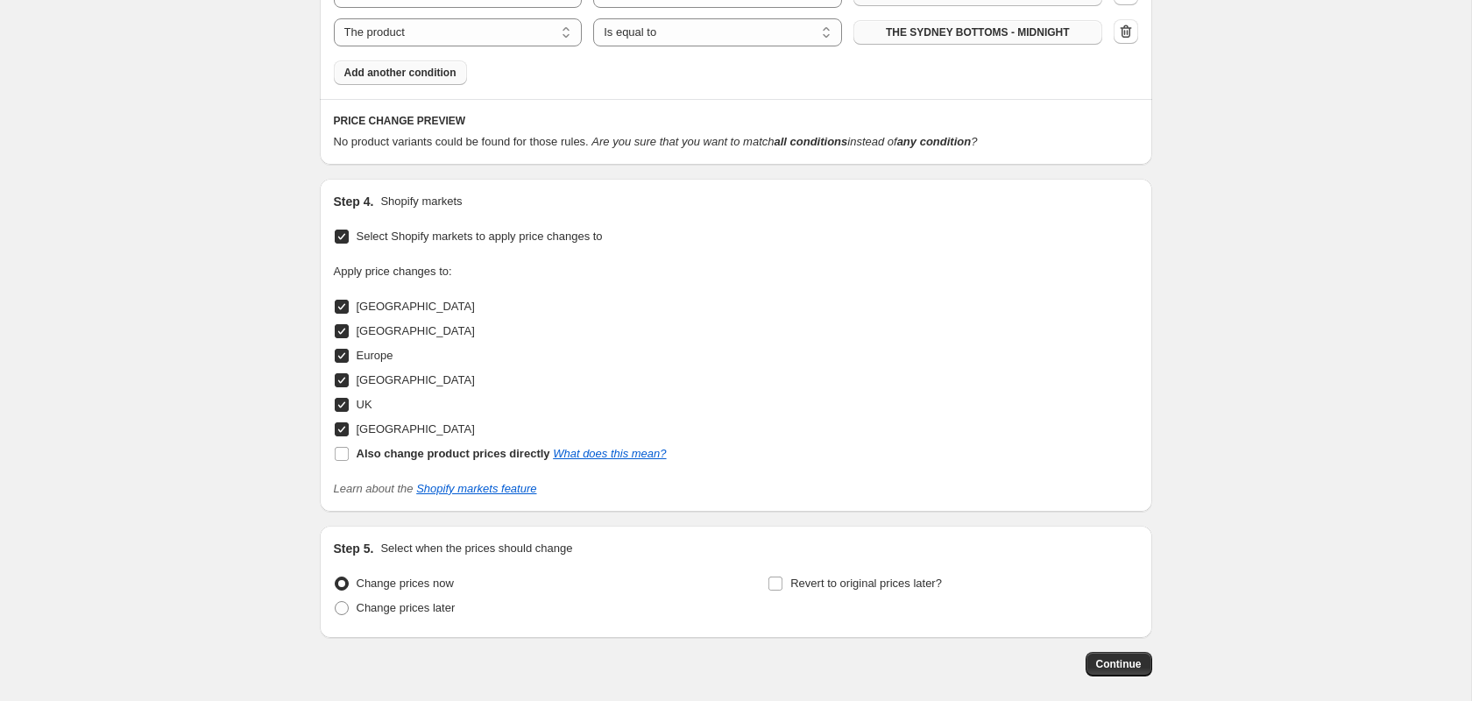
scroll to position [2164, 0]
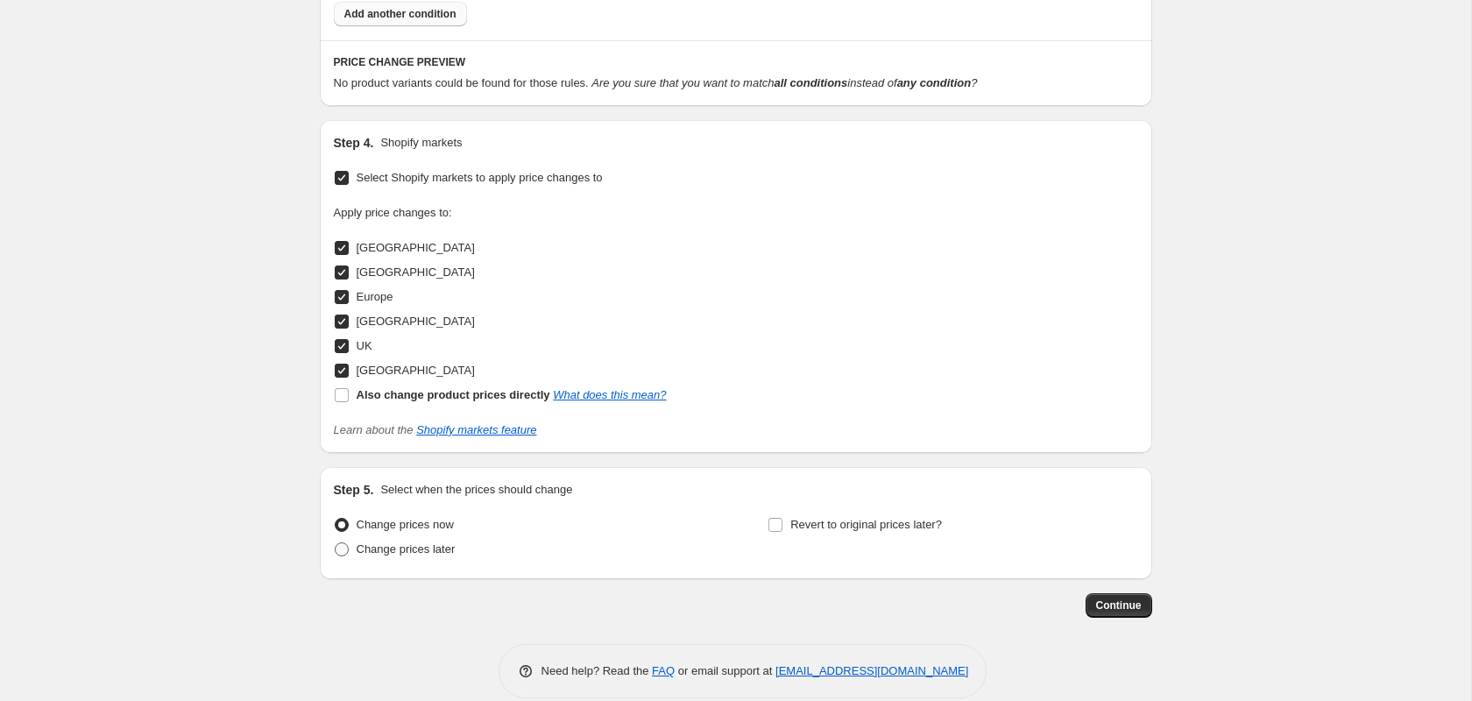
click at [339, 542] on span at bounding box center [342, 549] width 14 height 14
click at [336, 542] on input "Change prices later" at bounding box center [335, 542] width 1 height 1
radio input "true"
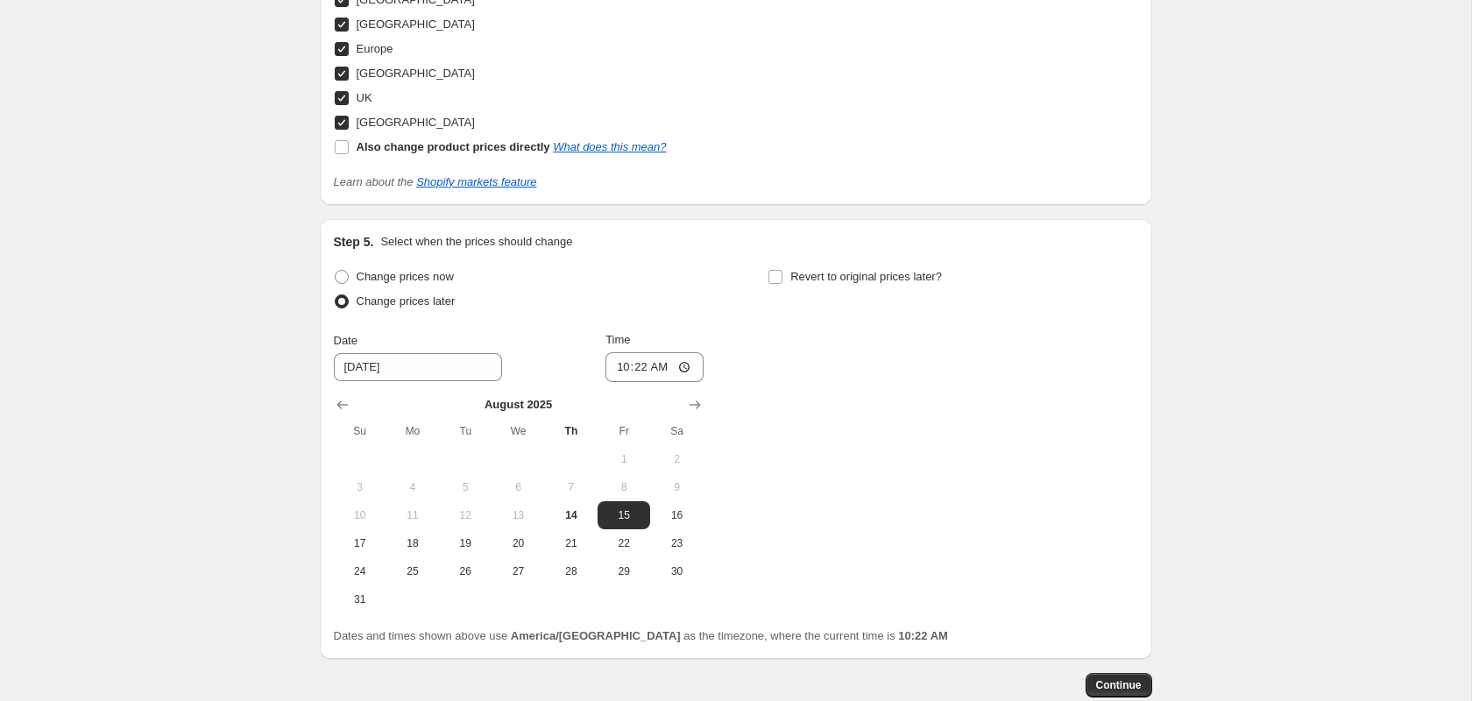
scroll to position [2426, 0]
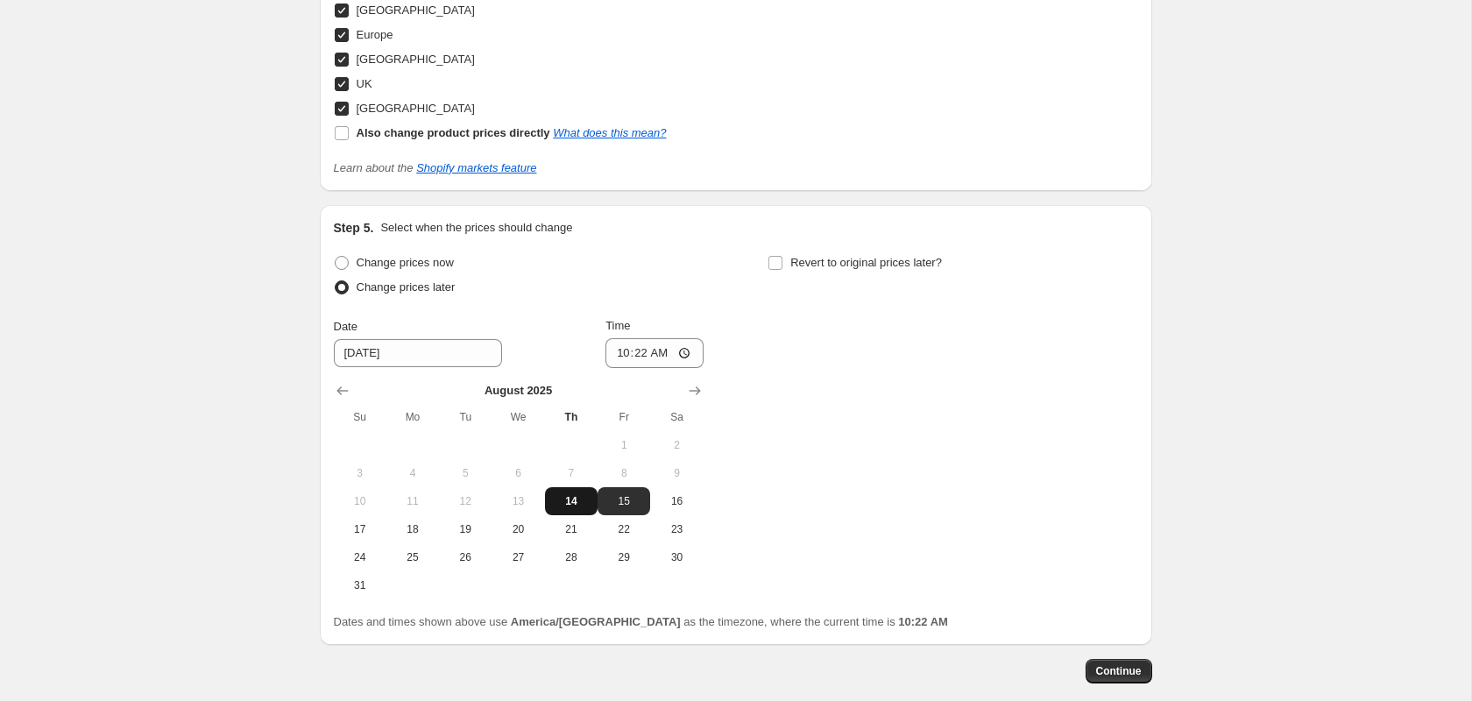
click at [571, 494] on span "14" at bounding box center [571, 501] width 39 height 14
type input "8/14/2025"
click at [657, 338] on input "10:22" at bounding box center [655, 353] width 98 height 30
click at [611, 338] on input "22:22" at bounding box center [655, 353] width 98 height 30
click at [622, 338] on input "22:22" at bounding box center [655, 353] width 98 height 30
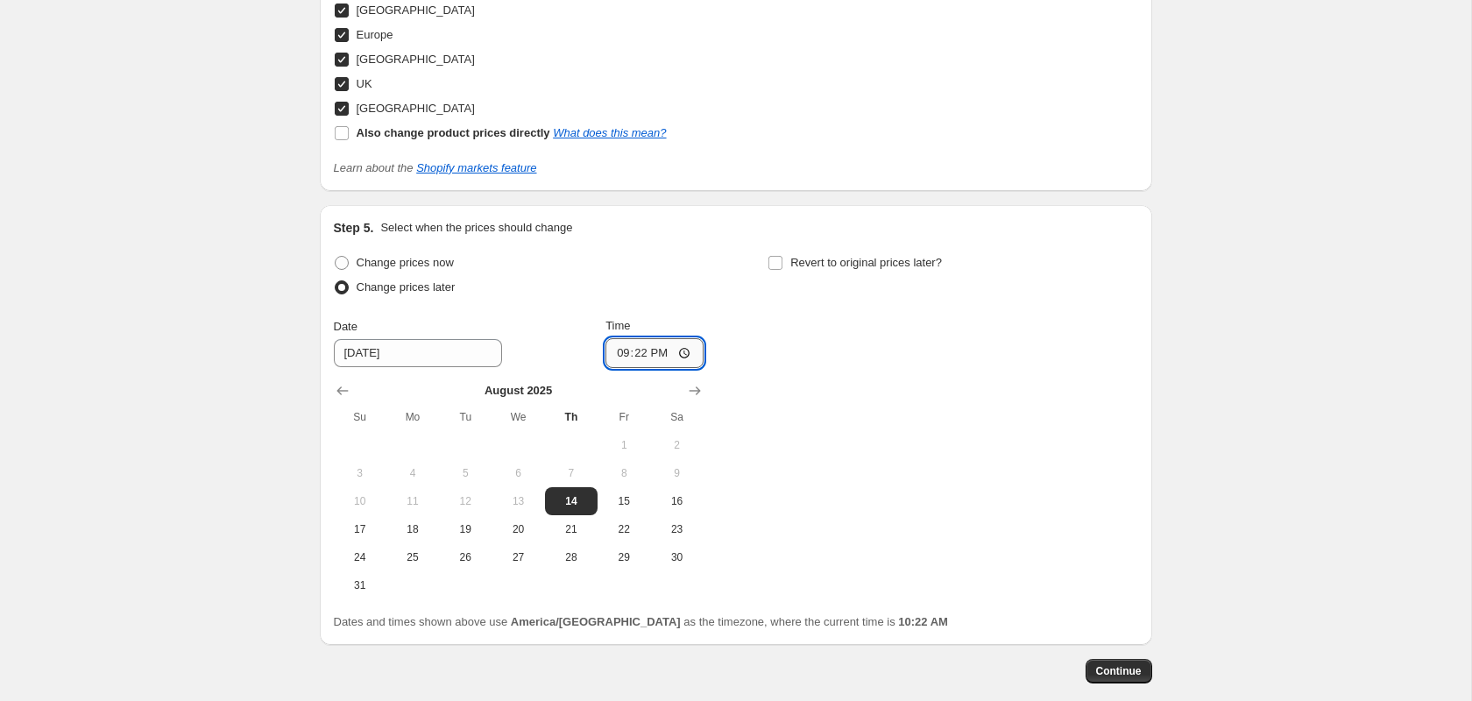
type input "21:00"
click at [939, 343] on div "Change prices now Change prices later Date 8/14/2025 Time 21:00 August 2025 Su …" at bounding box center [736, 425] width 804 height 349
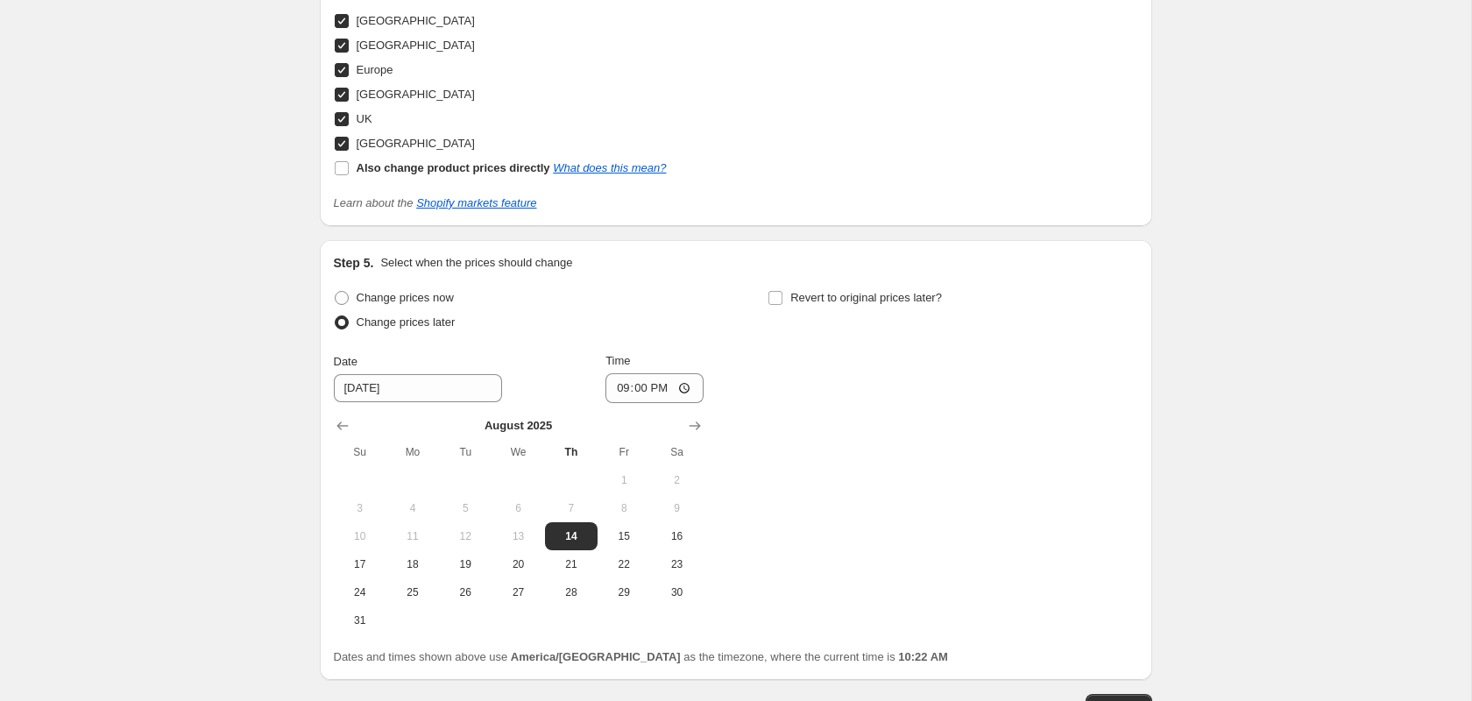
scroll to position [2404, 0]
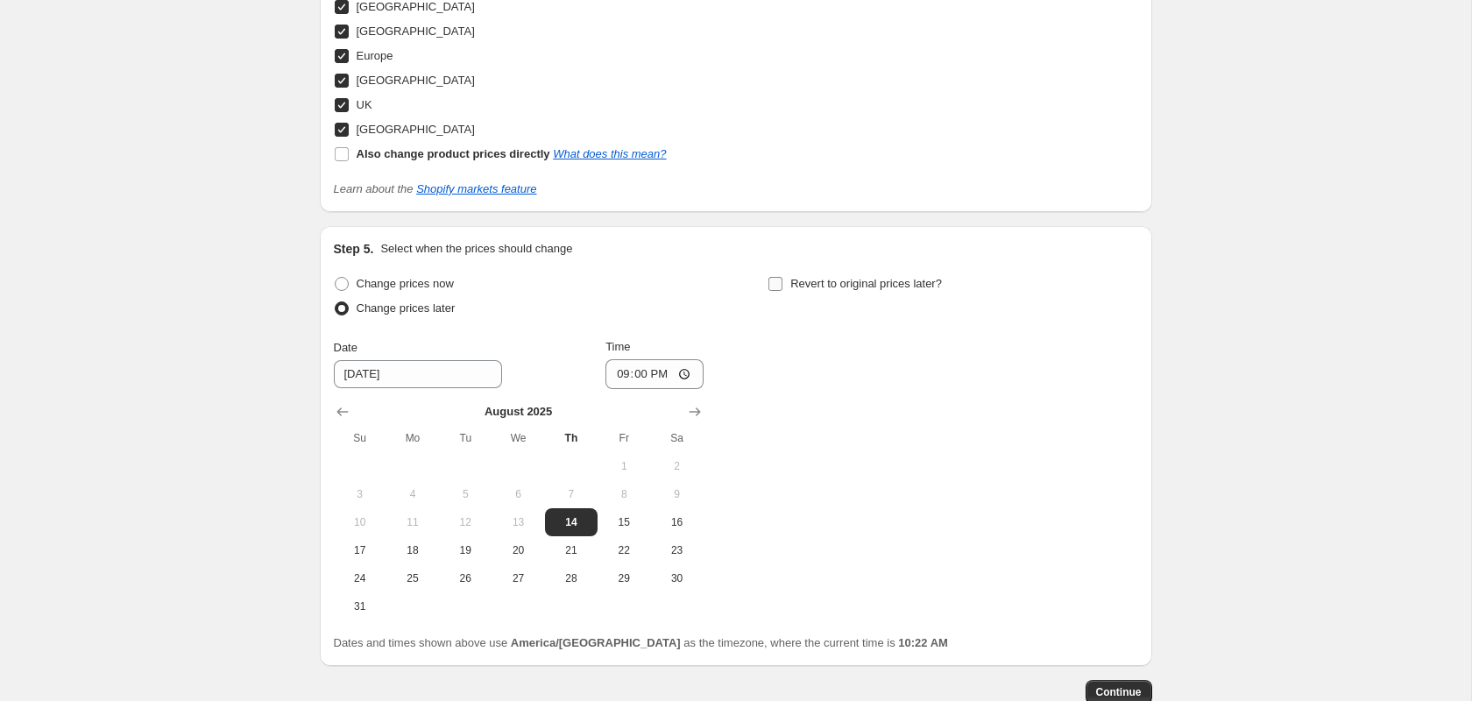
click at [776, 272] on label "Revert to original prices later?" at bounding box center [855, 284] width 174 height 25
click at [776, 277] on input "Revert to original prices later?" at bounding box center [775, 284] width 14 height 14
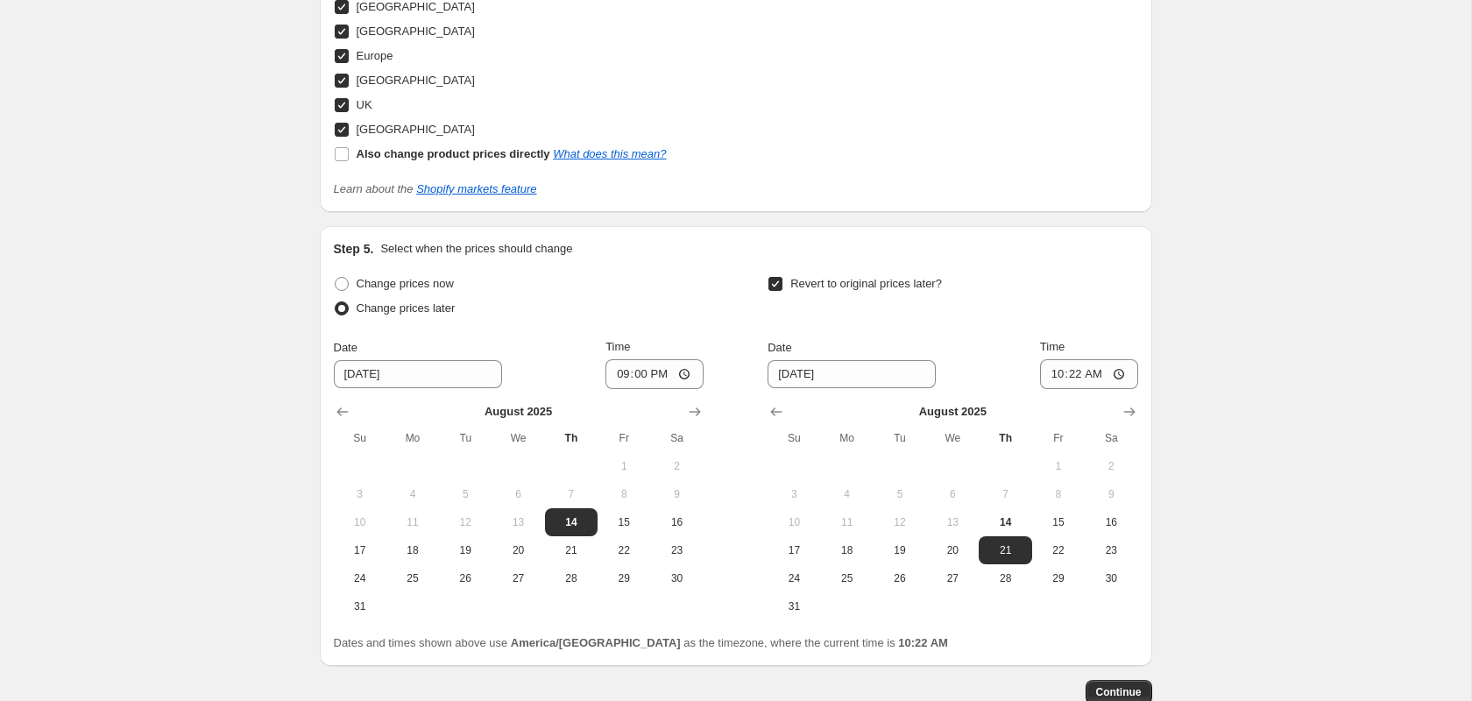
click at [775, 277] on input "Revert to original prices later?" at bounding box center [775, 284] width 14 height 14
checkbox input "false"
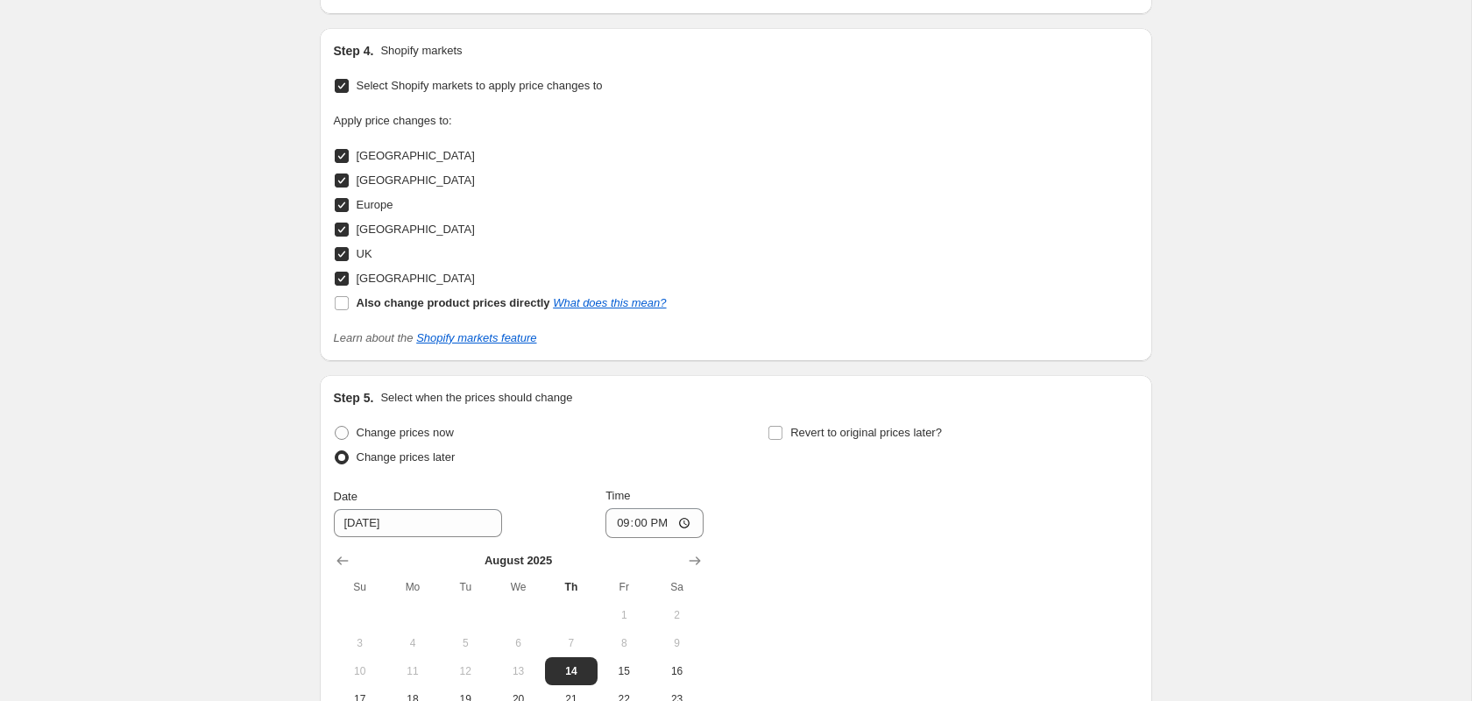
scroll to position [2301, 0]
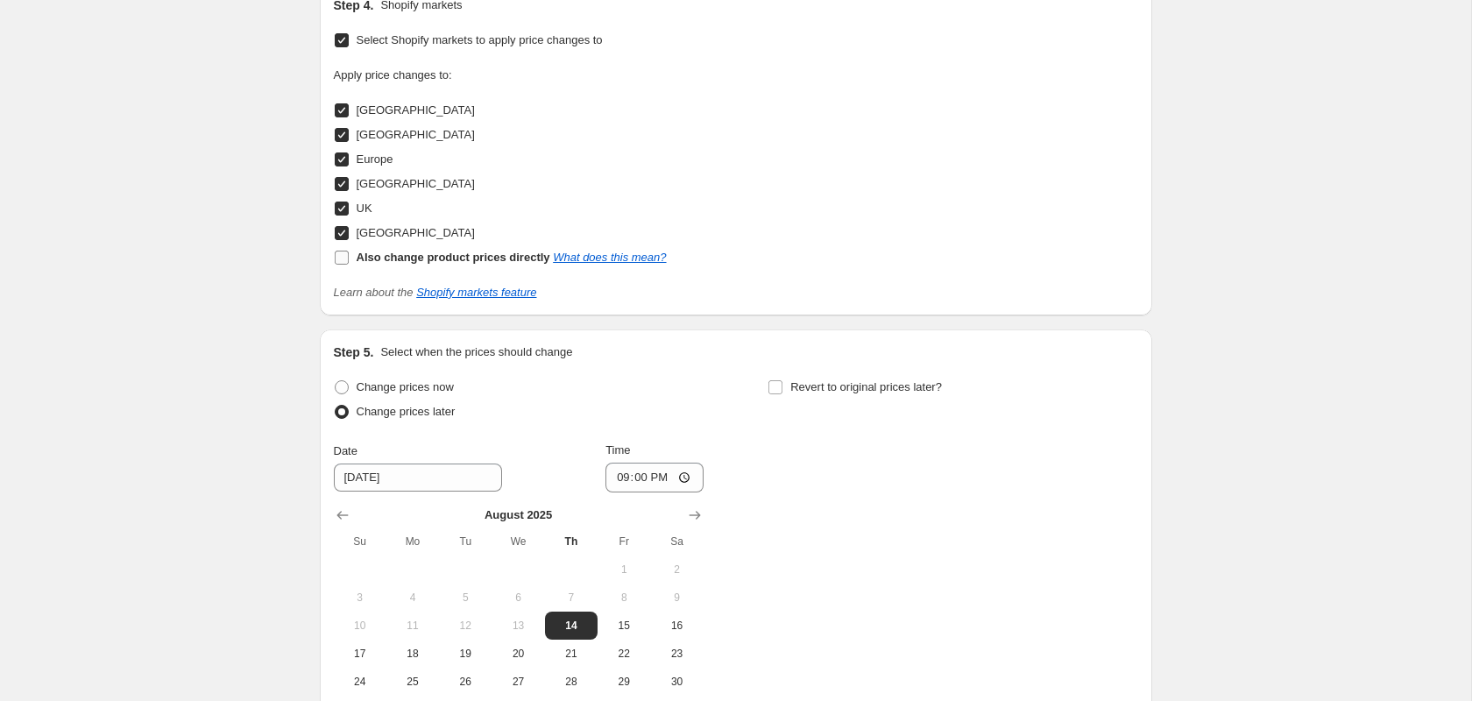
click at [623, 245] on label "Also change product prices directly What does this mean?" at bounding box center [500, 257] width 333 height 25
click at [349, 251] on input "Also change product prices directly What does this mean?" at bounding box center [342, 258] width 14 height 14
click at [343, 251] on input "Also change product prices directly What does this mean?" at bounding box center [342, 258] width 14 height 14
checkbox input "false"
click at [645, 251] on link "What does this mean?" at bounding box center [609, 257] width 113 height 13
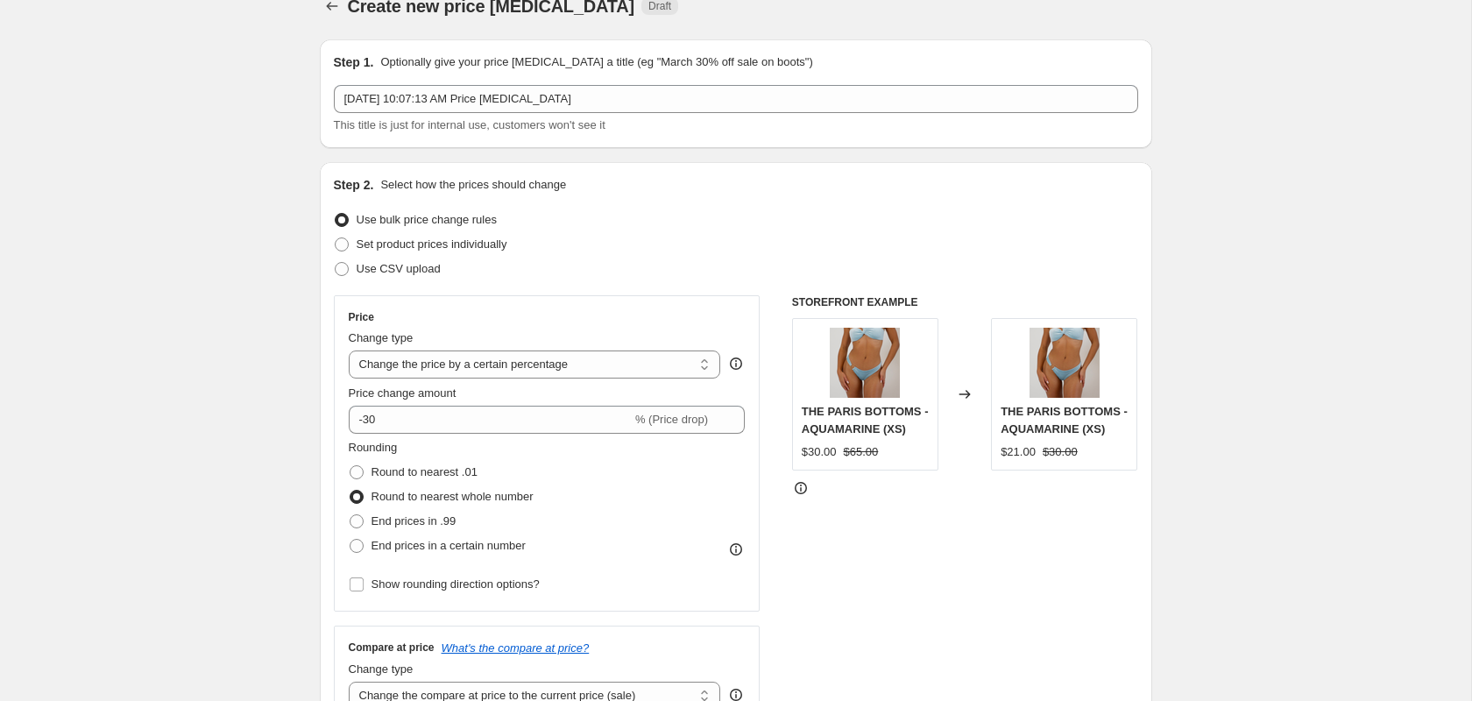
scroll to position [0, 0]
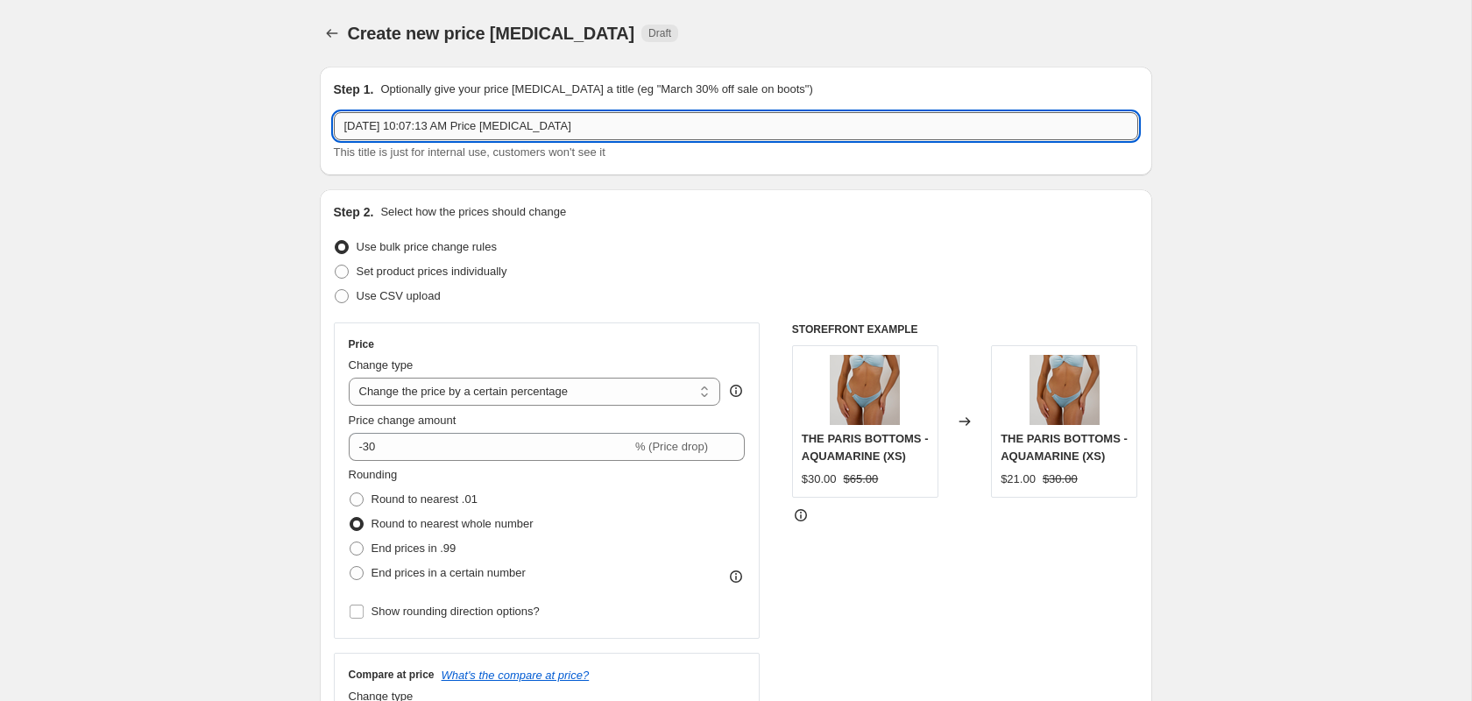
click at [661, 132] on input "Aug 14, 2025, 10:07:13 AM Price change job" at bounding box center [736, 126] width 804 height 28
type input "End of Summer Sale"
click at [1126, 11] on div "Create new price change job. This page is ready Create new price change job Dra…" at bounding box center [736, 33] width 832 height 67
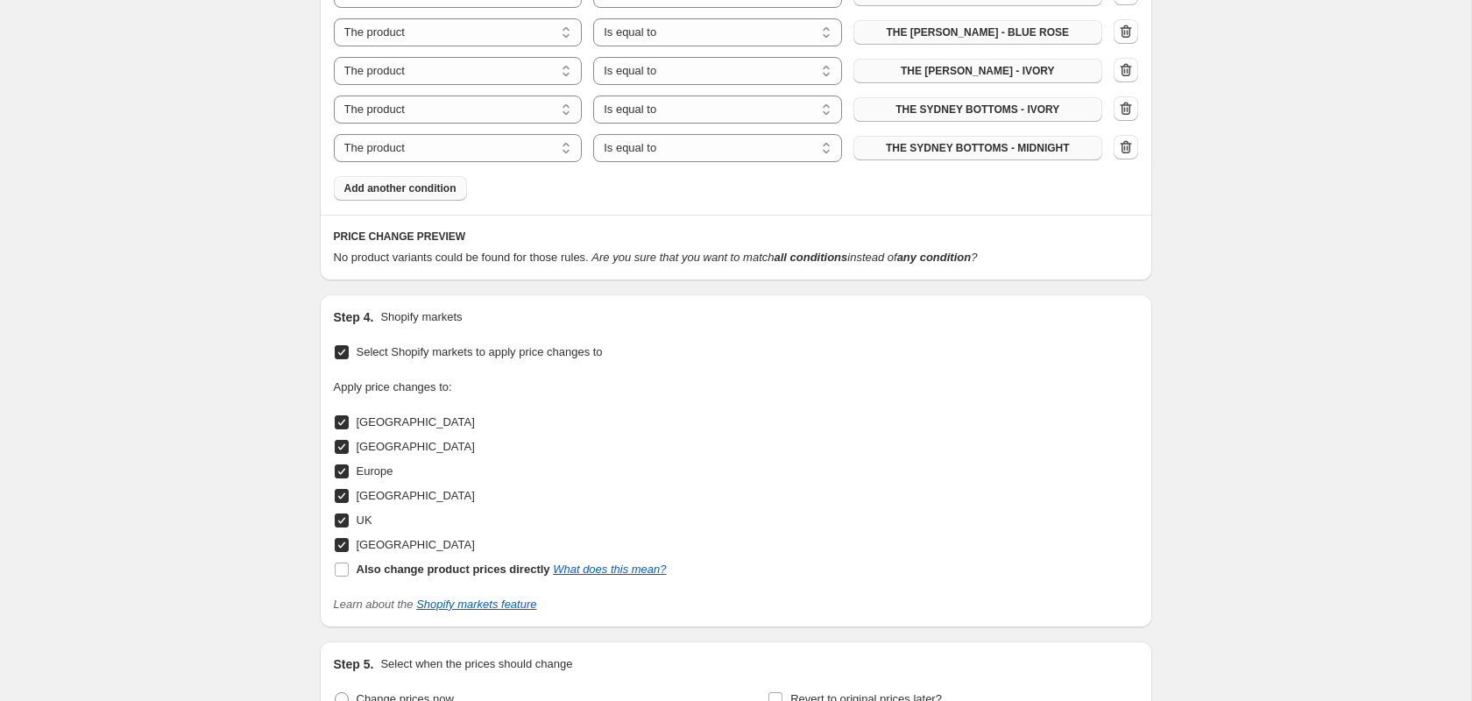
scroll to position [2491, 0]
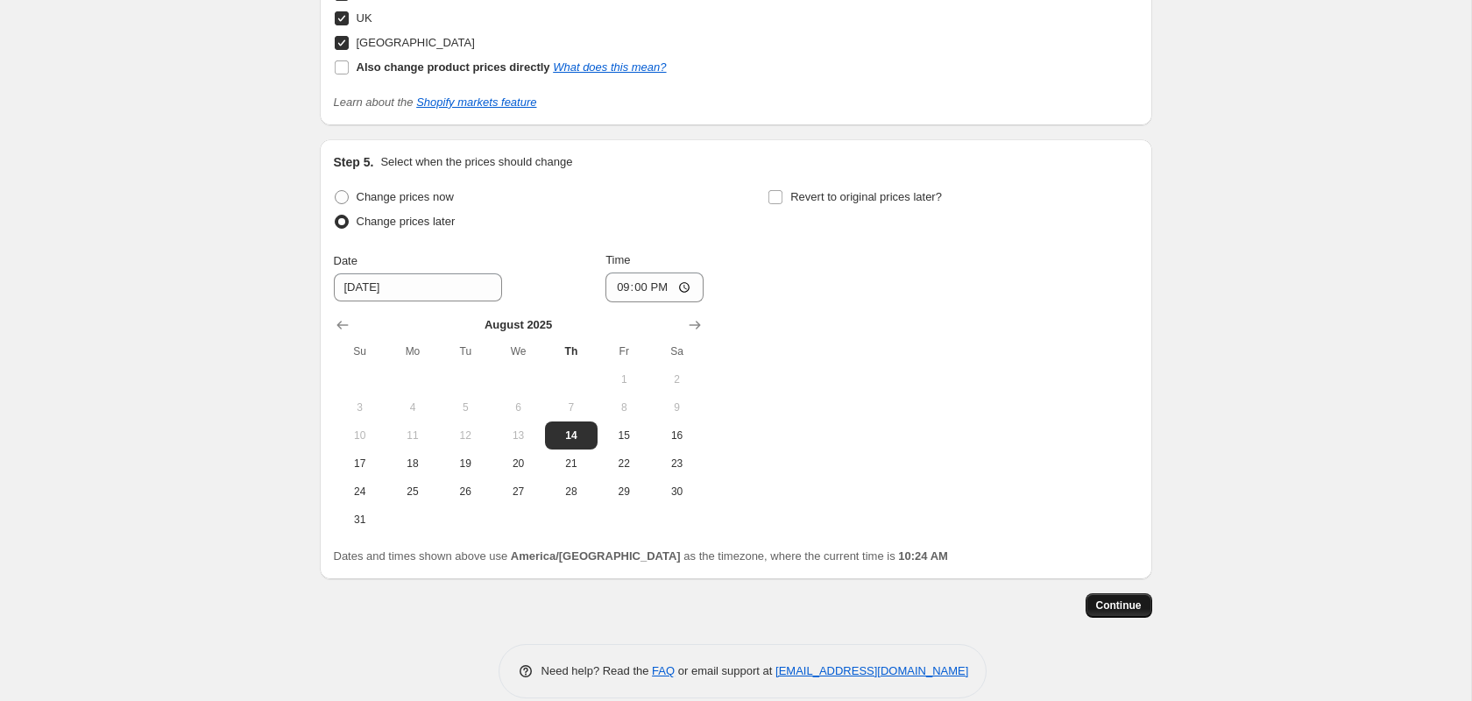
click at [1107, 598] on span "Continue" at bounding box center [1119, 605] width 46 height 14
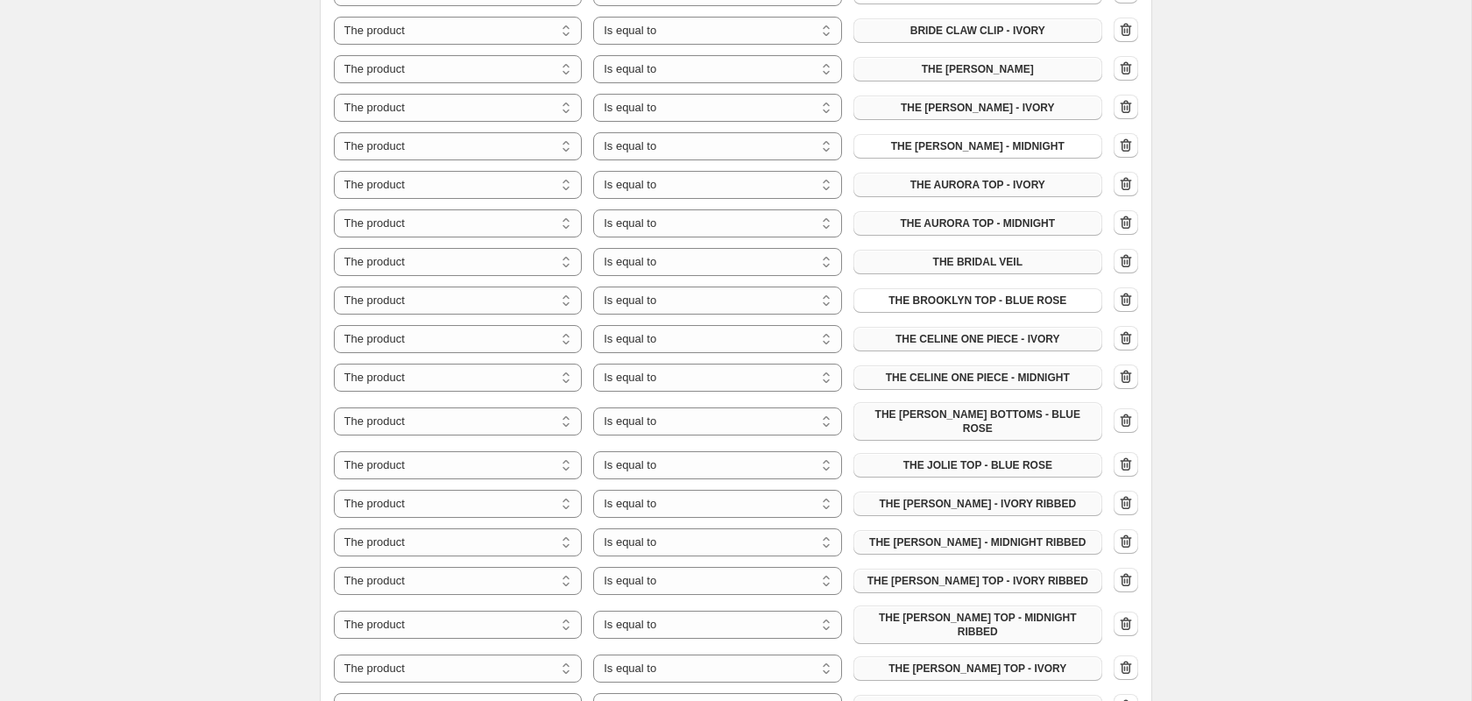
scroll to position [1120, 0]
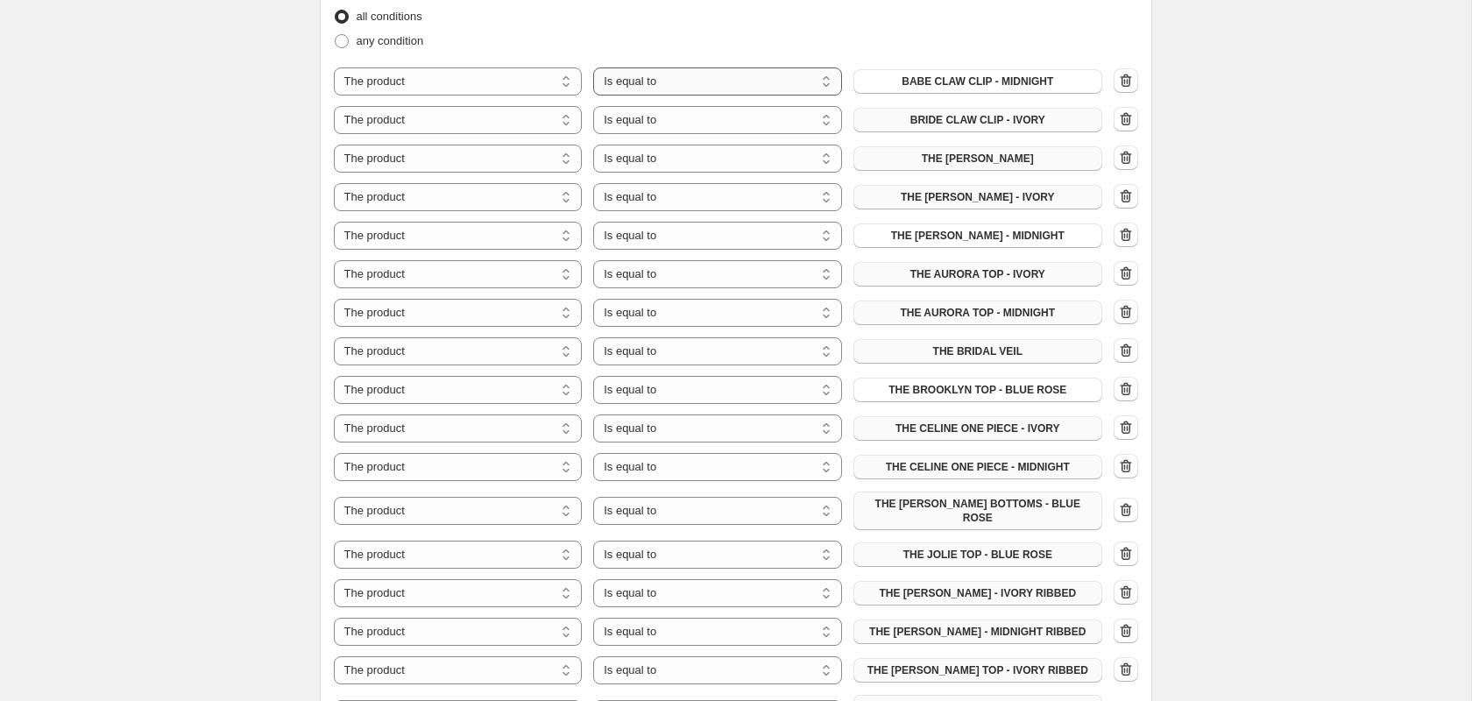
click at [700, 75] on select "Is equal to Is not equal to" at bounding box center [717, 81] width 249 height 28
click at [593, 67] on select "Is equal to Is not equal to" at bounding box center [717, 81] width 249 height 28
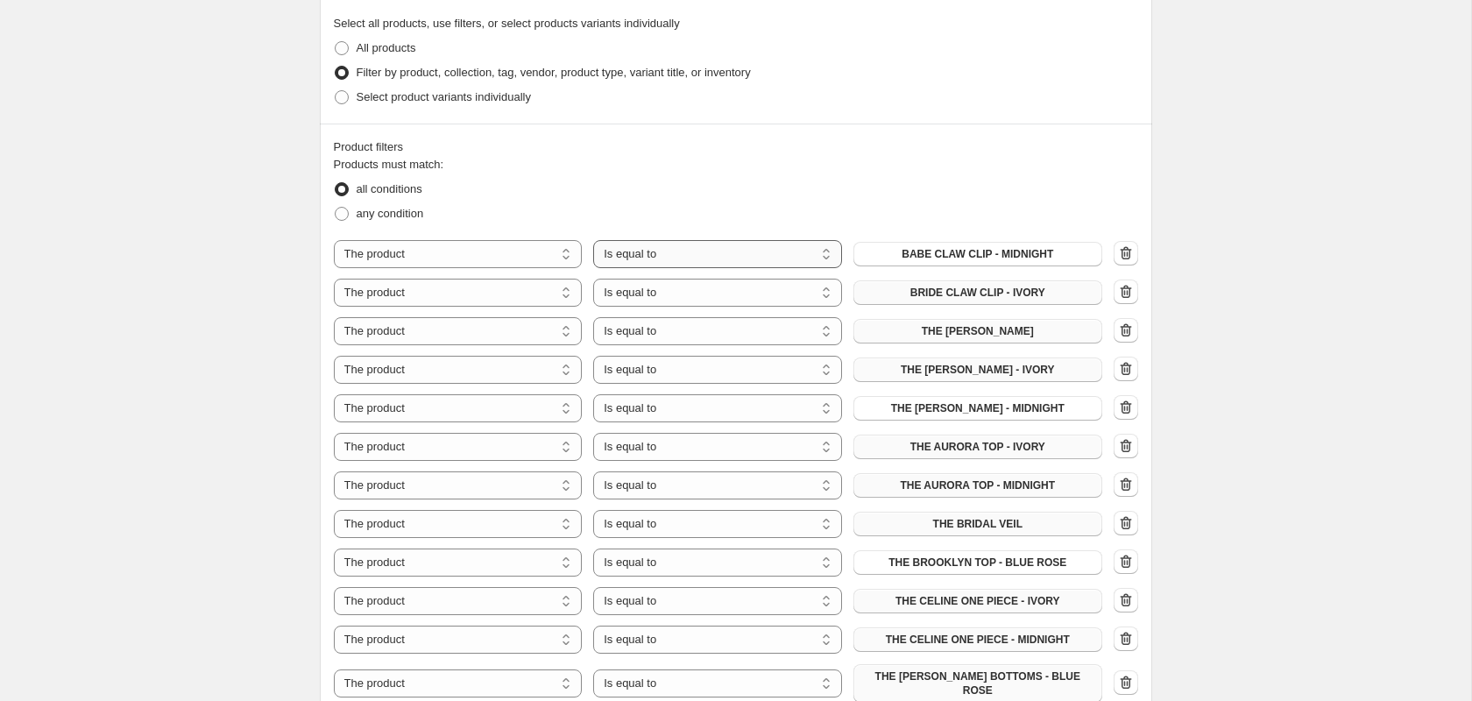
scroll to position [937, 0]
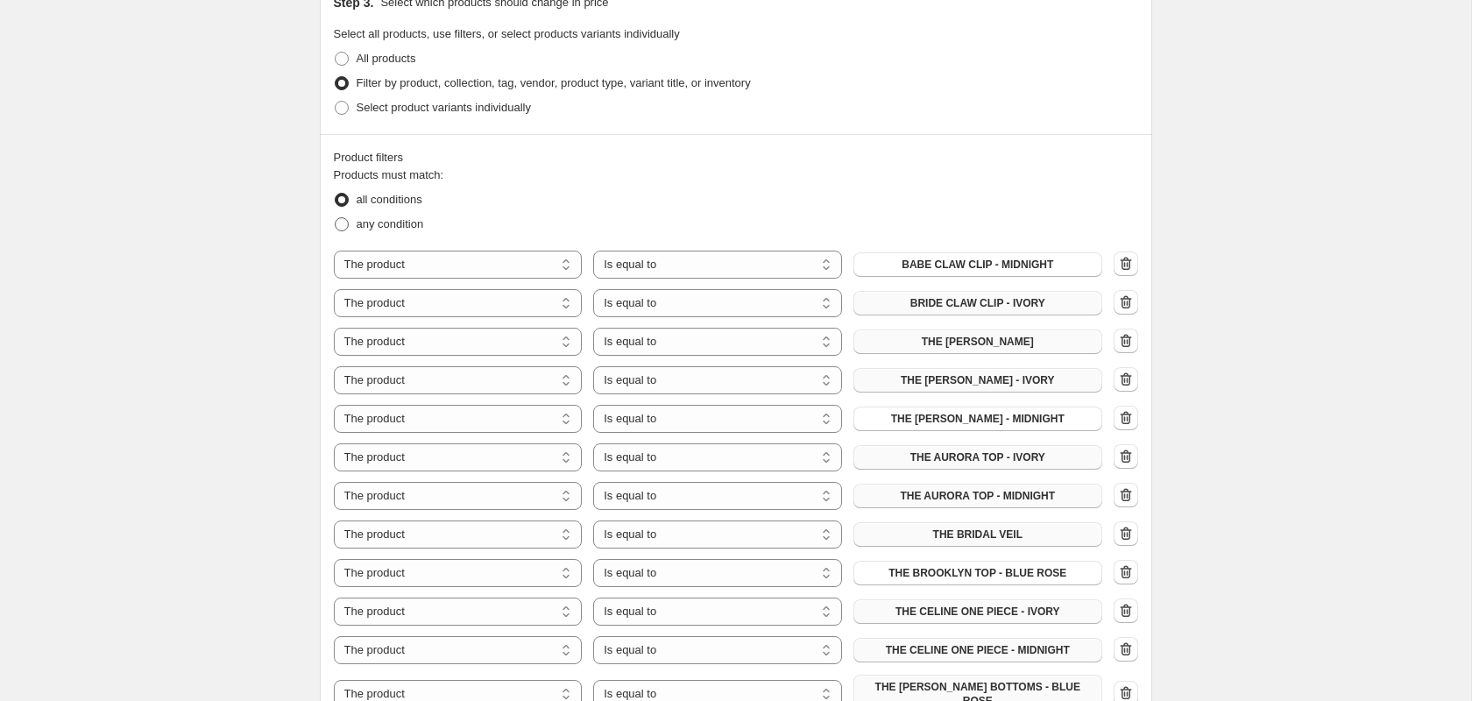
click at [343, 222] on span at bounding box center [342, 224] width 14 height 14
click at [336, 218] on input "any condition" at bounding box center [335, 217] width 1 height 1
radio input "true"
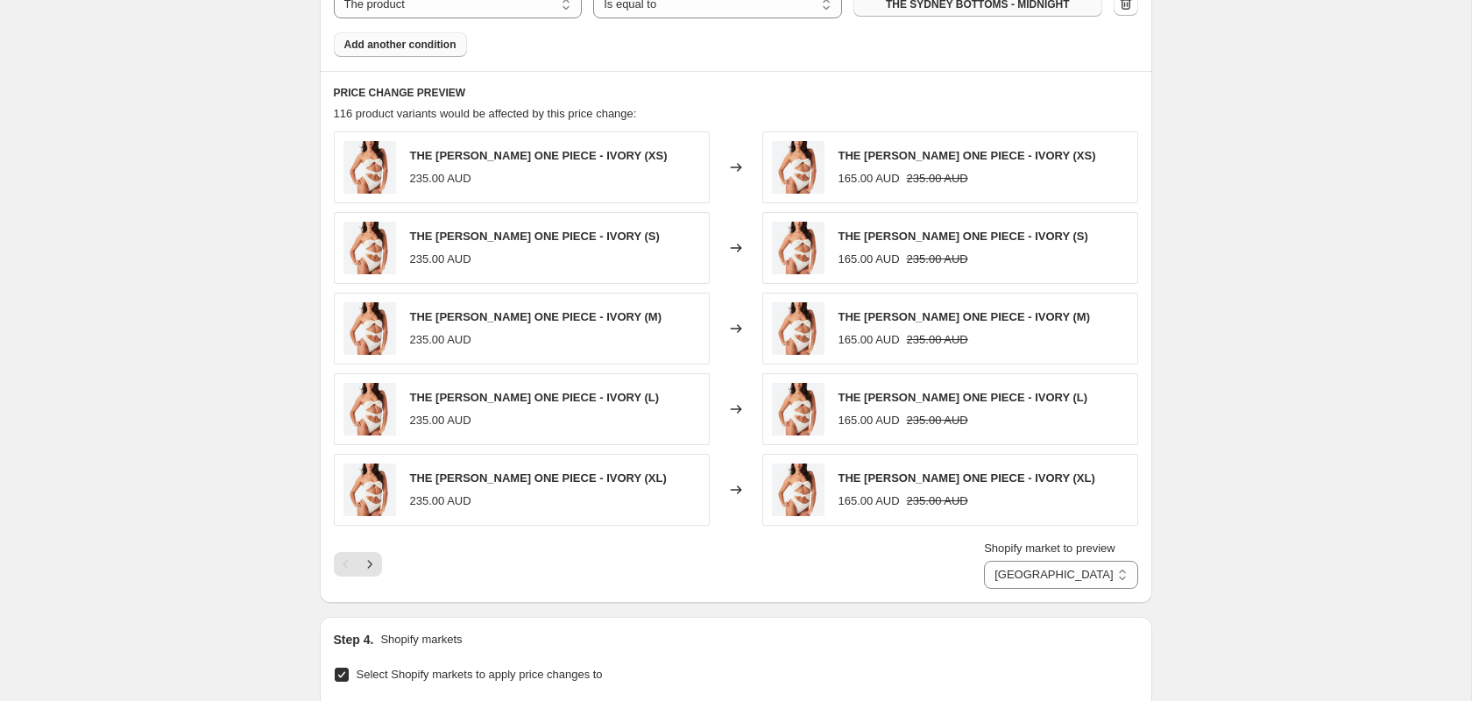
scroll to position [2135, 0]
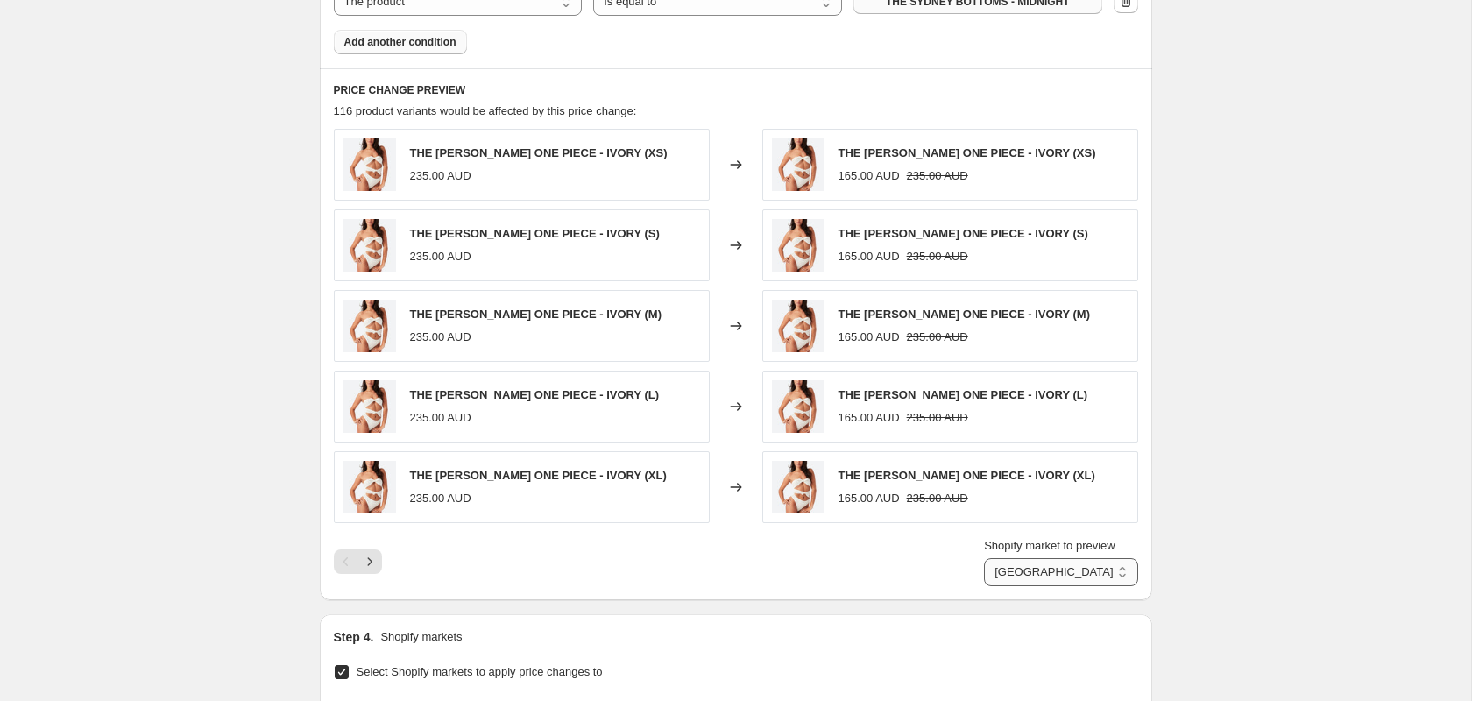
click at [1046, 558] on select "Australia Canada Europe Mexico UK United States" at bounding box center [1060, 572] width 153 height 28
click at [997, 558] on select "Australia Canada Europe Mexico UK United States" at bounding box center [1060, 572] width 153 height 28
click at [1082, 558] on select "Australia Canada Europe Mexico UK United States" at bounding box center [1060, 572] width 153 height 28
click at [997, 558] on select "Australia Canada Europe Mexico UK United States" at bounding box center [1060, 572] width 153 height 28
click at [1060, 558] on select "Australia Canada Europe Mexico UK United States" at bounding box center [1060, 572] width 153 height 28
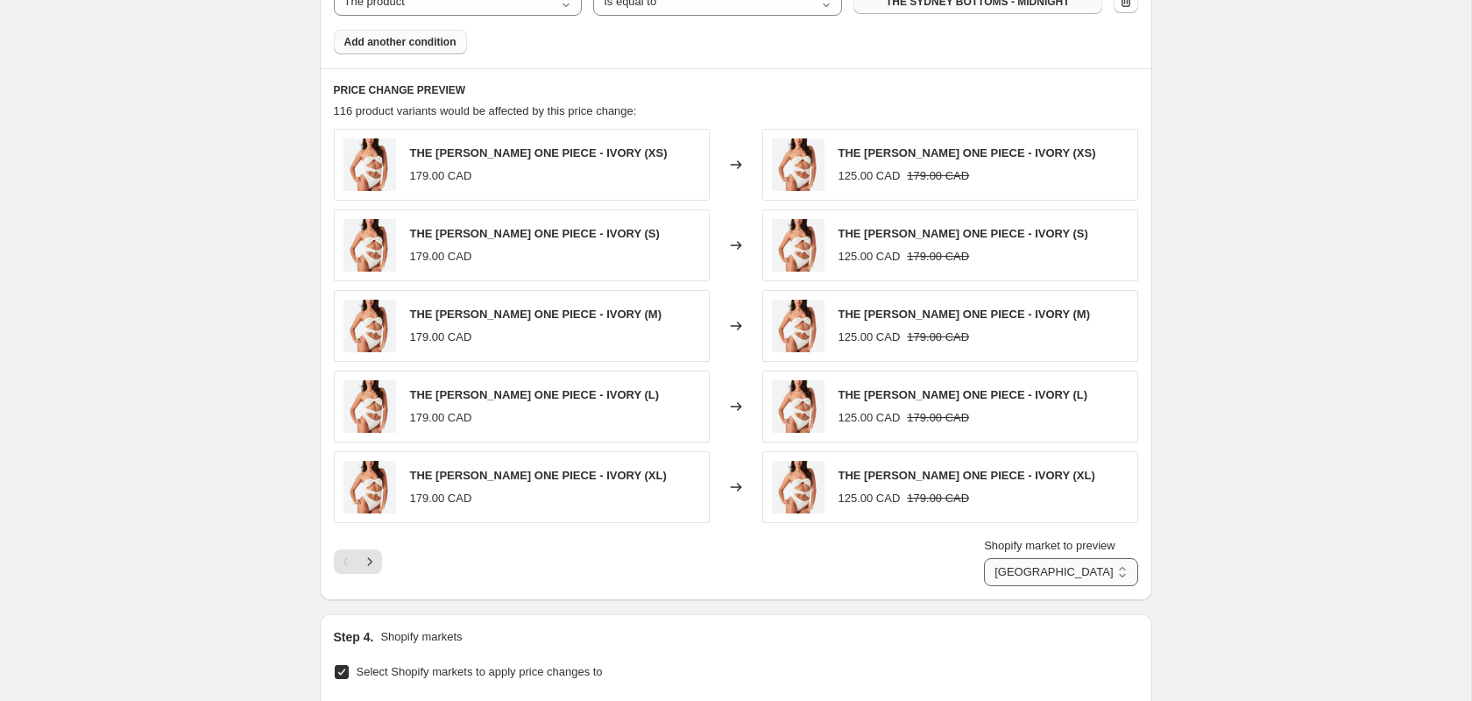
click at [997, 558] on select "Australia Canada Europe Mexico UK United States" at bounding box center [1060, 572] width 153 height 28
click at [1051, 558] on select "Australia Canada Europe (Showing DE) Mexico UK United States" at bounding box center [1065, 572] width 145 height 28
click at [993, 558] on select "Australia Canada Europe (Showing DE) Mexico UK United States" at bounding box center [1065, 572] width 145 height 28
click at [1053, 558] on select "Australia Canada Europe Mexico UK United States" at bounding box center [1060, 572] width 153 height 28
click at [997, 558] on select "Australia Canada Europe Mexico UK United States" at bounding box center [1060, 572] width 153 height 28
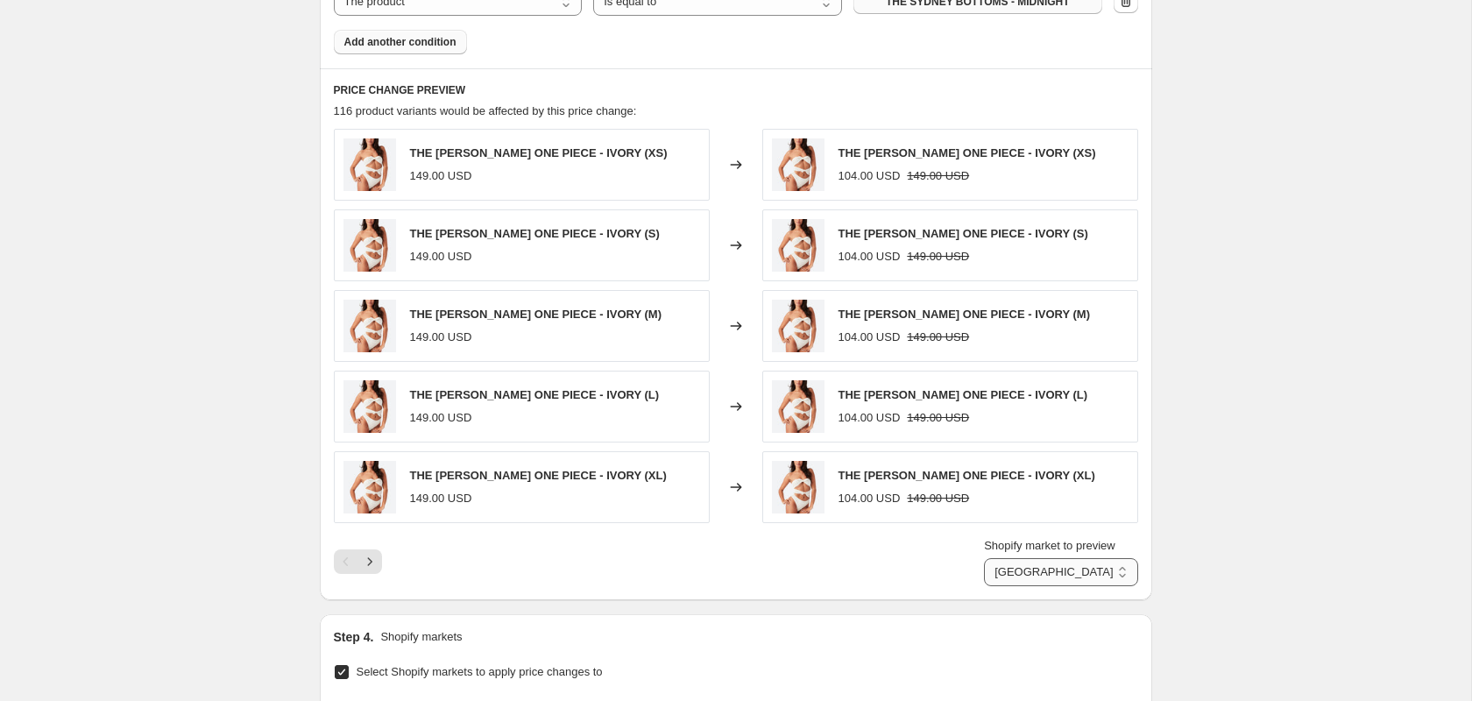
click at [1064, 558] on select "Australia Canada Europe Mexico UK United States" at bounding box center [1060, 572] width 153 height 28
select select "8935440482"
click at [997, 558] on select "Australia Canada Europe Mexico UK United States" at bounding box center [1060, 572] width 153 height 28
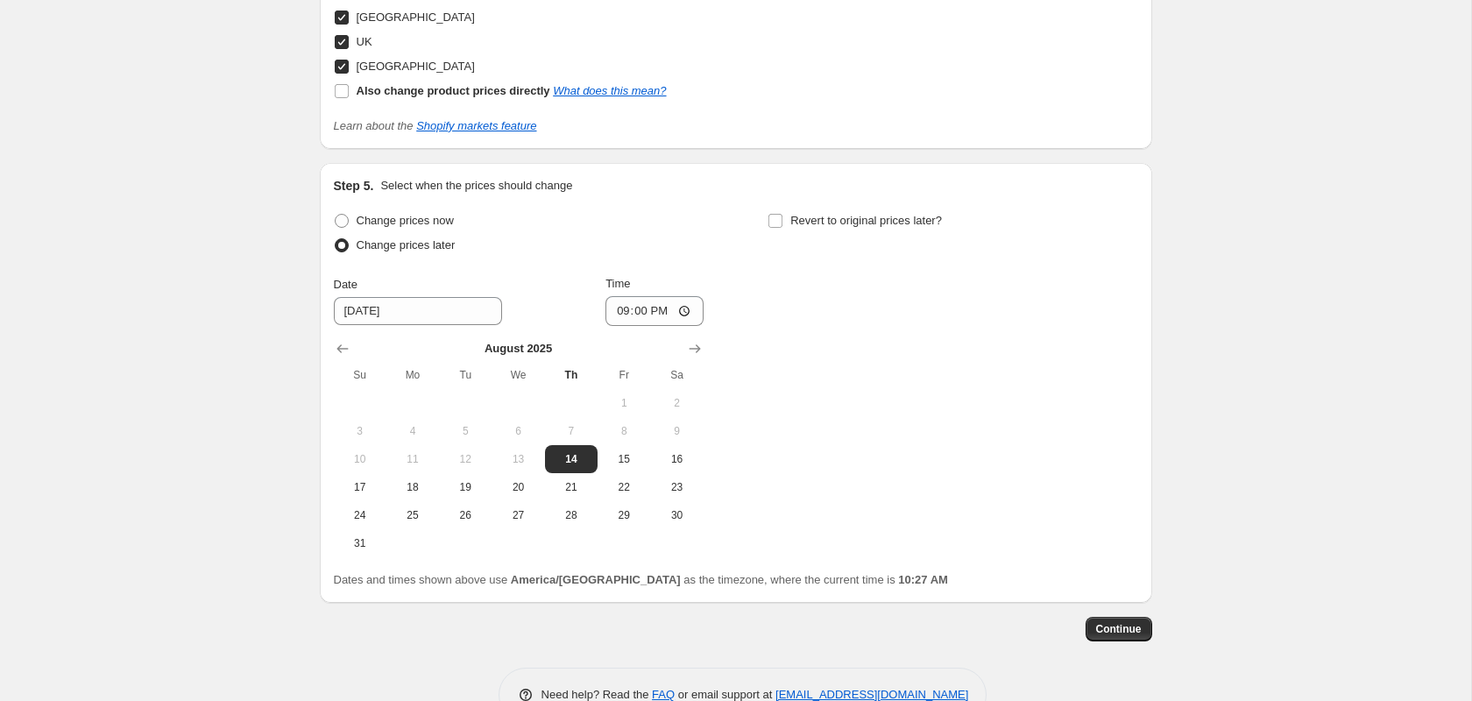
scroll to position [2955, 0]
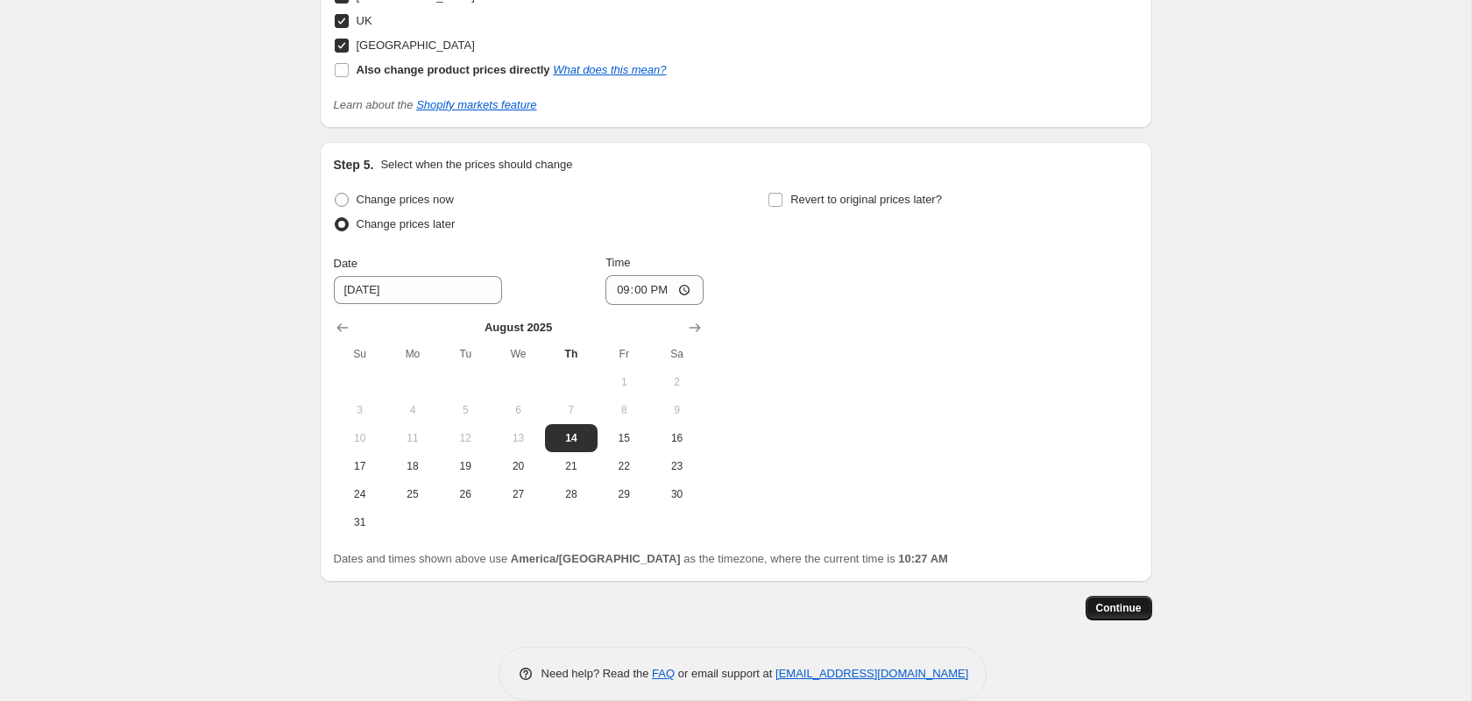
click at [1117, 601] on span "Continue" at bounding box center [1119, 608] width 46 height 14
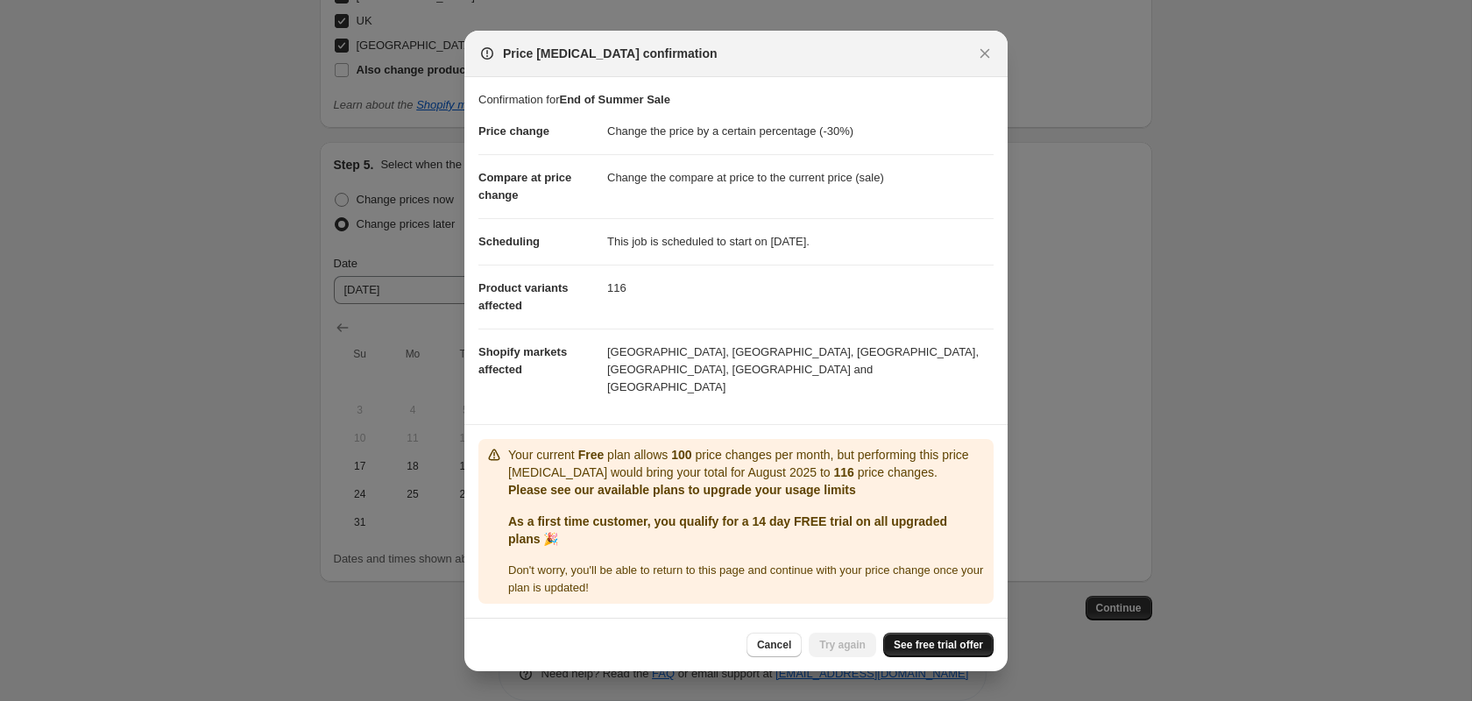
click at [959, 638] on span "See free trial offer" at bounding box center [938, 645] width 89 height 14
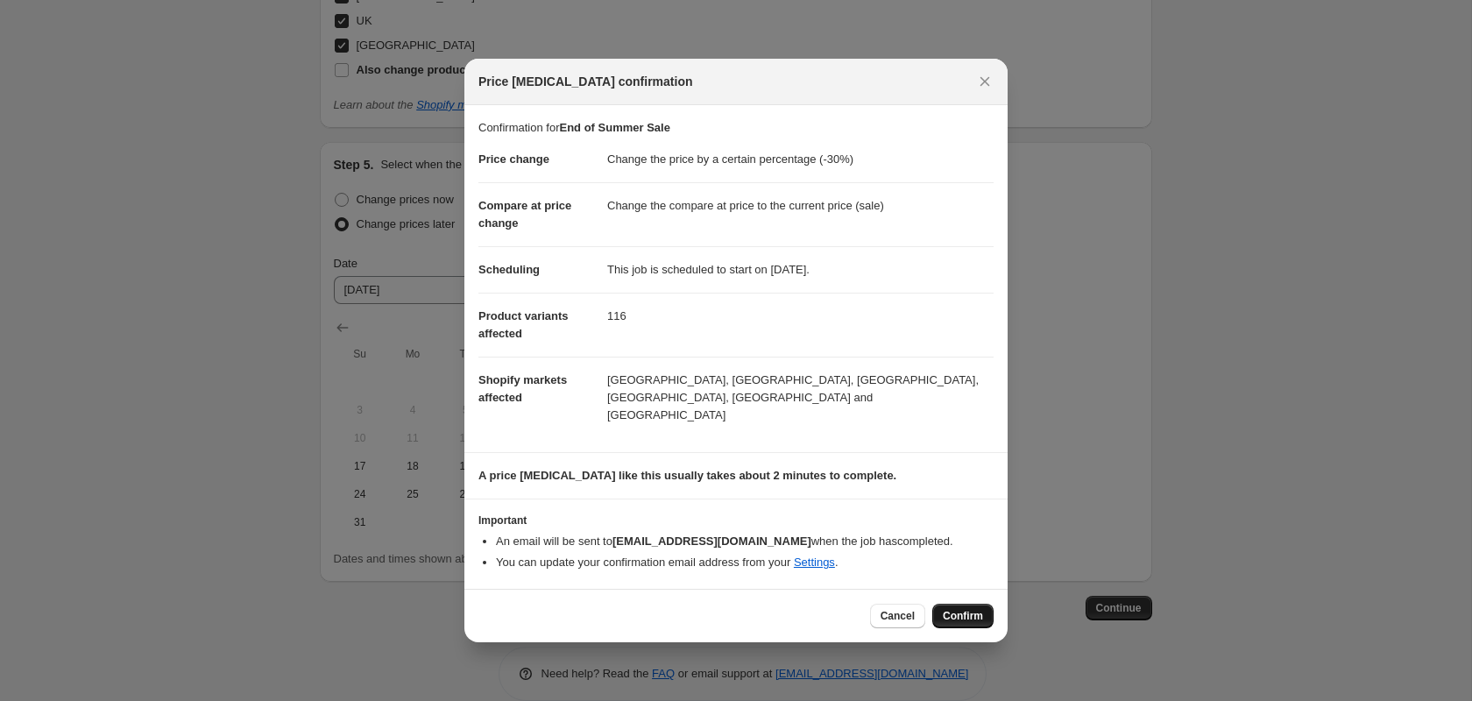
click at [967, 609] on span "Confirm" at bounding box center [963, 616] width 40 height 14
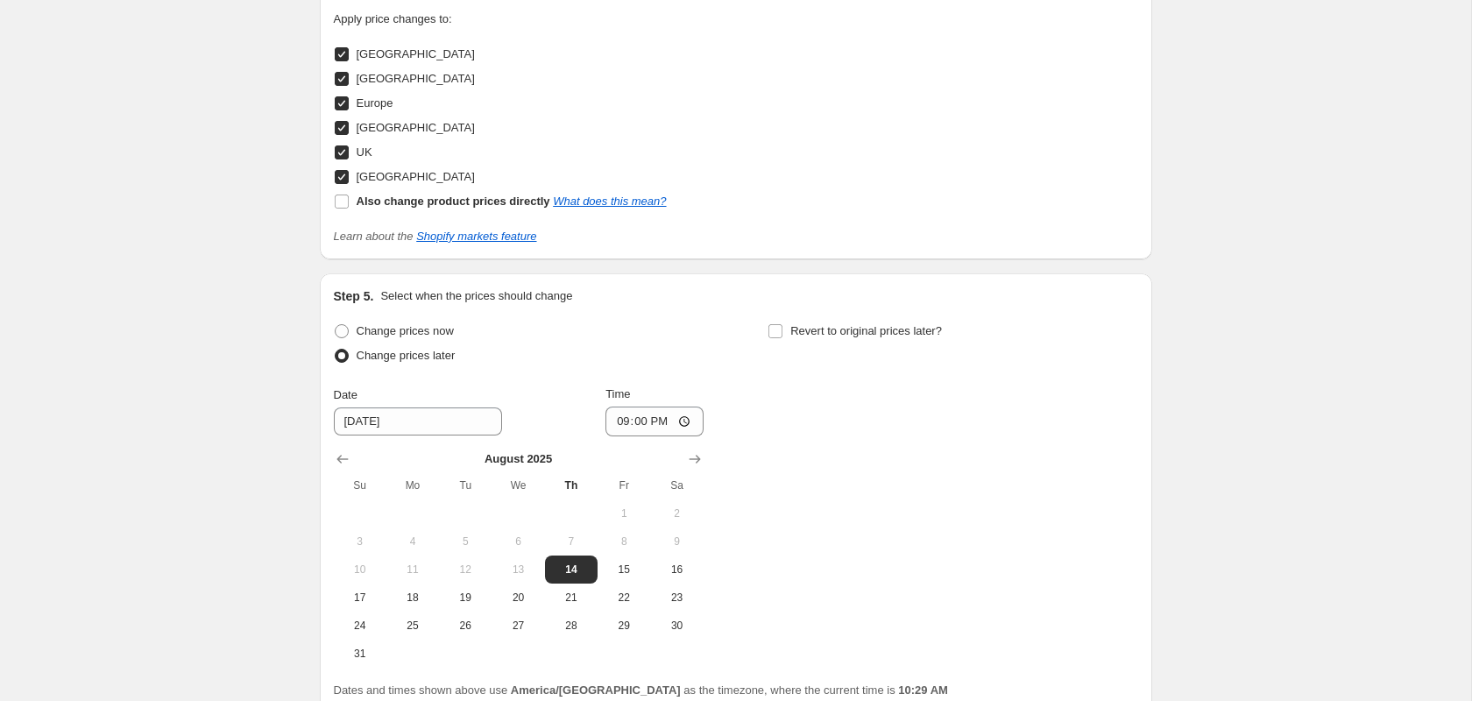
scroll to position [3062, 0]
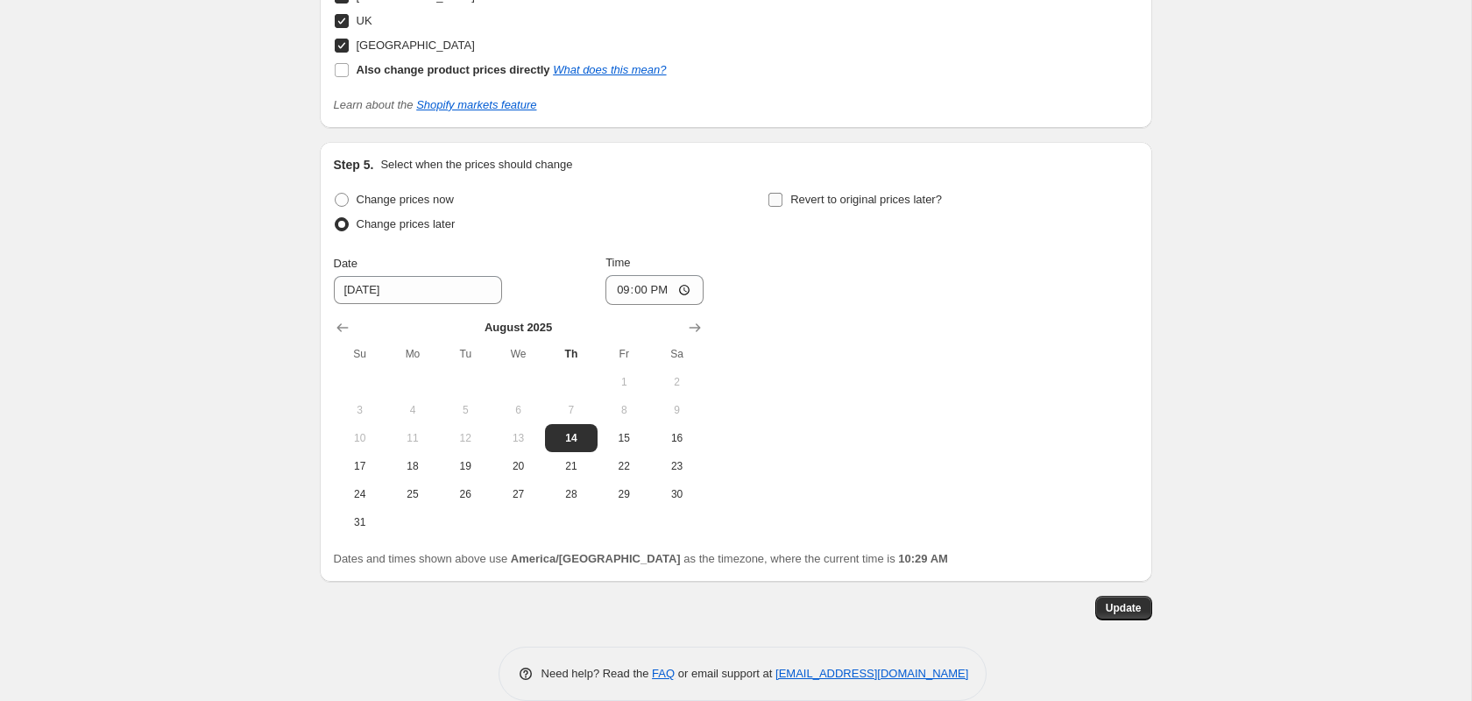
click at [780, 193] on input "Revert to original prices later?" at bounding box center [775, 200] width 14 height 14
checkbox input "true"
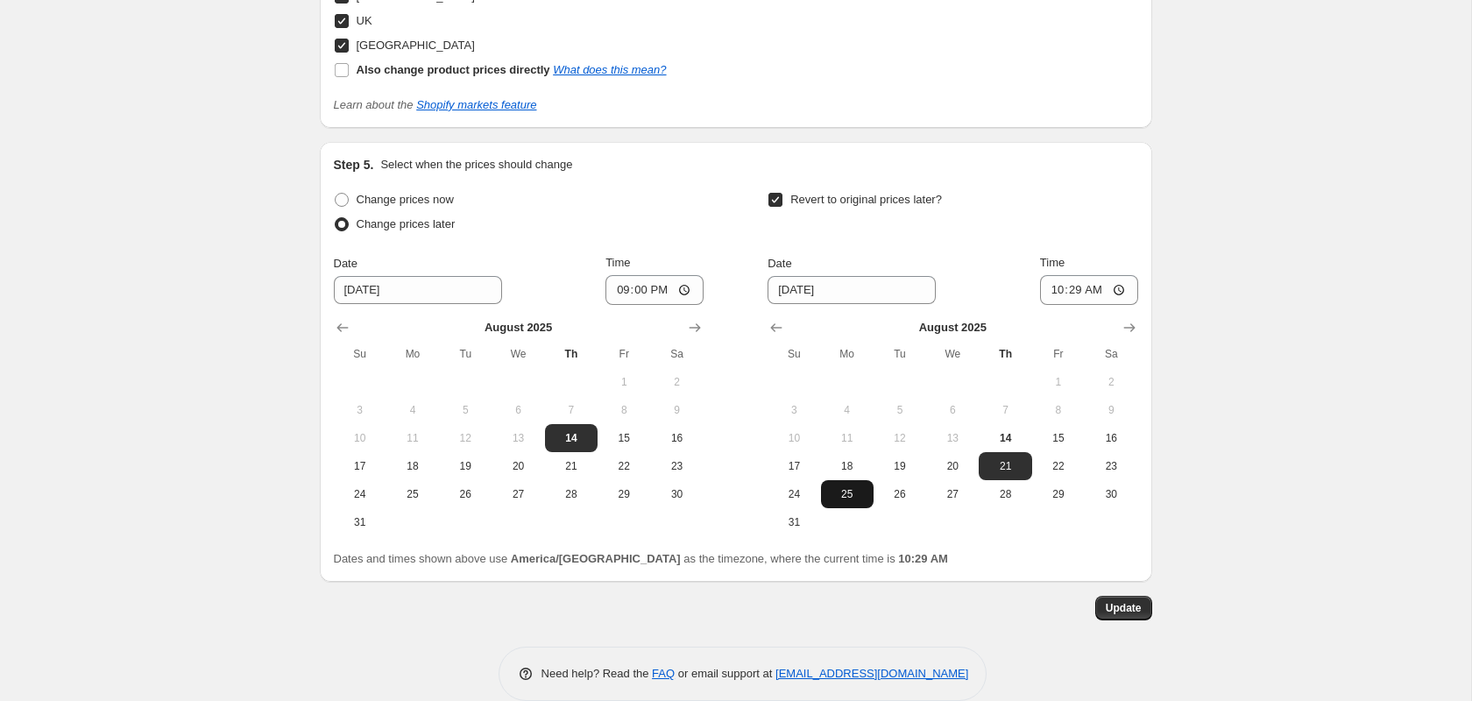
click at [858, 487] on span "25" at bounding box center [847, 494] width 39 height 14
click at [888, 487] on span "26" at bounding box center [900, 494] width 39 height 14
type input "8/26/2025"
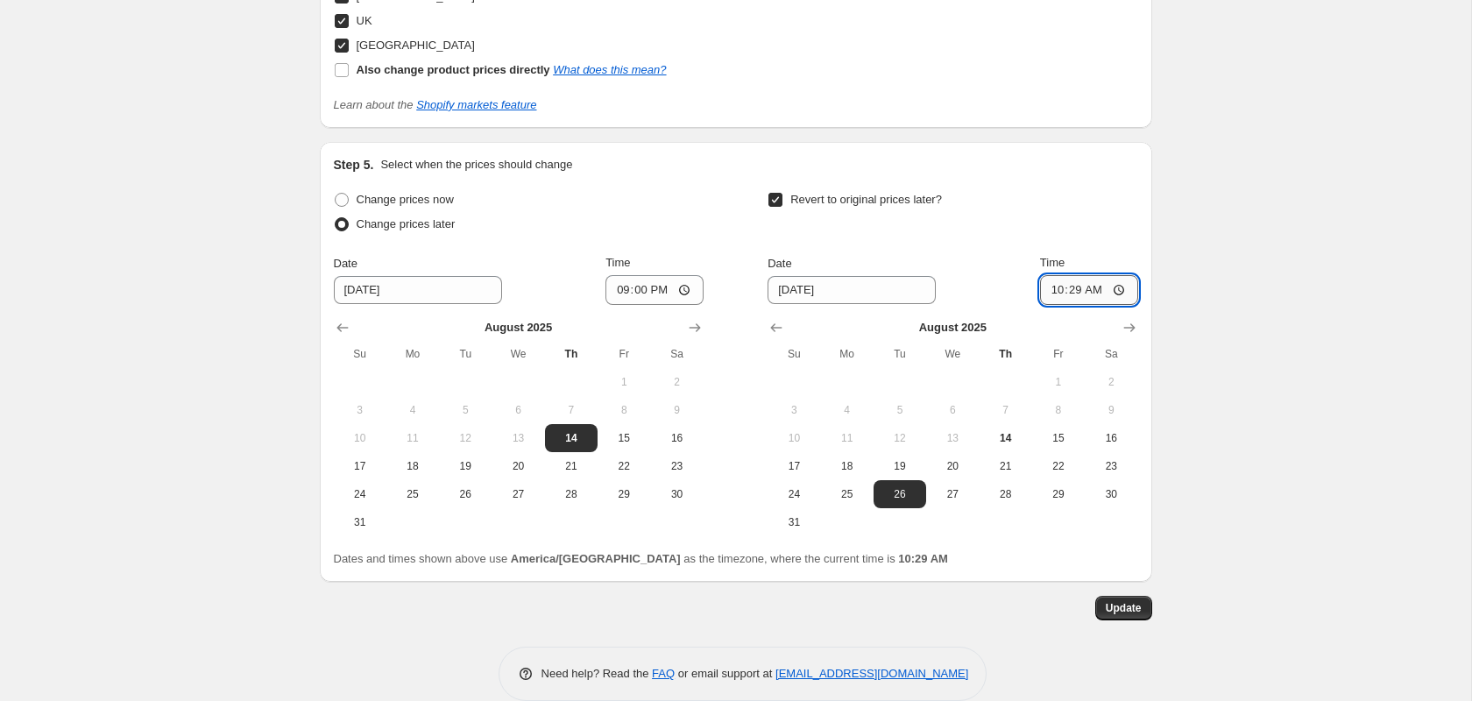
click at [1083, 275] on input "10:29" at bounding box center [1089, 290] width 98 height 30
click at [1062, 275] on input "10:29" at bounding box center [1089, 290] width 98 height 30
click at [1048, 275] on input "10:29" at bounding box center [1089, 290] width 98 height 30
click at [1086, 188] on div "Revert to original prices later?" at bounding box center [953, 214] width 370 height 53
click at [1075, 275] on input "03:00" at bounding box center [1089, 290] width 98 height 30
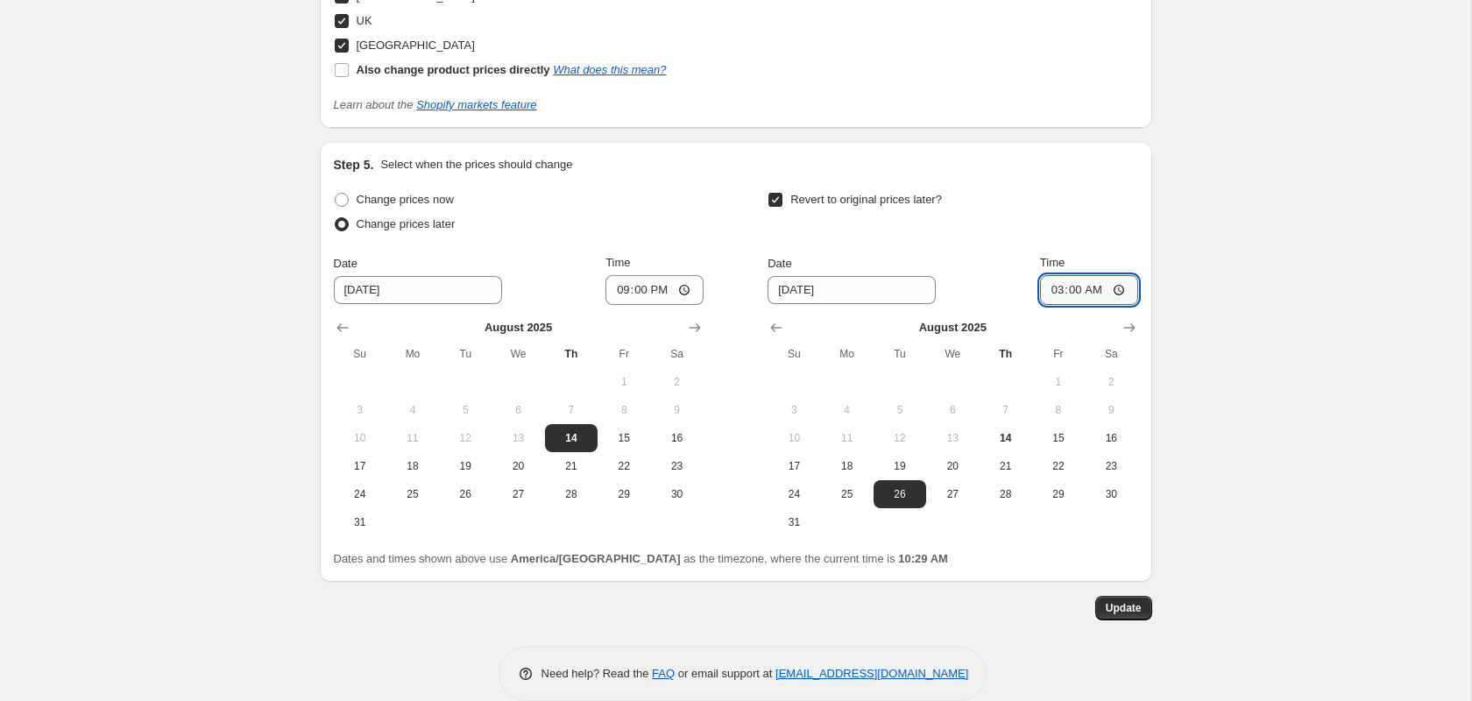
click at [1052, 275] on input "03:00" at bounding box center [1089, 290] width 98 height 30
click at [1086, 156] on div "Step 5. Select when the prices should change" at bounding box center [736, 165] width 804 height 18
click at [1056, 275] on input "08:00" at bounding box center [1089, 290] width 98 height 30
click at [1065, 189] on div "Revert to original prices later?" at bounding box center [953, 214] width 370 height 53
click at [1088, 275] on input "08:00" at bounding box center [1089, 290] width 98 height 30
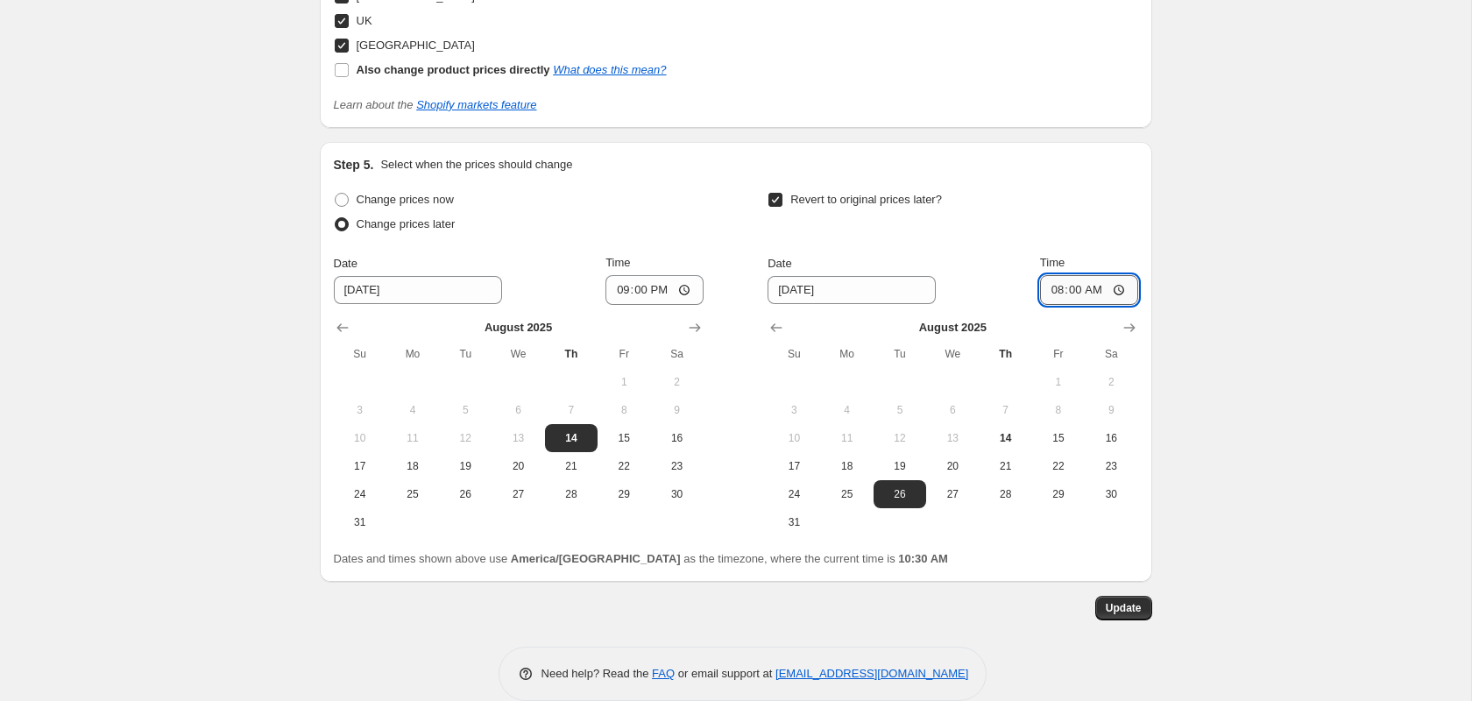
click at [1054, 275] on input "08:00" at bounding box center [1089, 290] width 98 height 30
type input "09:00"
click at [1100, 156] on div "Step 5. Select when the prices should change" at bounding box center [736, 165] width 804 height 18
click at [1130, 601] on span "Update" at bounding box center [1124, 608] width 36 height 14
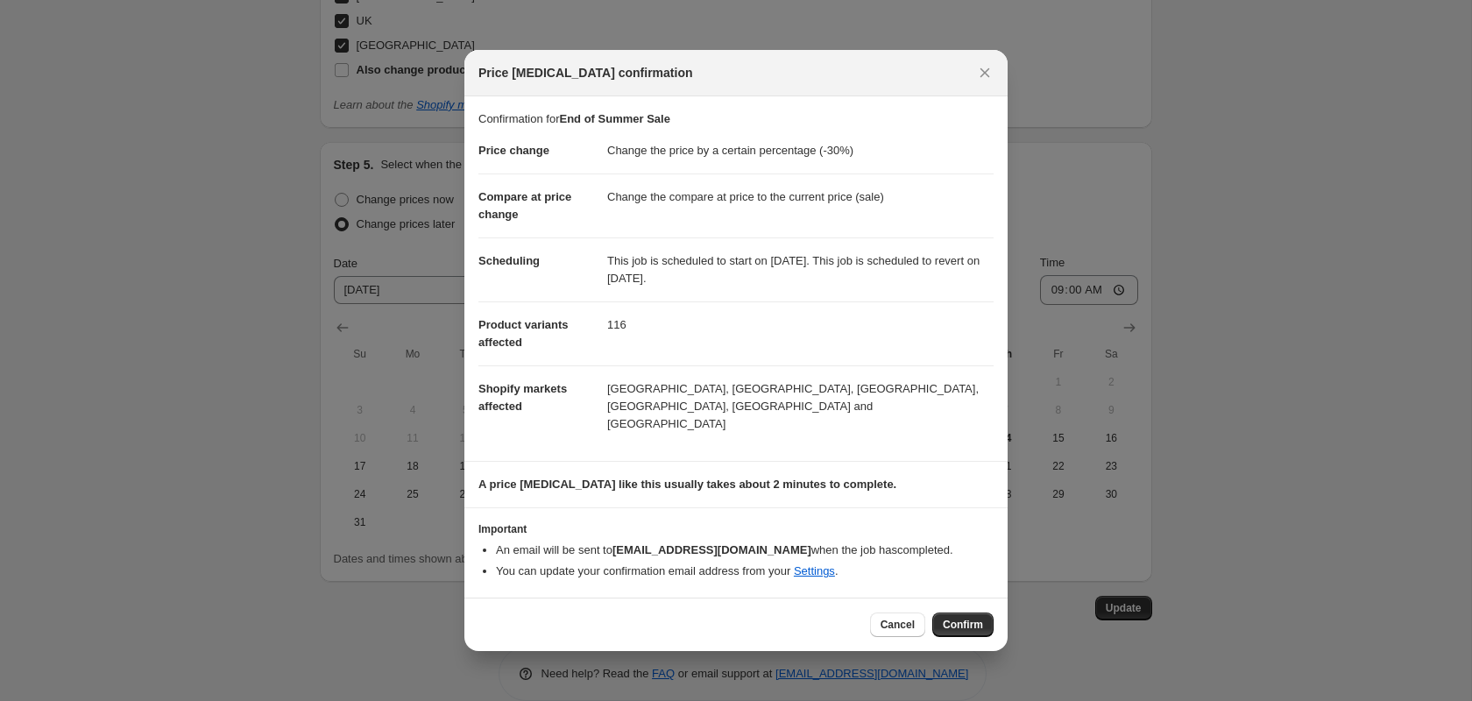
click at [953, 618] on span "Confirm" at bounding box center [963, 625] width 40 height 14
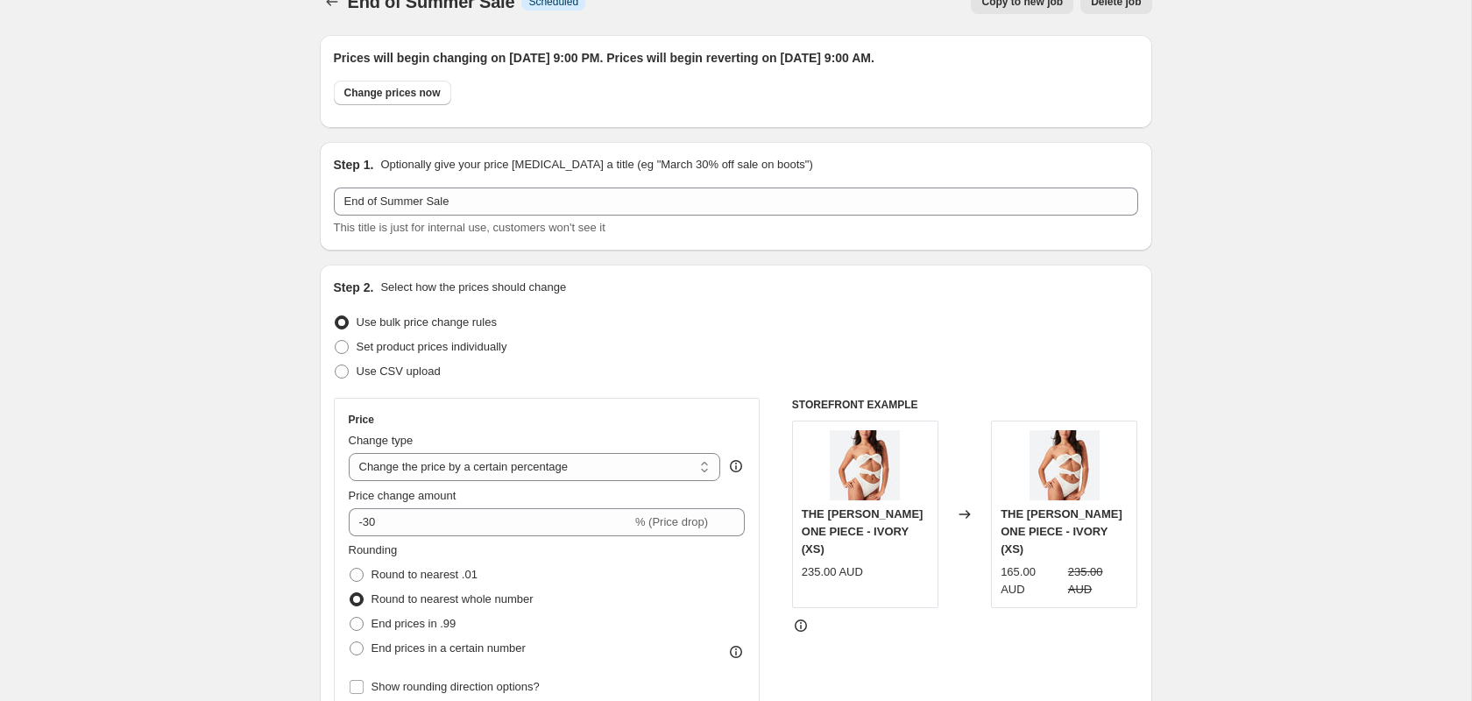
scroll to position [0, 0]
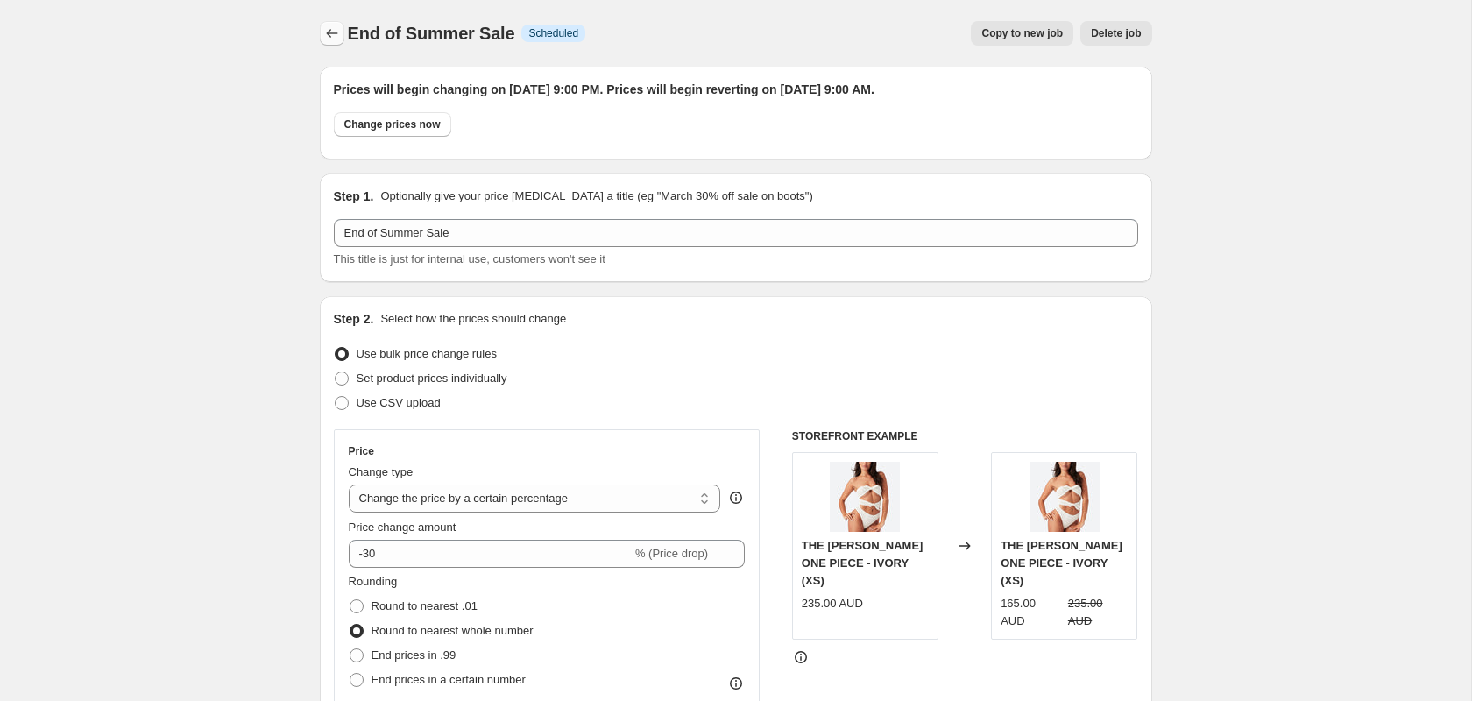
click at [326, 37] on icon "Price change jobs" at bounding box center [332, 34] width 18 height 18
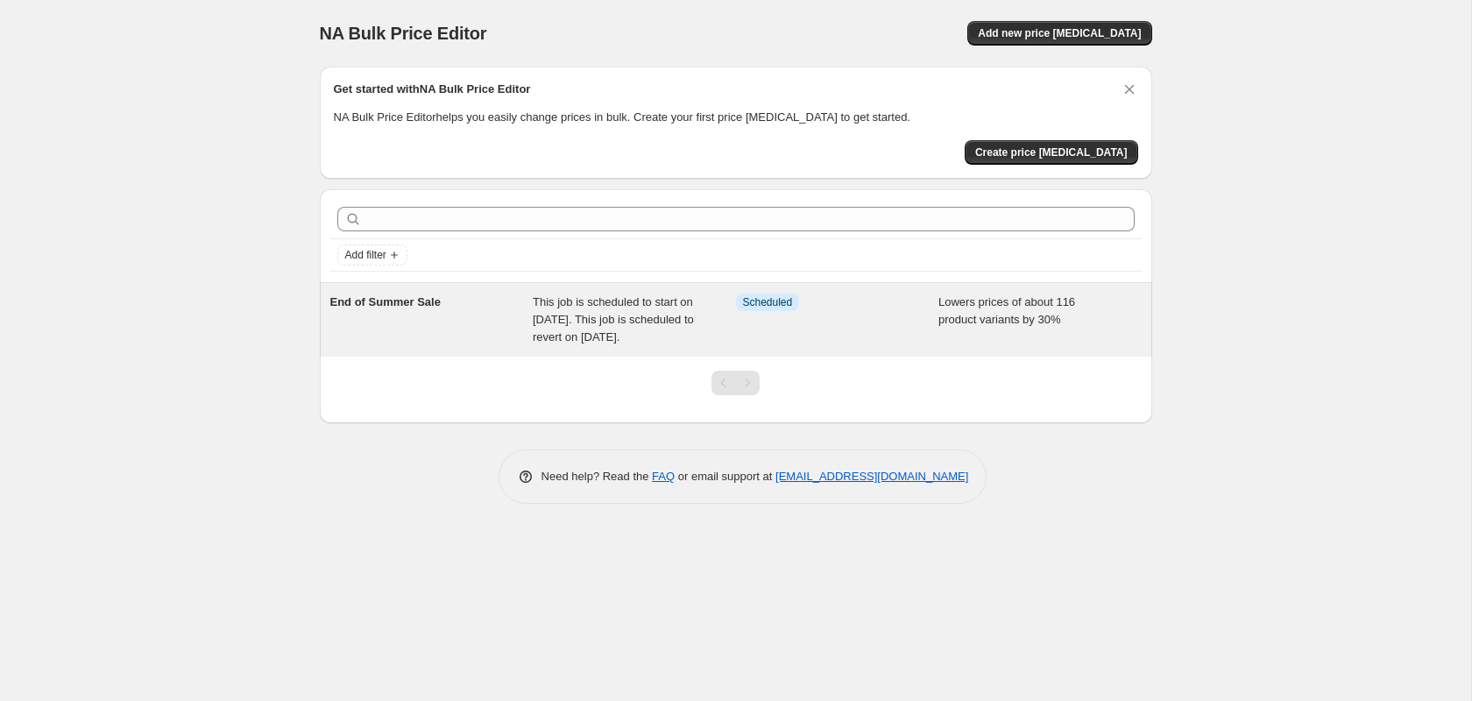
click at [380, 303] on span "End of Summer Sale" at bounding box center [385, 301] width 110 height 13
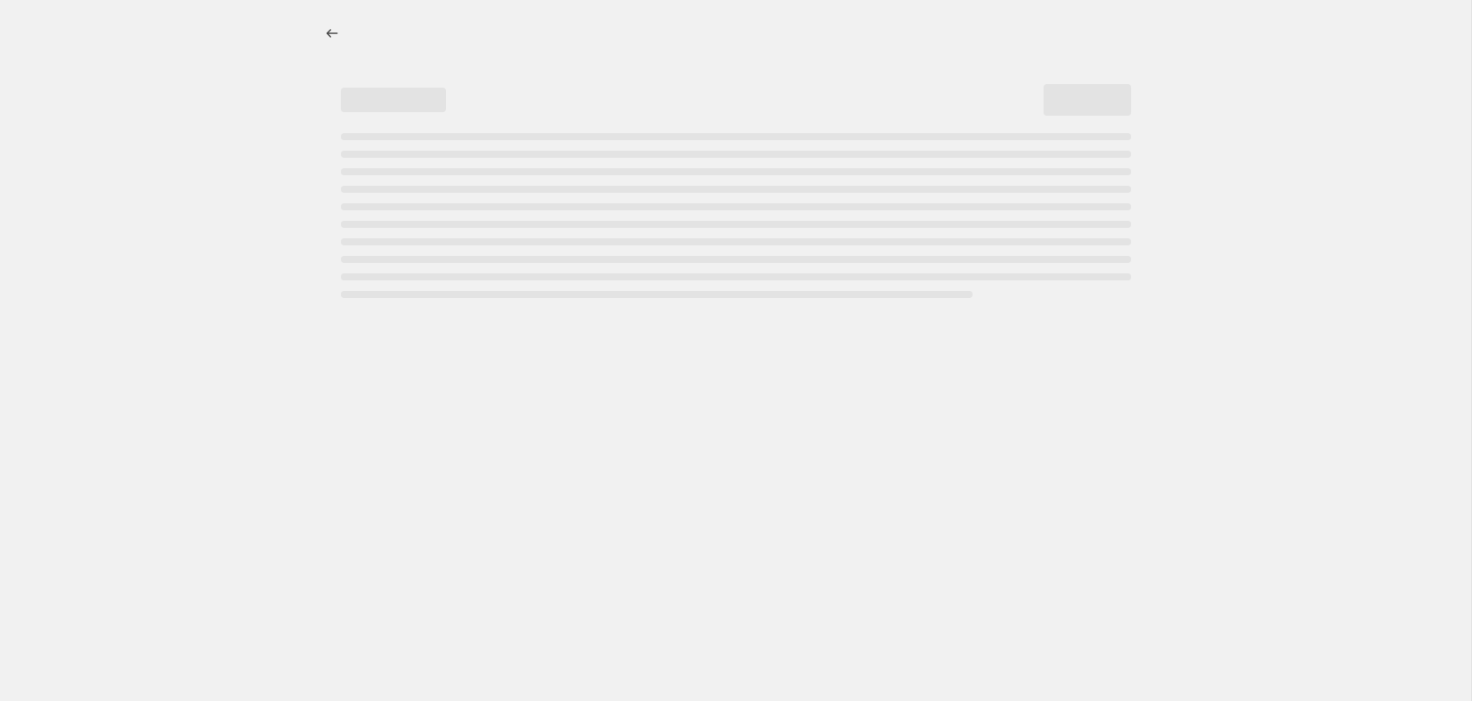
select select "percentage"
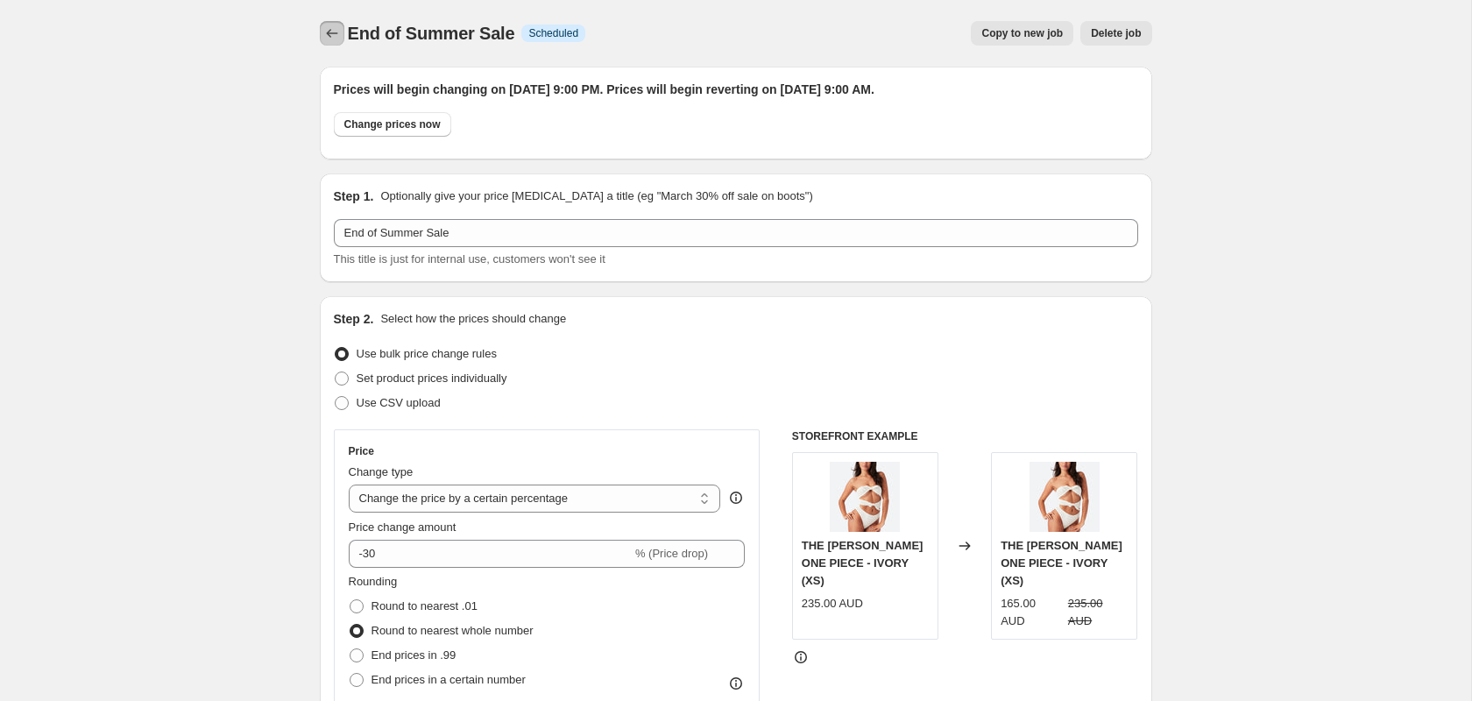
click at [327, 31] on icon "Price change jobs" at bounding box center [332, 34] width 18 height 18
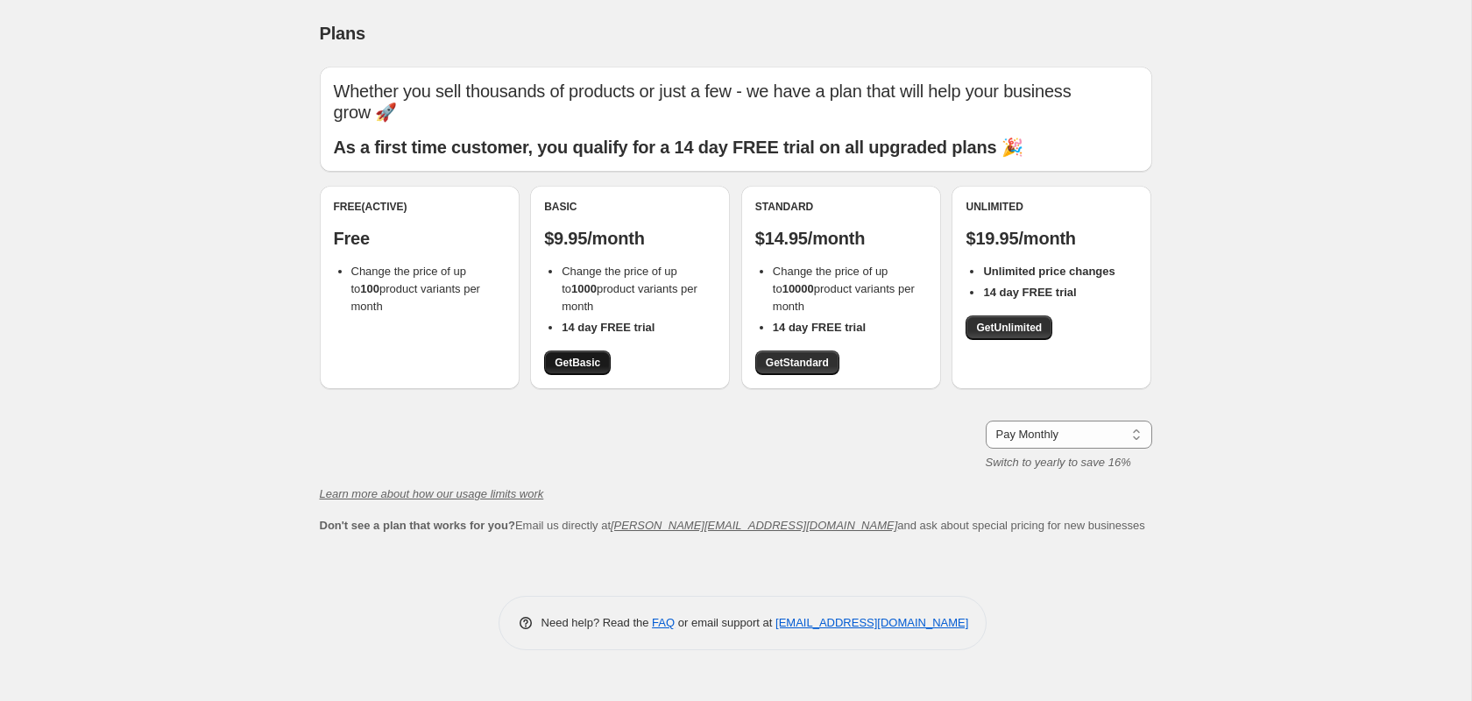
click at [576, 356] on span "Get Basic" at bounding box center [578, 363] width 46 height 14
